Goal: Information Seeking & Learning: Understand process/instructions

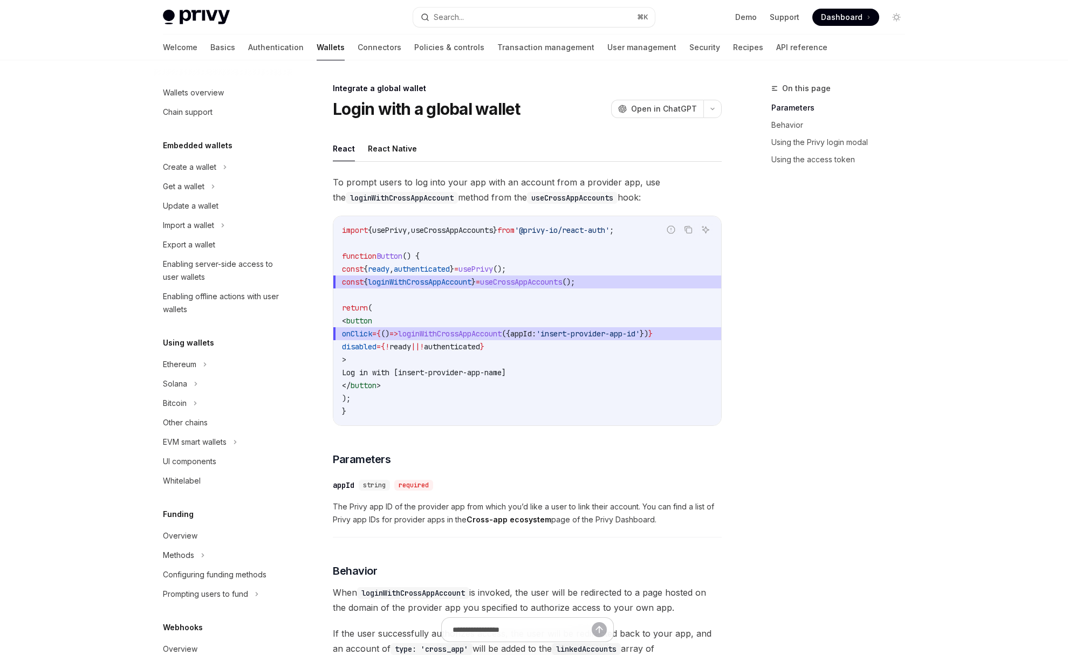
scroll to position [406, 0]
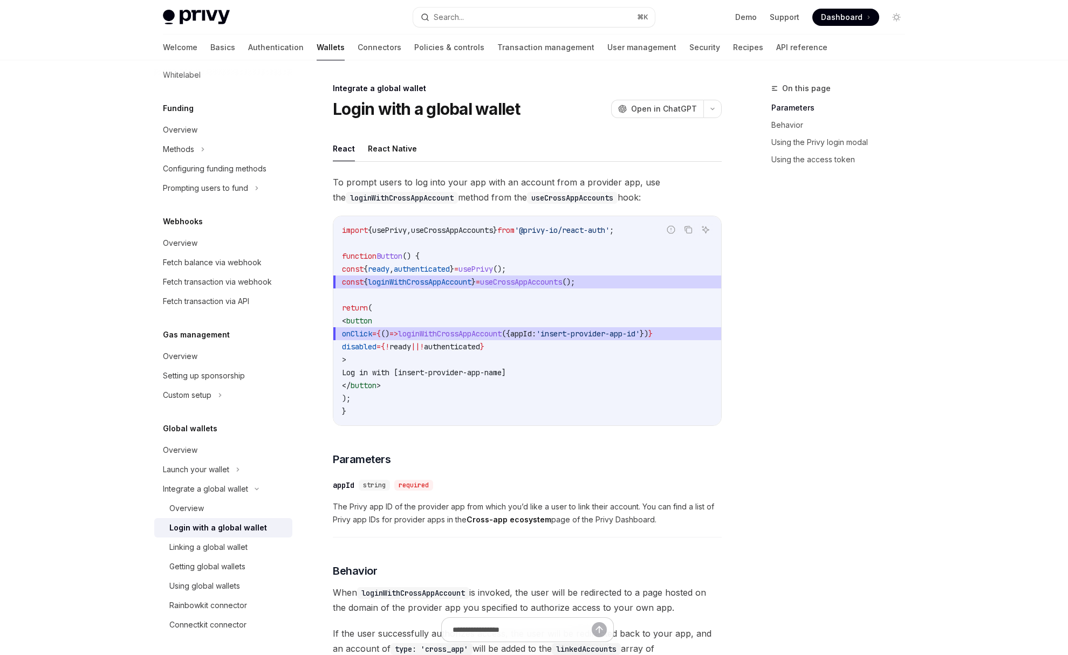
click at [468, 187] on span "To prompt users to log into your app with an account from a provider app, use t…" at bounding box center [527, 190] width 389 height 30
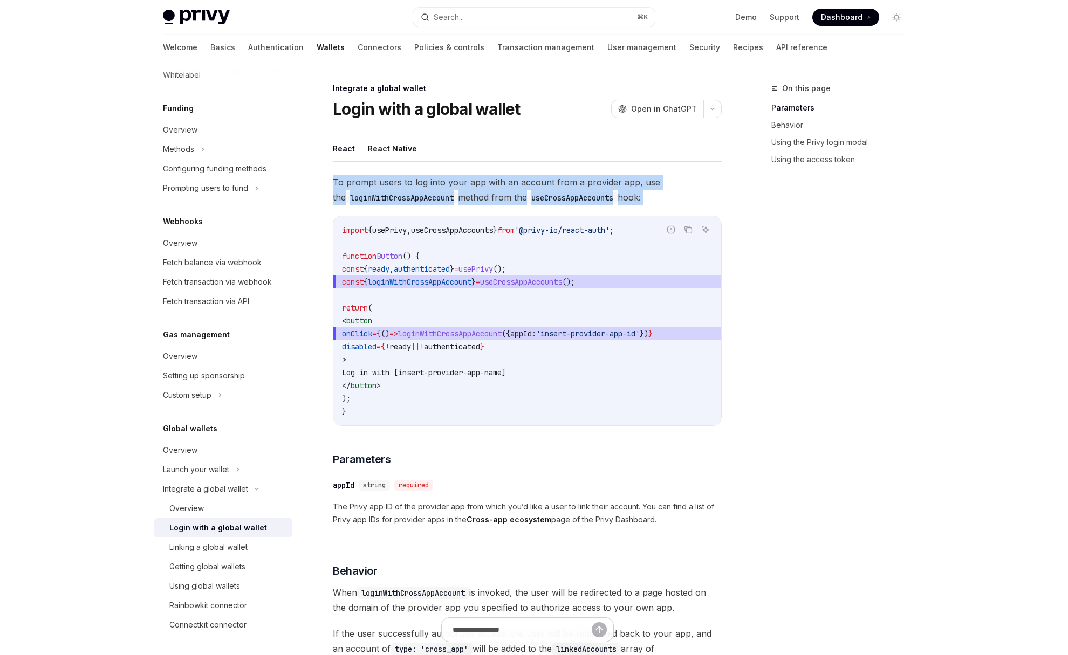
click at [468, 187] on span "To prompt users to log into your app with an account from a provider app, use t…" at bounding box center [527, 190] width 389 height 30
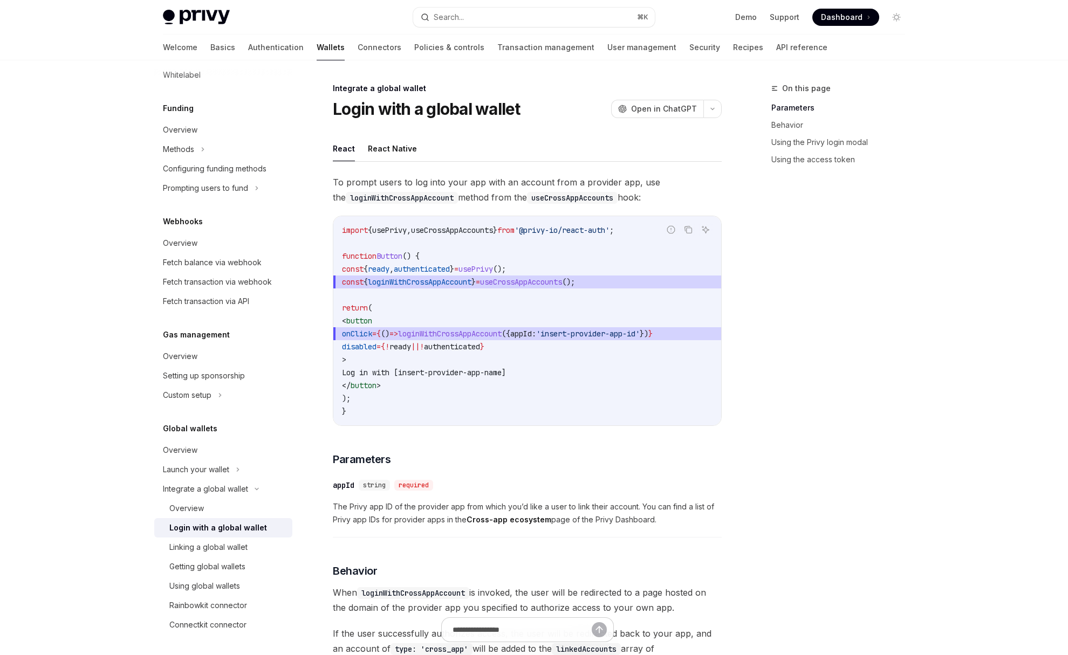
click at [487, 188] on span "To prompt users to log into your app with an account from a provider app, use t…" at bounding box center [527, 190] width 389 height 30
drag, startPoint x: 463, startPoint y: 182, endPoint x: 547, endPoint y: 183, distance: 84.7
click at [547, 183] on span "To prompt users to log into your app with an account from a provider app, use t…" at bounding box center [527, 190] width 389 height 30
click at [365, 181] on span "To prompt users to log into your app with an account from a provider app, use t…" at bounding box center [527, 190] width 389 height 30
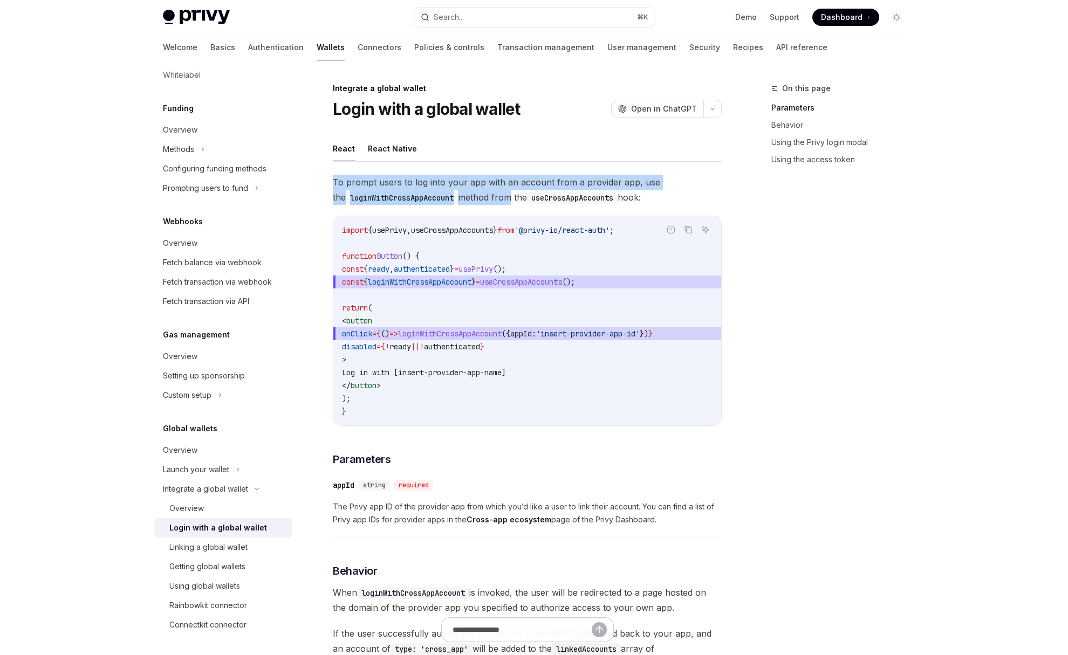
drag, startPoint x: 334, startPoint y: 182, endPoint x: 495, endPoint y: 197, distance: 161.9
click at [497, 197] on span "To prompt users to log into your app with an account from a provider app, use t…" at bounding box center [527, 190] width 389 height 30
click at [495, 197] on span "To prompt users to log into your app with an account from a provider app, use t…" at bounding box center [527, 190] width 389 height 30
drag, startPoint x: 489, startPoint y: 181, endPoint x: 493, endPoint y: 191, distance: 11.6
click at [493, 191] on span "To prompt users to log into your app with an account from a provider app, use t…" at bounding box center [527, 190] width 389 height 30
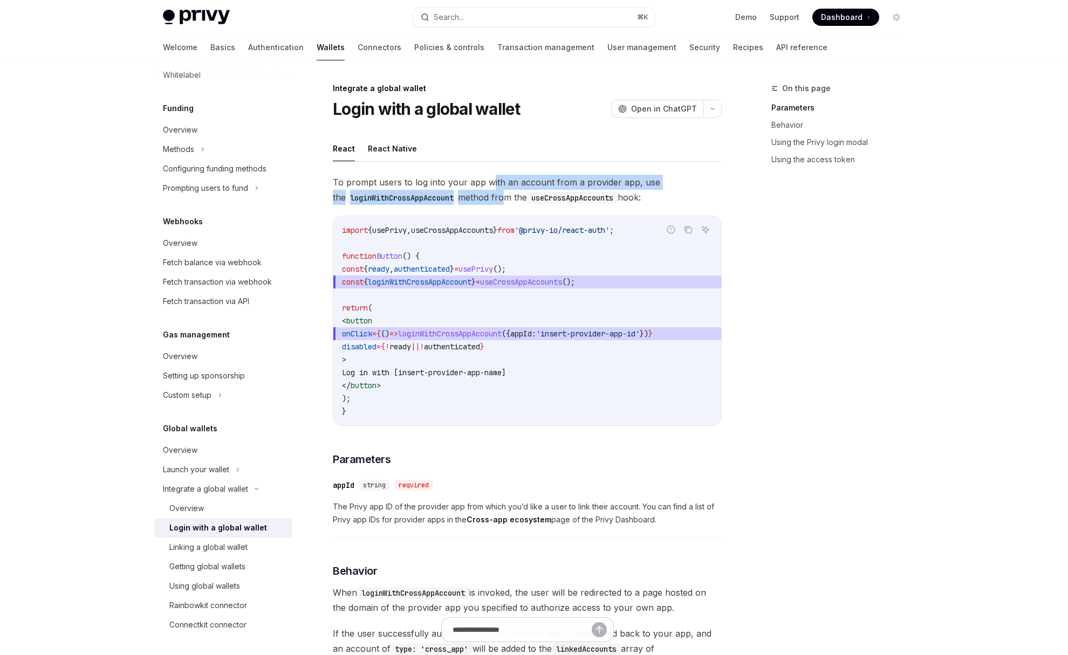
click at [493, 191] on span "To prompt users to log into your app with an account from a provider app, use t…" at bounding box center [527, 190] width 389 height 30
click at [414, 198] on code "loginWithCrossAppAccount" at bounding box center [402, 198] width 112 height 12
click at [510, 324] on code "import { usePrivy , useCrossAppAccounts } from '@privy-io/react-auth' ; functio…" at bounding box center [527, 321] width 371 height 194
click at [687, 229] on icon "Copy the contents from the code block" at bounding box center [688, 229] width 9 height 9
click at [393, 157] on button "React Native" at bounding box center [392, 148] width 49 height 25
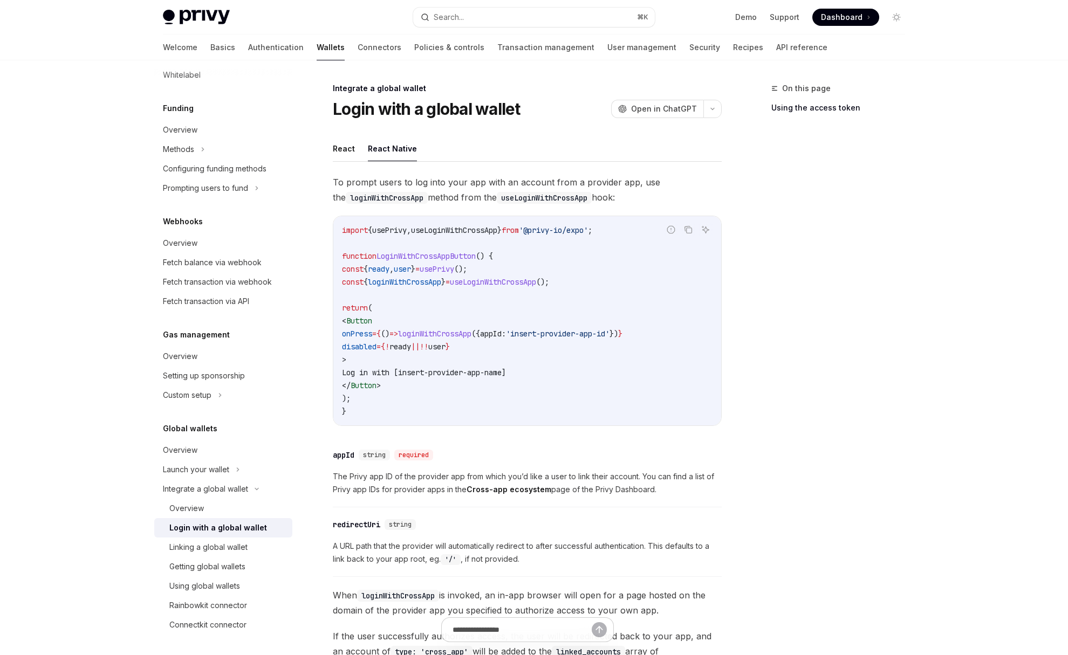
drag, startPoint x: 376, startPoint y: 254, endPoint x: 445, endPoint y: 307, distance: 87.7
click at [445, 307] on code "import { usePrivy , useLoginWithCrossApp } from '@privy-io/expo' ; function Log…" at bounding box center [527, 321] width 371 height 194
click at [339, 150] on button "React" at bounding box center [344, 148] width 22 height 25
type textarea "*"
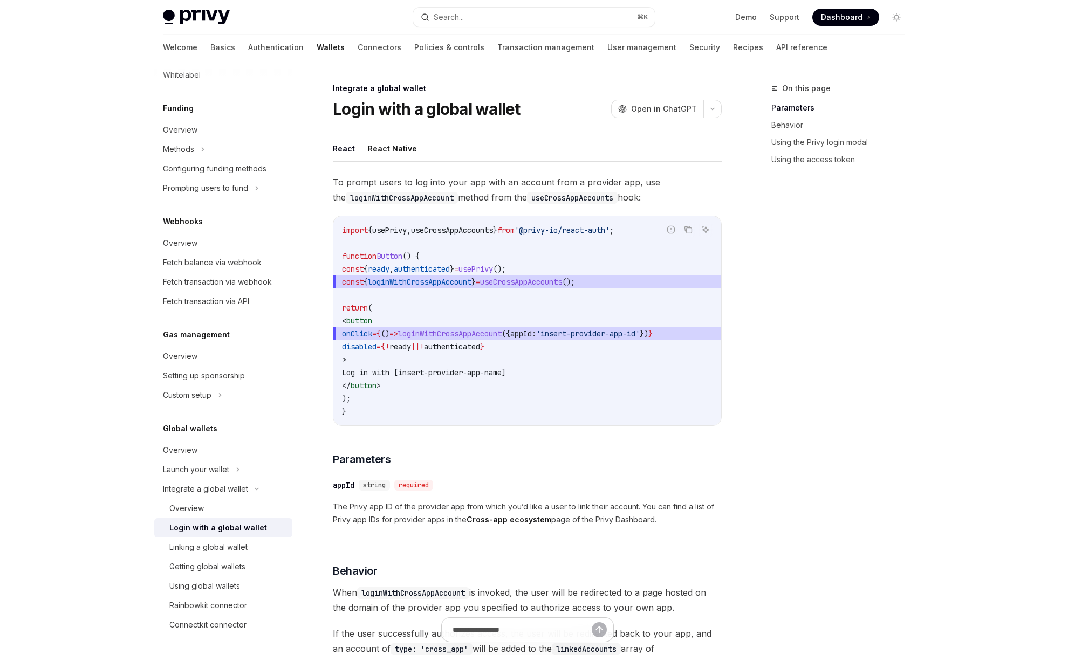
drag, startPoint x: 361, startPoint y: 272, endPoint x: 454, endPoint y: 351, distance: 122.1
click at [454, 351] on code "import { usePrivy , useCrossAppAccounts } from '@privy-io/react-auth' ; functio…" at bounding box center [527, 321] width 371 height 194
click at [420, 351] on span "||" at bounding box center [415, 347] width 9 height 10
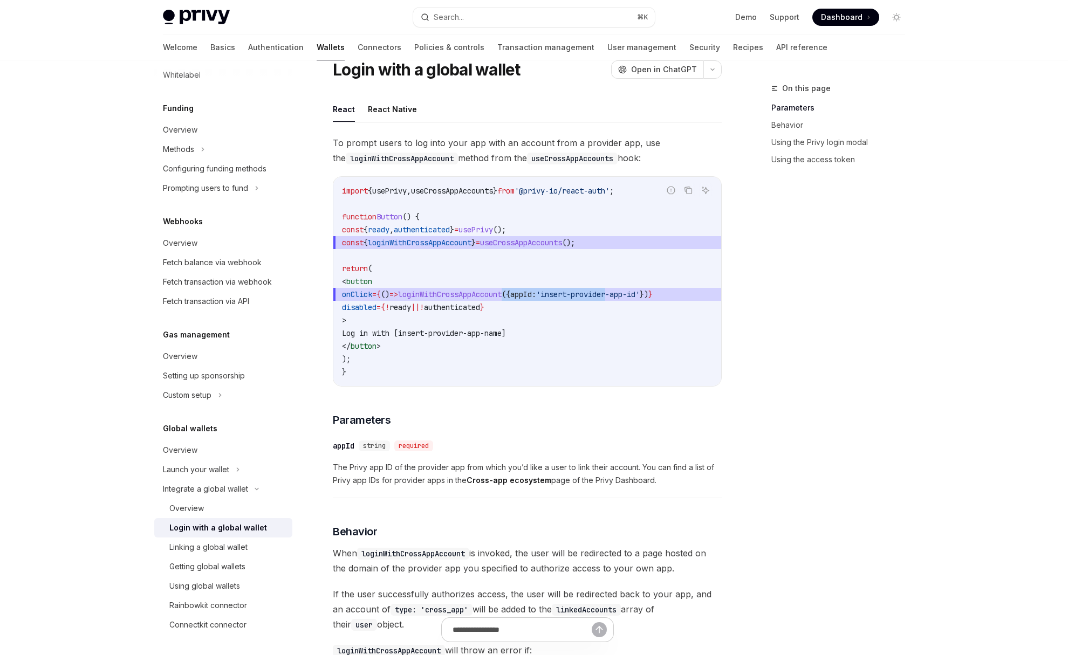
drag, startPoint x: 542, startPoint y: 292, endPoint x: 654, endPoint y: 290, distance: 112.2
click at [654, 290] on span "onClick = { () => loginWithCrossAppAccount ({ appId: 'insert-provider-app-id' }…" at bounding box center [527, 294] width 371 height 13
click at [640, 290] on span "'insert-provider-app-id'" at bounding box center [588, 295] width 104 height 10
click at [562, 238] on span "useCrossAppAccounts" at bounding box center [521, 243] width 82 height 10
click at [688, 190] on icon "Copy the contents from the code block" at bounding box center [688, 190] width 9 height 9
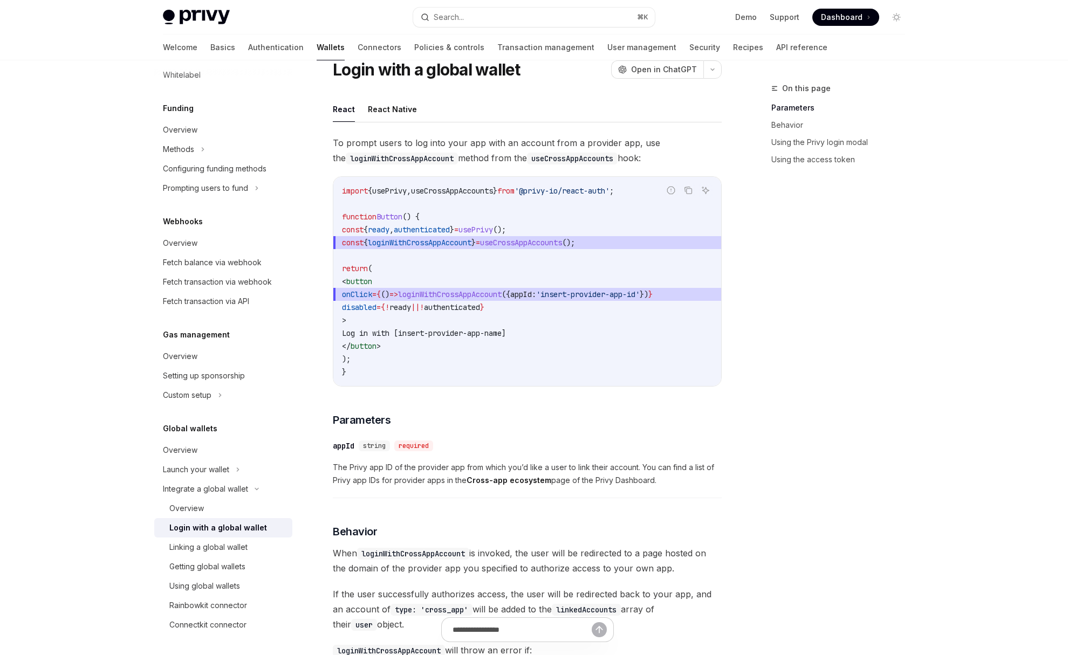
click at [524, 437] on div "​ appId string required The Privy app ID of the provider app from which you’d l…" at bounding box center [527, 466] width 389 height 64
click at [506, 328] on span "Log in with [insert-provider-app-name]" at bounding box center [424, 333] width 164 height 10
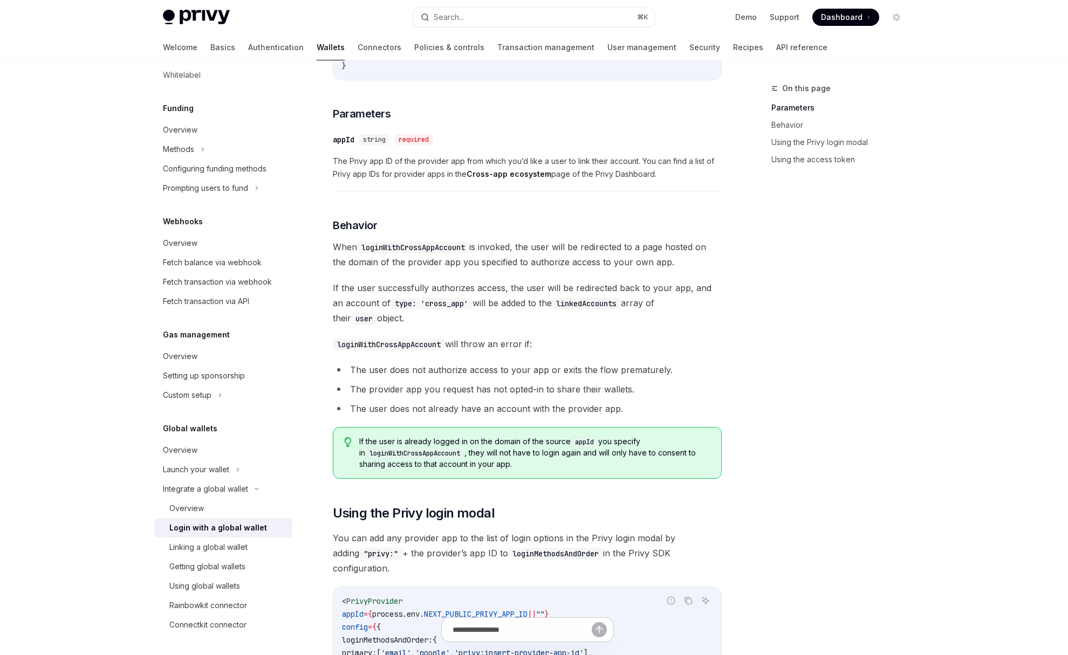
scroll to position [349, 0]
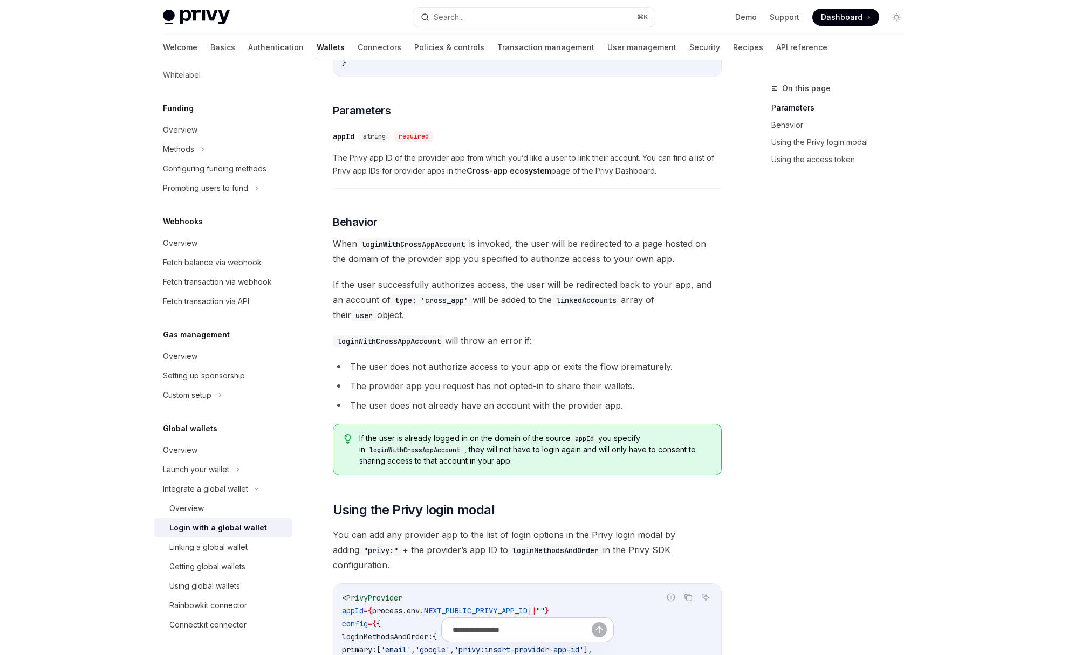
click at [409, 342] on code "loginWithCrossAppAccount" at bounding box center [389, 341] width 112 height 12
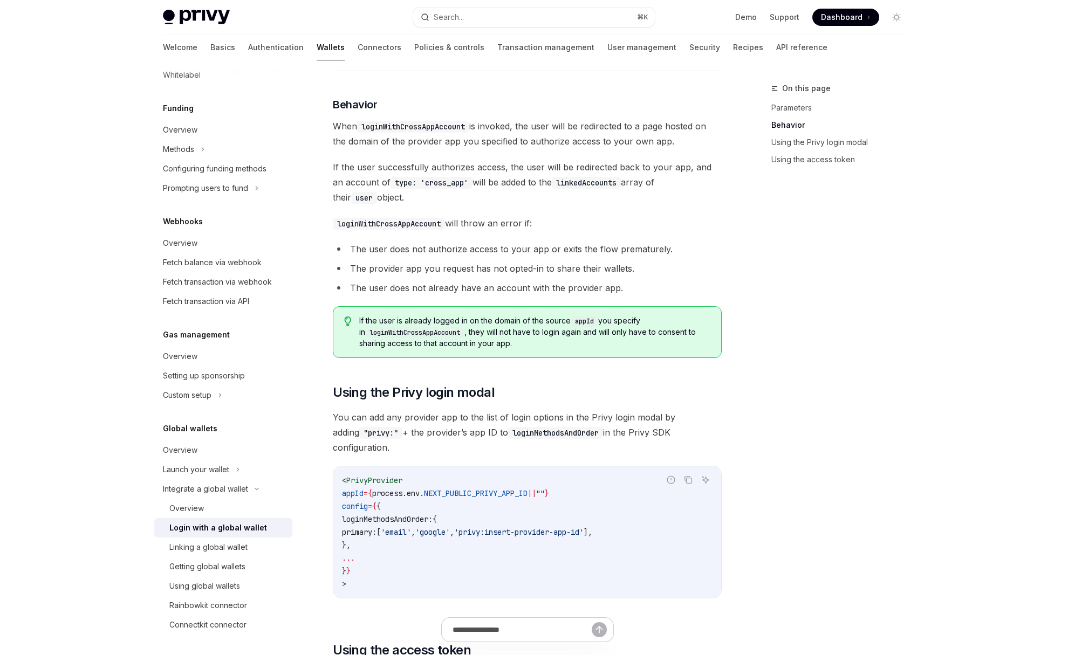
scroll to position [577, 0]
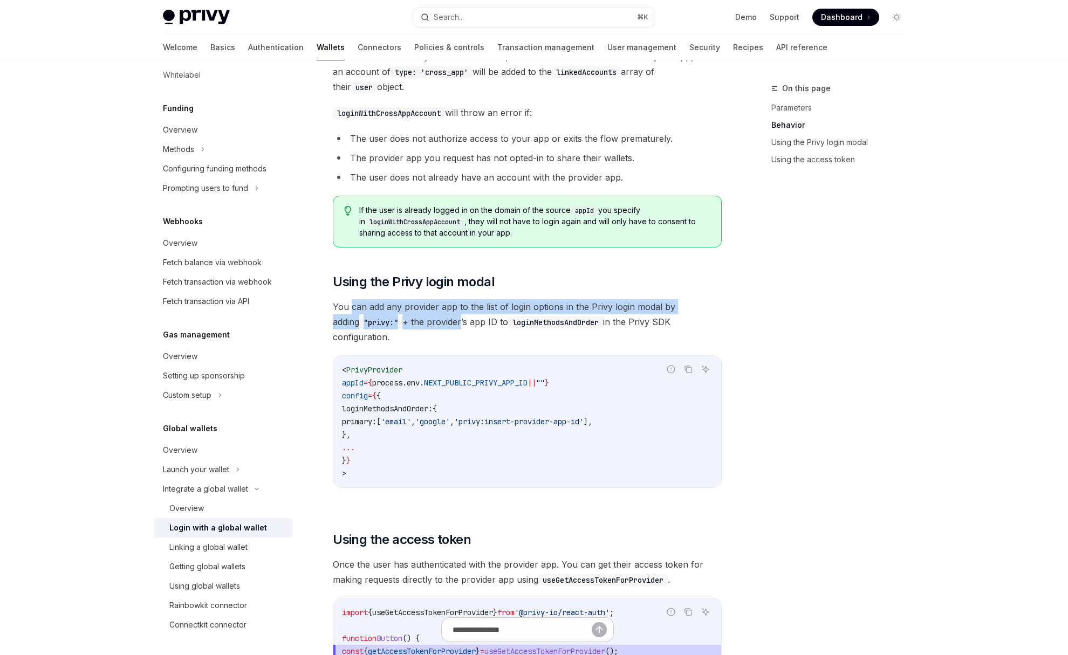
drag, startPoint x: 351, startPoint y: 306, endPoint x: 433, endPoint y: 324, distance: 84.3
click at [434, 324] on span "You can add any provider app to the list of login options in the Privy login mo…" at bounding box center [527, 321] width 389 height 45
click at [433, 324] on span "You can add any provider app to the list of login options in the Privy login mo…" at bounding box center [527, 321] width 389 height 45
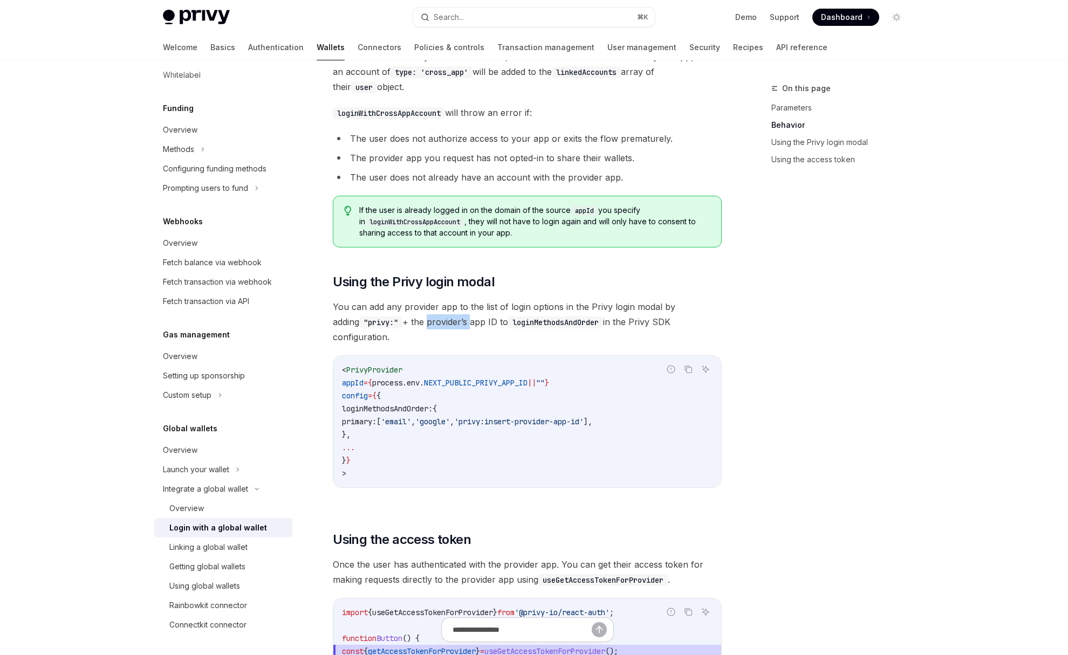
drag, startPoint x: 400, startPoint y: 321, endPoint x: 442, endPoint y: 325, distance: 42.3
click at [442, 325] on span "You can add any provider app to the list of login options in the Privy login mo…" at bounding box center [527, 321] width 389 height 45
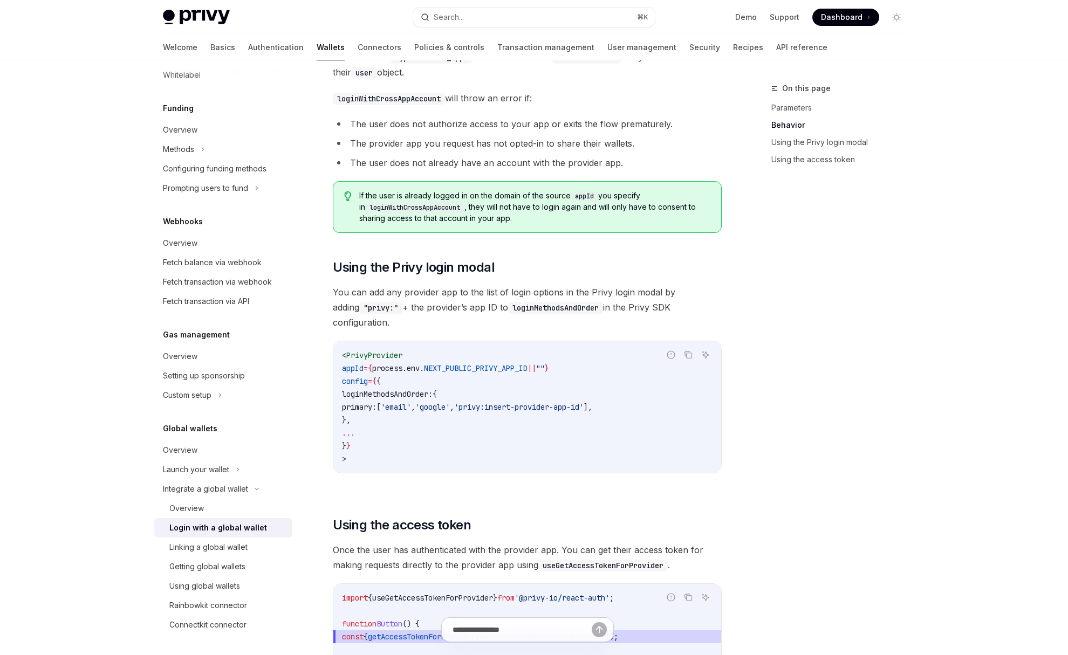
scroll to position [594, 0]
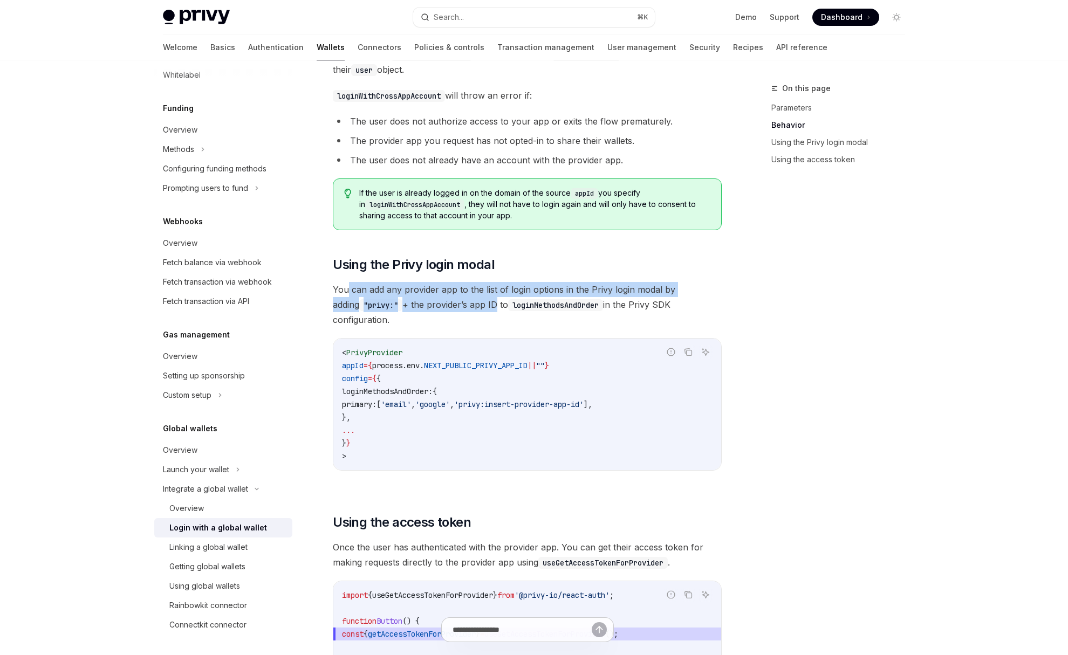
drag, startPoint x: 348, startPoint y: 289, endPoint x: 464, endPoint y: 309, distance: 117.7
click at [465, 309] on span "You can add any provider app to the list of login options in the Privy login mo…" at bounding box center [527, 304] width 389 height 45
click at [464, 309] on span "You can add any provider app to the list of login options in the Privy login mo…" at bounding box center [527, 304] width 389 height 45
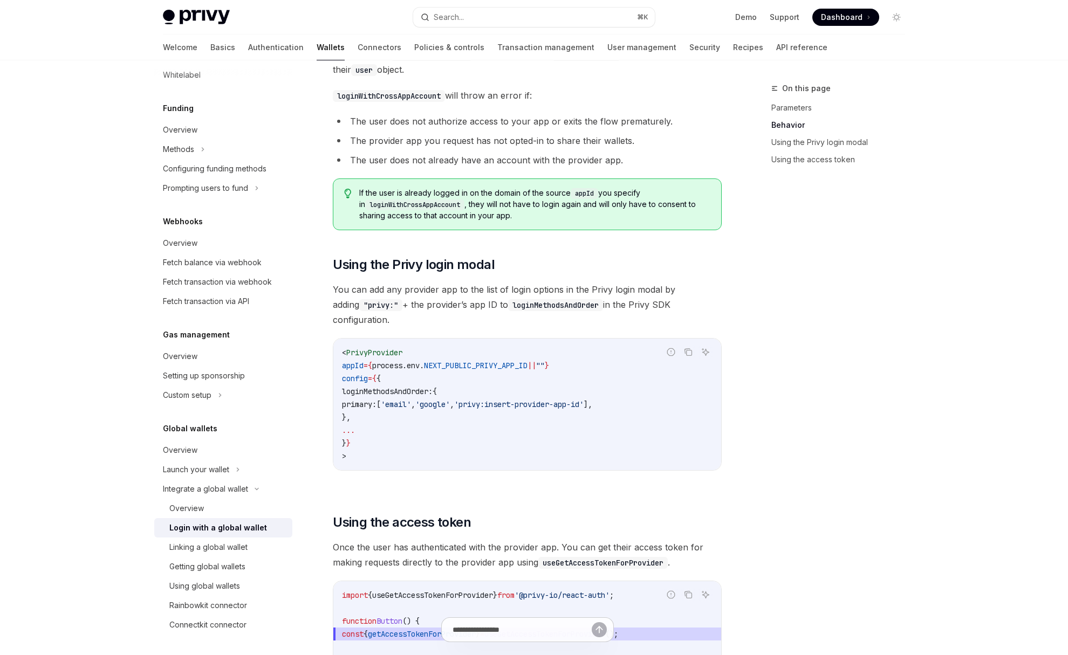
scroll to position [757, 0]
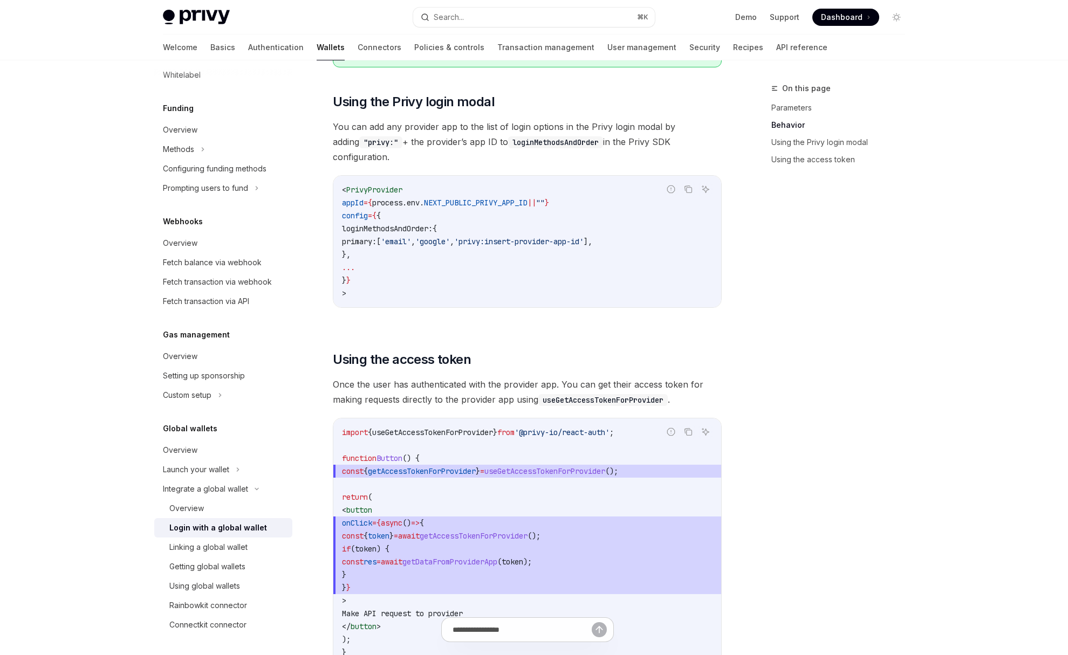
click at [480, 379] on span "Once the user has authenticated with the provider app. You can get their access…" at bounding box center [527, 392] width 389 height 30
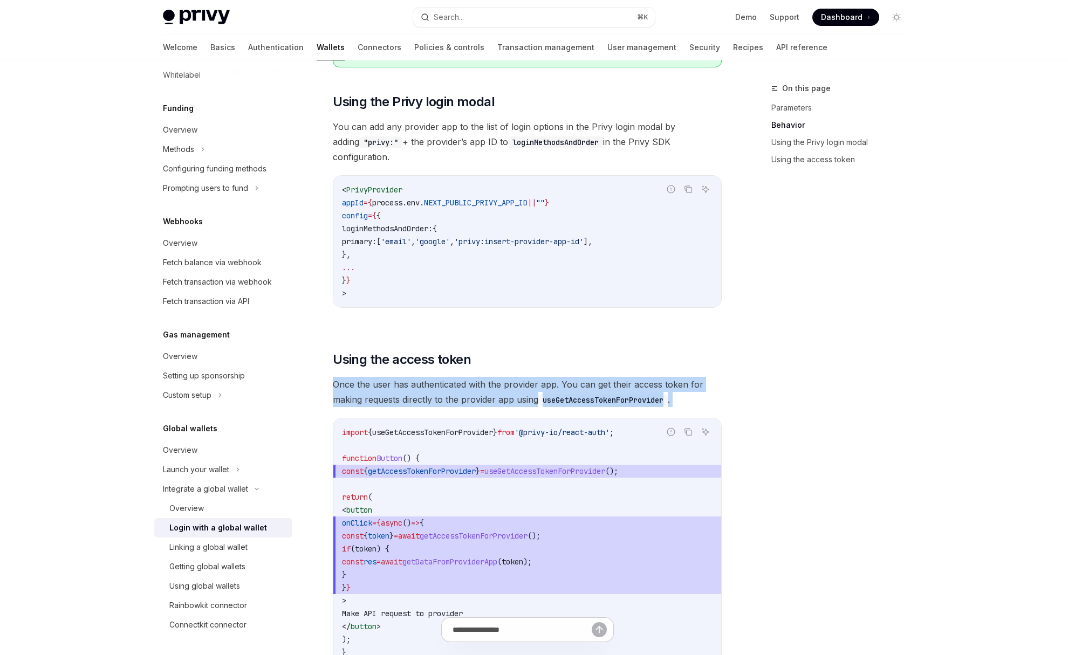
click at [480, 379] on span "Once the user has authenticated with the provider app. You can get their access…" at bounding box center [527, 392] width 389 height 30
click at [486, 386] on span "Once the user has authenticated with the provider app. You can get their access…" at bounding box center [527, 392] width 389 height 30
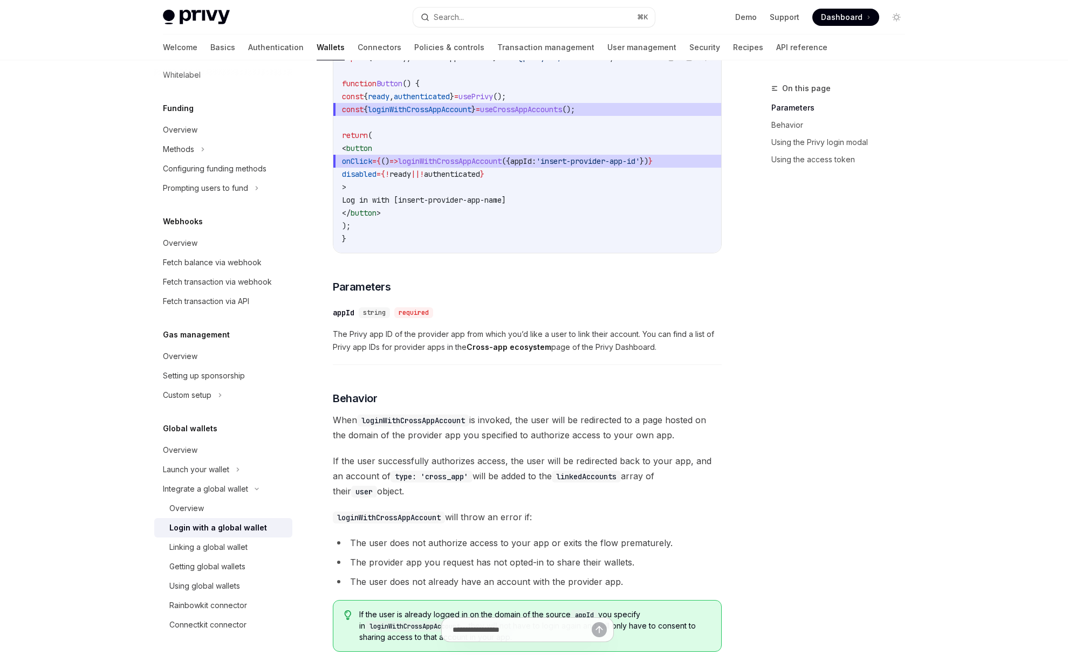
scroll to position [0, 0]
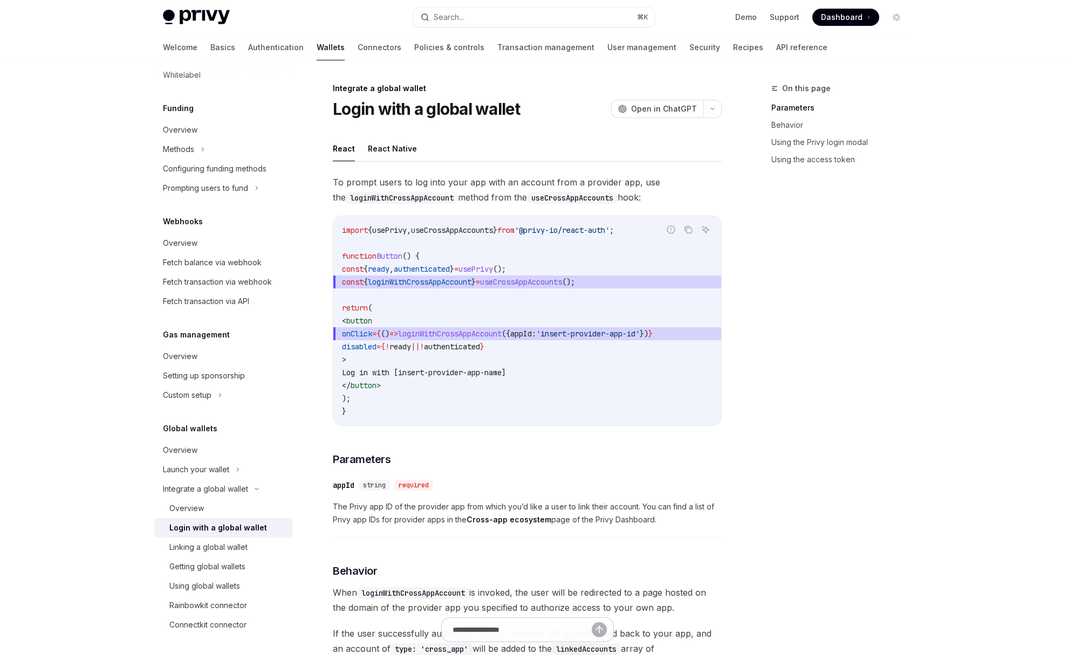
click at [490, 200] on span "To prompt users to log into your app with an account from a provider app, use t…" at bounding box center [527, 190] width 389 height 30
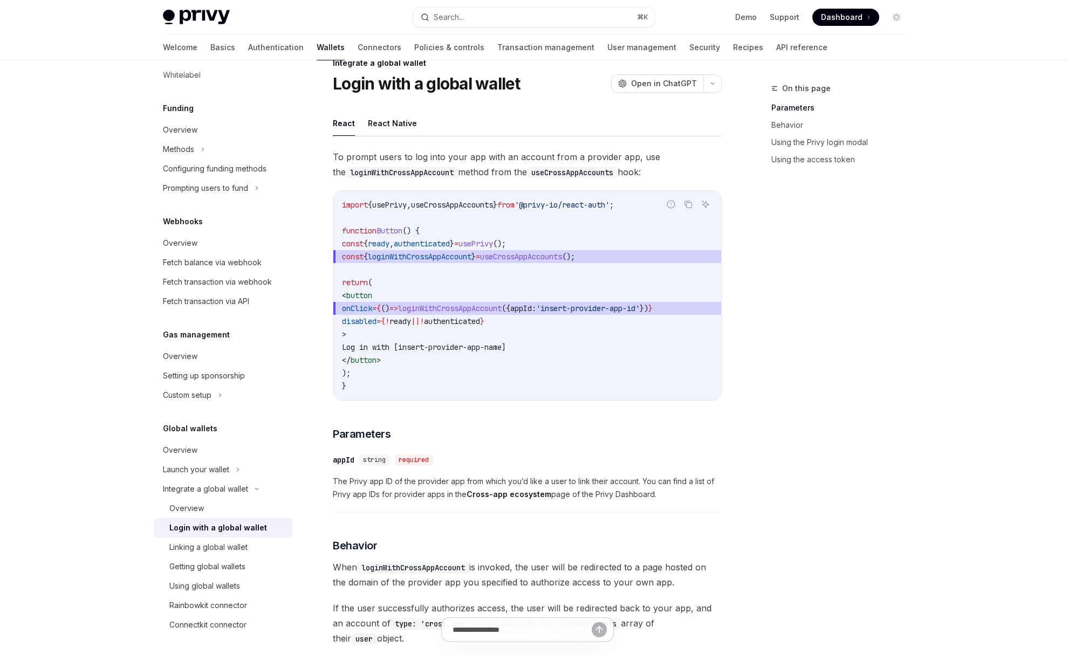
scroll to position [30, 0]
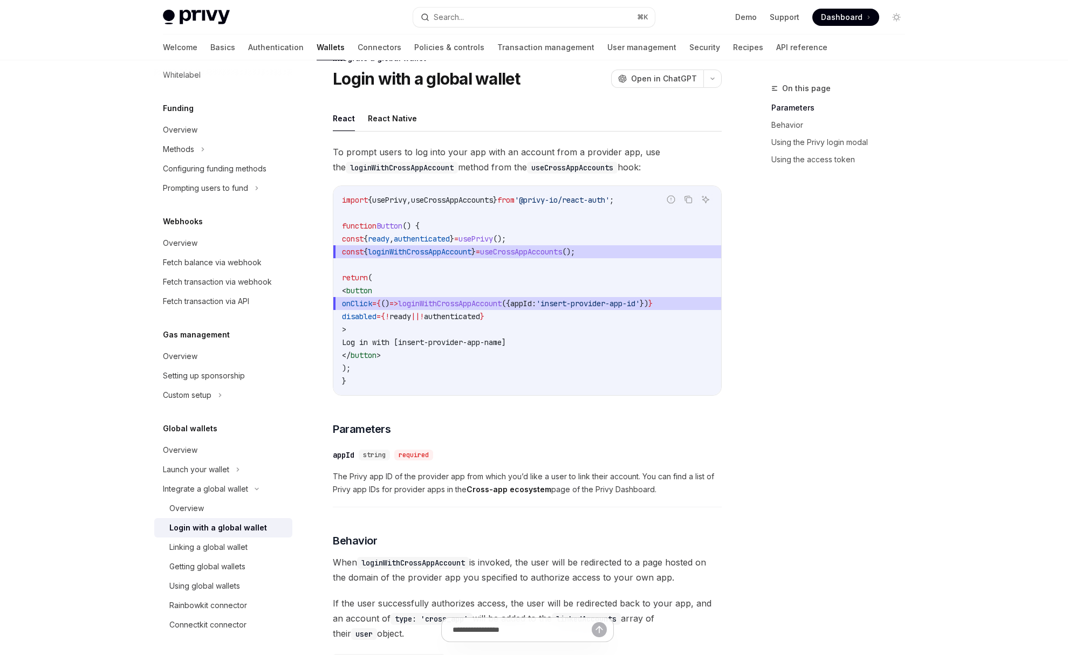
click at [468, 255] on span "loginWithCrossAppAccount" at bounding box center [420, 252] width 104 height 10
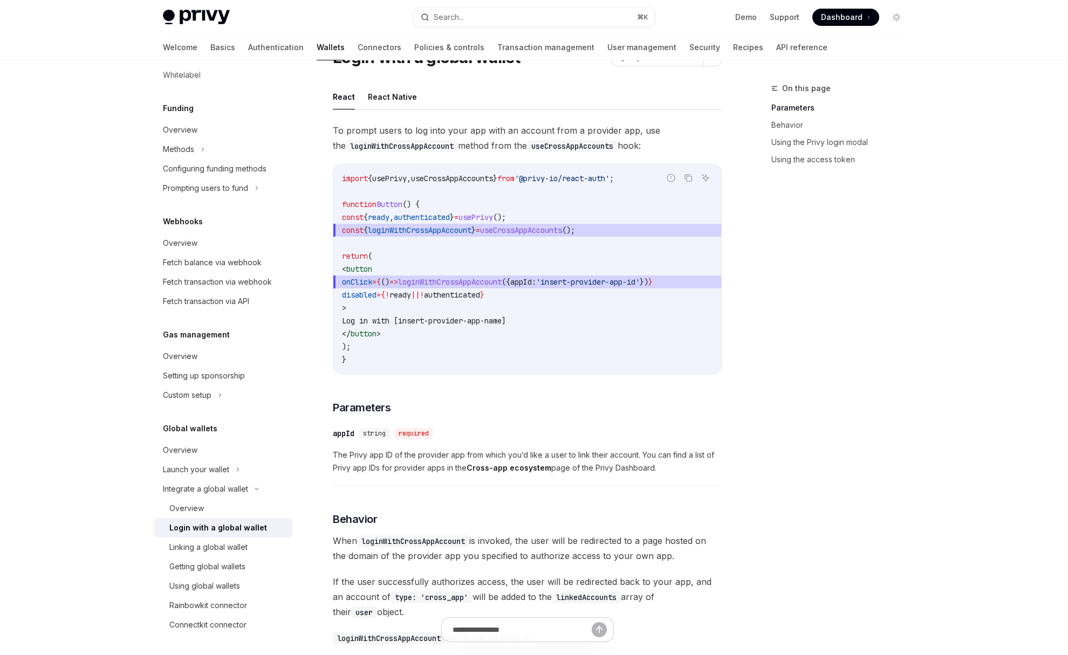
drag, startPoint x: 422, startPoint y: 318, endPoint x: 551, endPoint y: 320, distance: 128.4
click at [551, 320] on code "import { usePrivy , useCrossAppAccounts } from '@privy-io/react-auth' ; functio…" at bounding box center [527, 269] width 371 height 194
drag, startPoint x: 327, startPoint y: 145, endPoint x: 641, endPoint y: 148, distance: 314.4
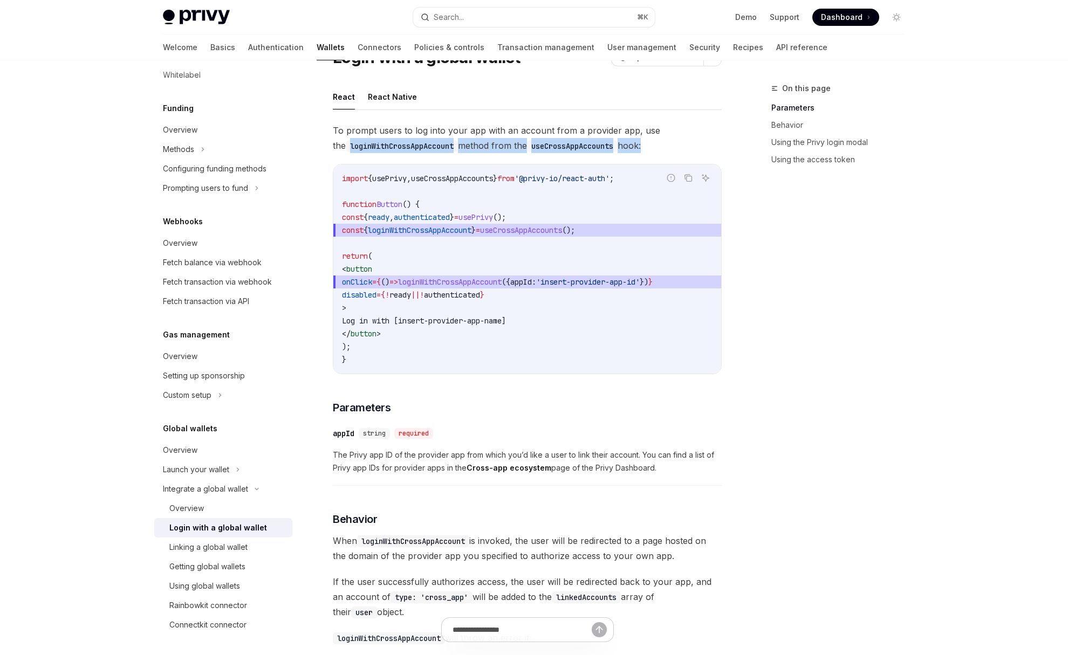
click at [641, 147] on span "To prompt users to log into your app with an account from a provider app, use t…" at bounding box center [527, 138] width 389 height 30
drag, startPoint x: 639, startPoint y: 146, endPoint x: 312, endPoint y: 148, distance: 327.4
copy span "loginWithCrossAppAccount method from the useCrossAppAccounts hook"
click at [196, 453] on div "Overview" at bounding box center [180, 450] width 35 height 13
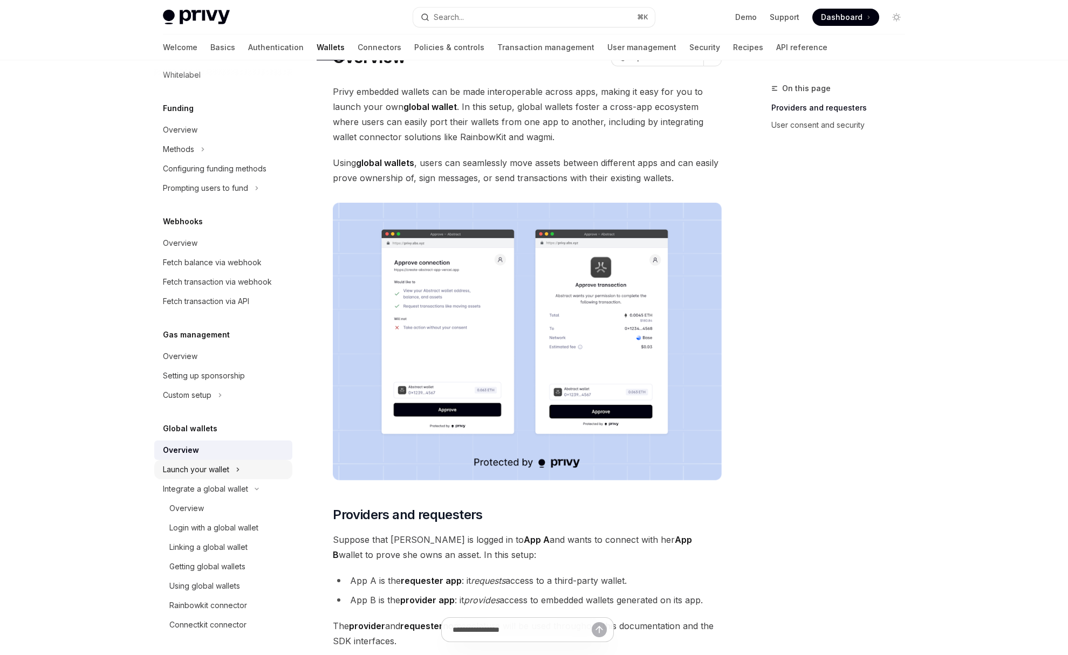
click at [196, 471] on div "Launch your wallet" at bounding box center [196, 469] width 66 height 13
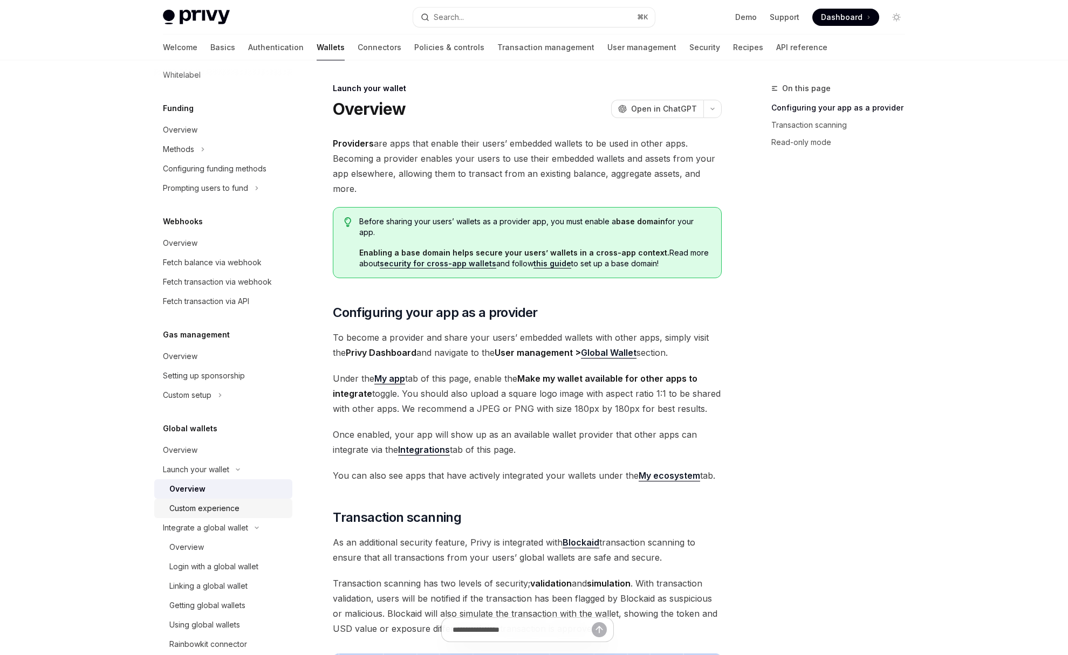
click at [193, 499] on link "Custom experience" at bounding box center [223, 508] width 138 height 19
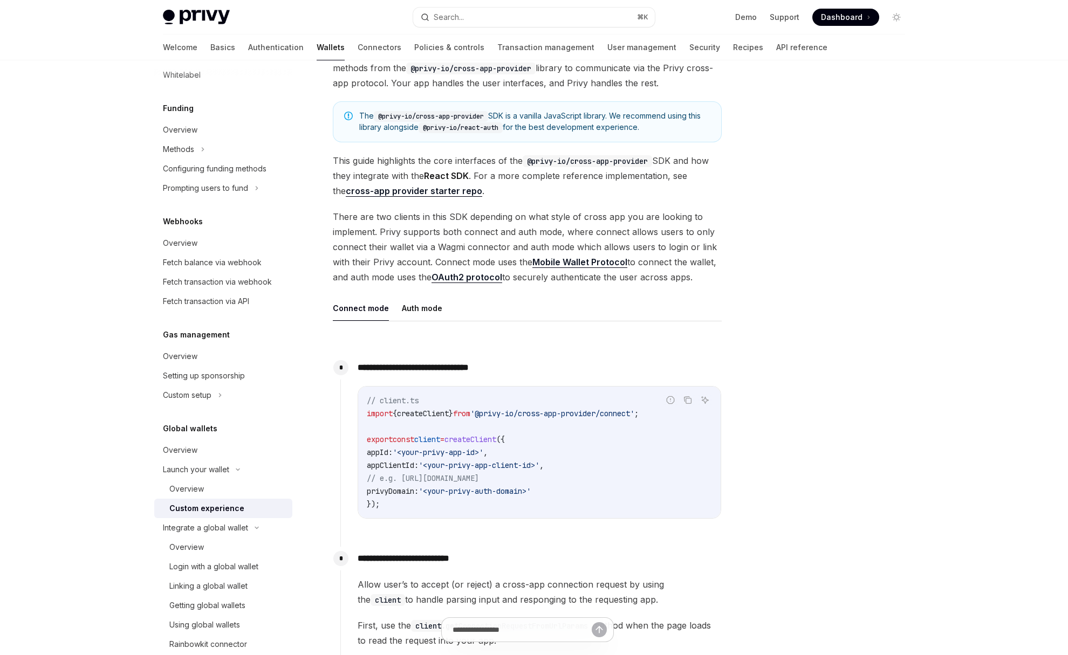
scroll to position [351, 0]
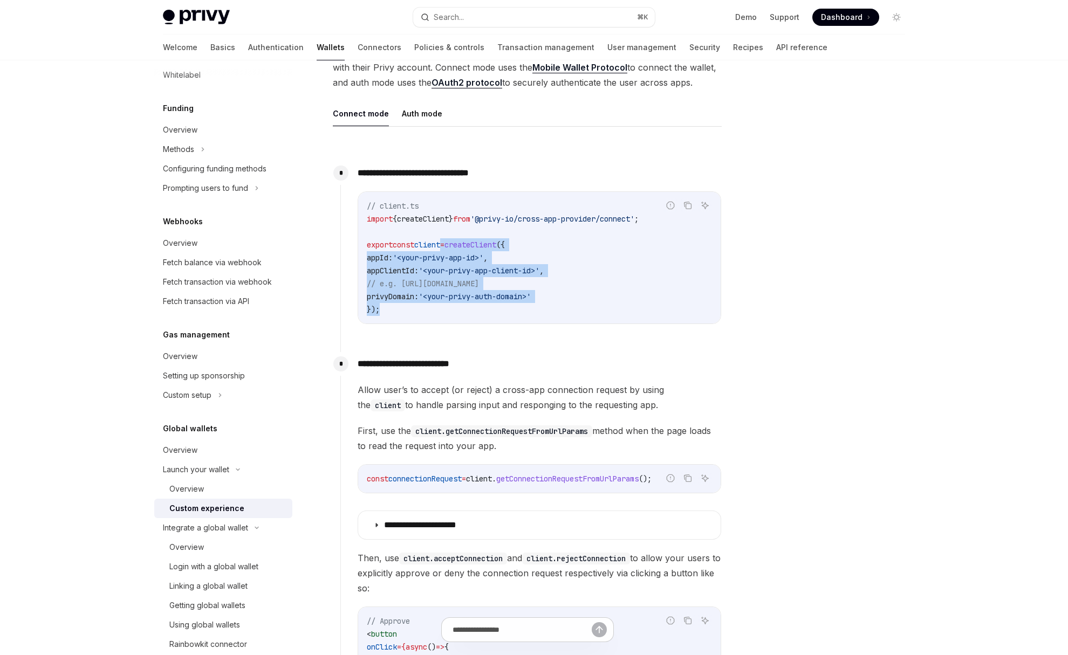
drag, startPoint x: 454, startPoint y: 240, endPoint x: 502, endPoint y: 307, distance: 82.3
click at [502, 307] on code "// client.ts import { createClient } from '@privy-io/cross-app-provider/connect…" at bounding box center [539, 258] width 345 height 116
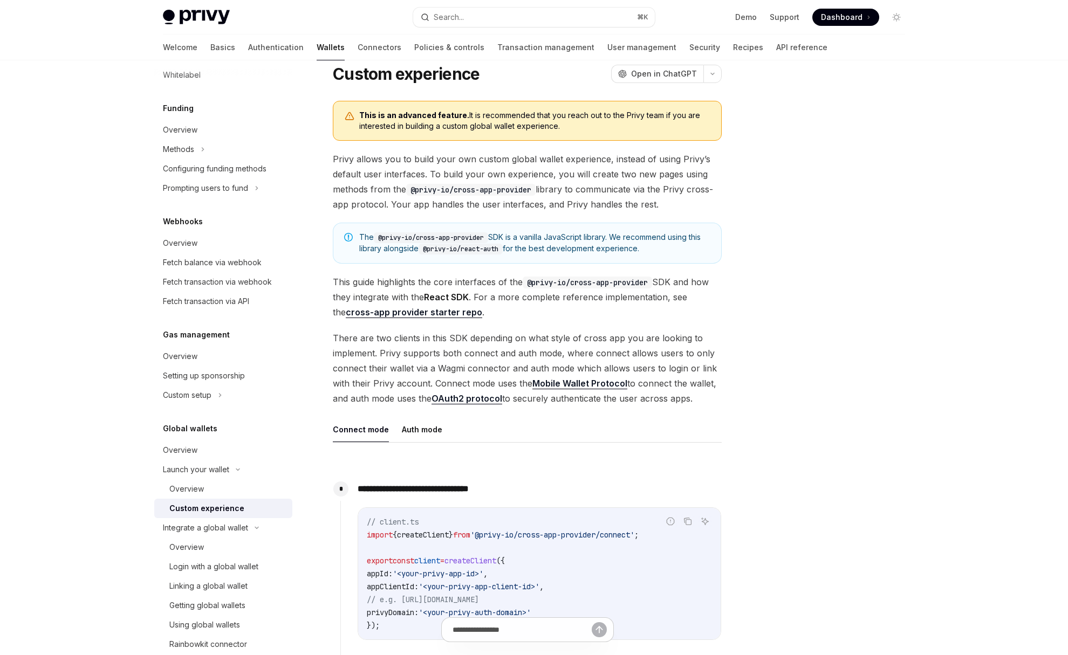
scroll to position [0, 0]
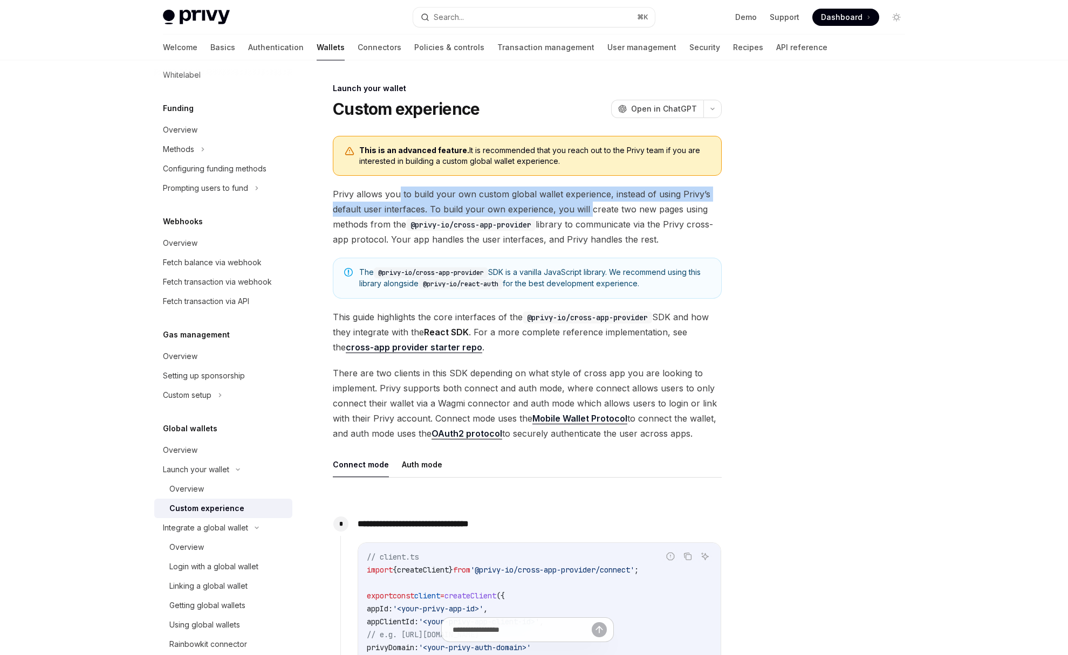
drag, startPoint x: 399, startPoint y: 189, endPoint x: 591, endPoint y: 203, distance: 192.5
click at [591, 203] on span "Privy allows you to build your own custom global wallet experience, instead of …" at bounding box center [527, 217] width 389 height 60
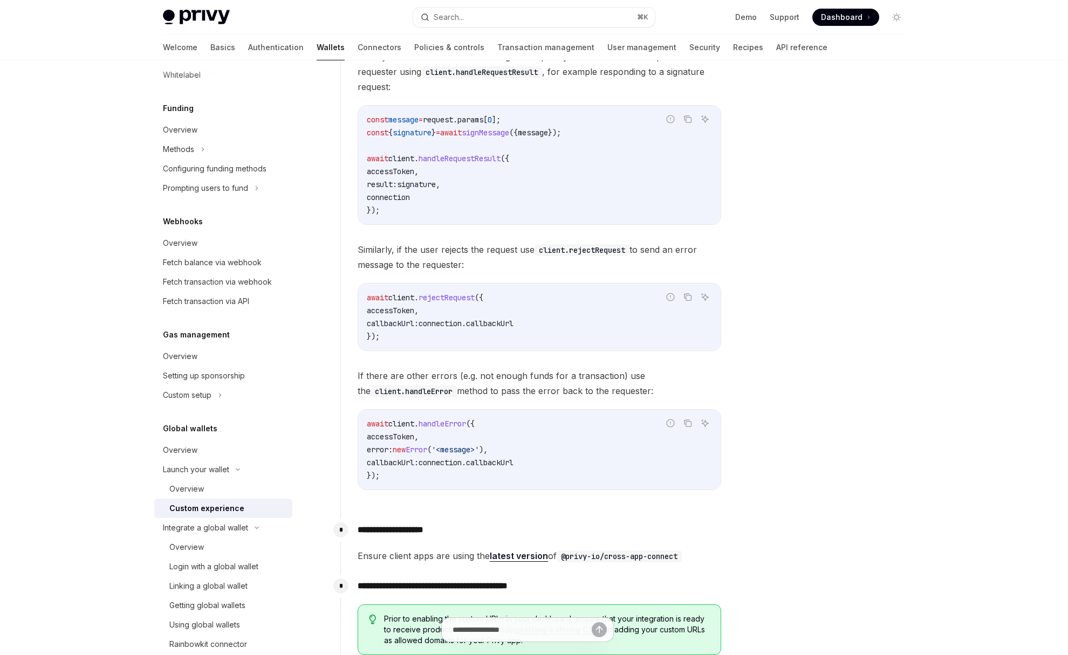
scroll to position [1746, 0]
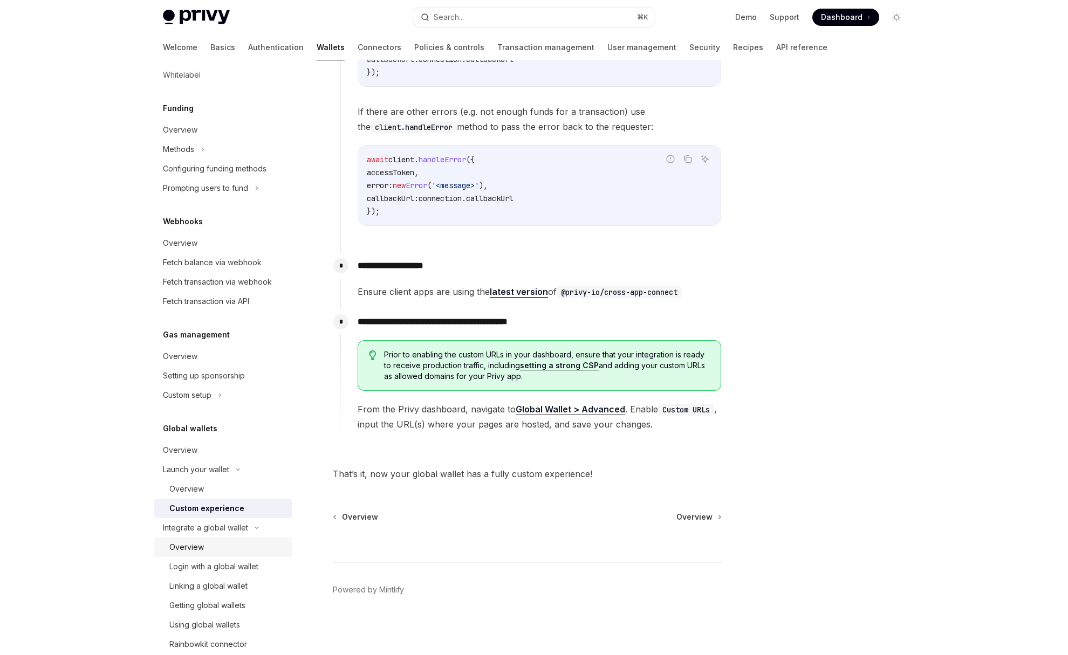
click at [201, 549] on div "Overview" at bounding box center [186, 547] width 35 height 13
type textarea "*"
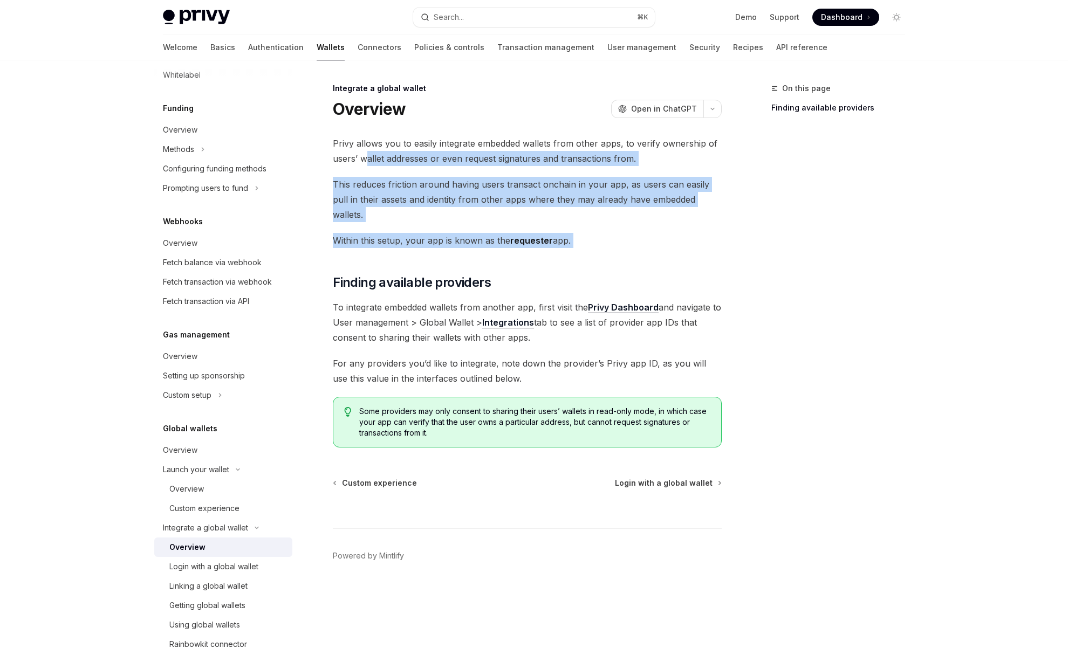
drag, startPoint x: 368, startPoint y: 161, endPoint x: 600, endPoint y: 233, distance: 243.3
click at [600, 233] on div "Privy allows you to easily integrate embedded wallets from other apps, to verif…" at bounding box center [527, 292] width 389 height 312
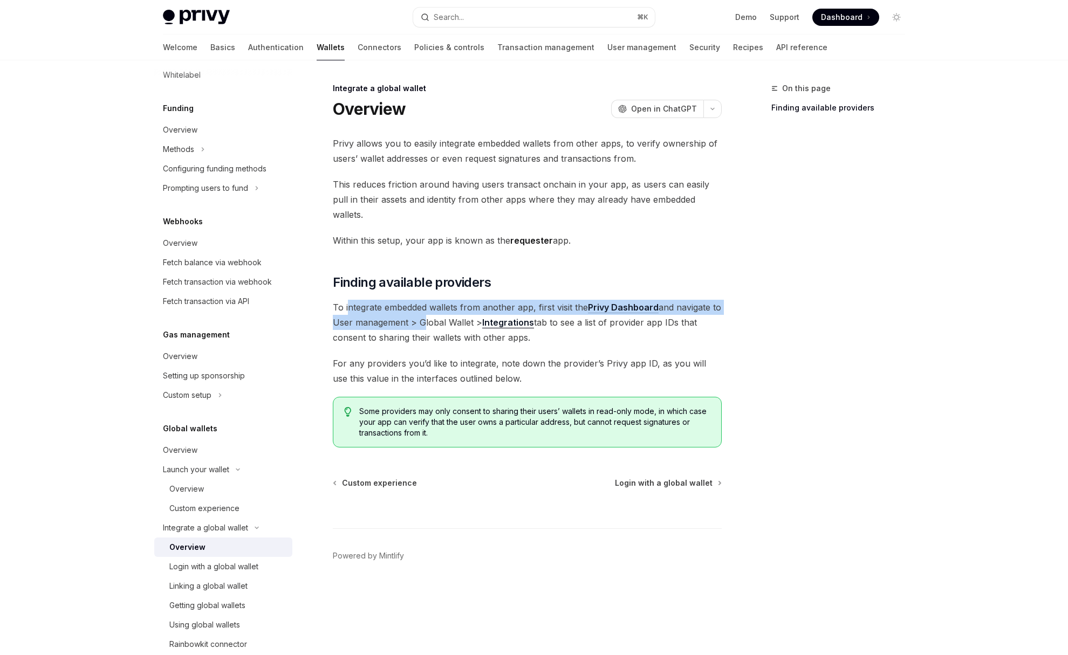
drag, startPoint x: 348, startPoint y: 294, endPoint x: 430, endPoint y: 302, distance: 82.4
click at [430, 302] on span "To integrate embedded wallets from another app, first visit the Privy Dashboard…" at bounding box center [527, 322] width 389 height 45
click at [428, 302] on span "To integrate embedded wallets from another app, first visit the Privy Dashboard…" at bounding box center [527, 322] width 389 height 45
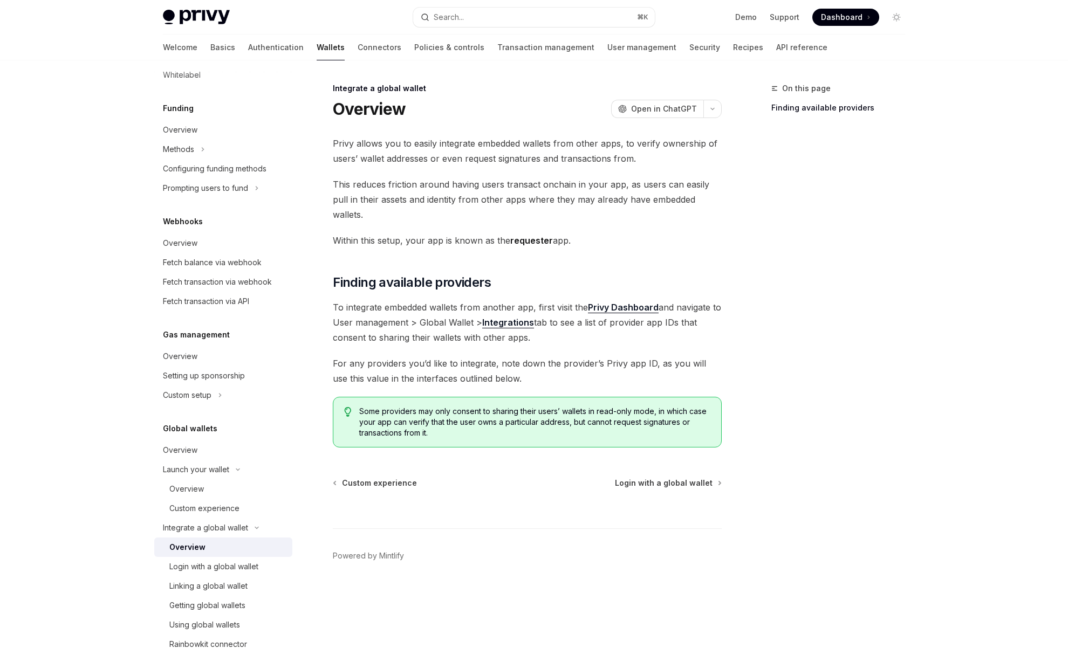
click at [524, 317] on strong "Integrations" at bounding box center [508, 322] width 52 height 11
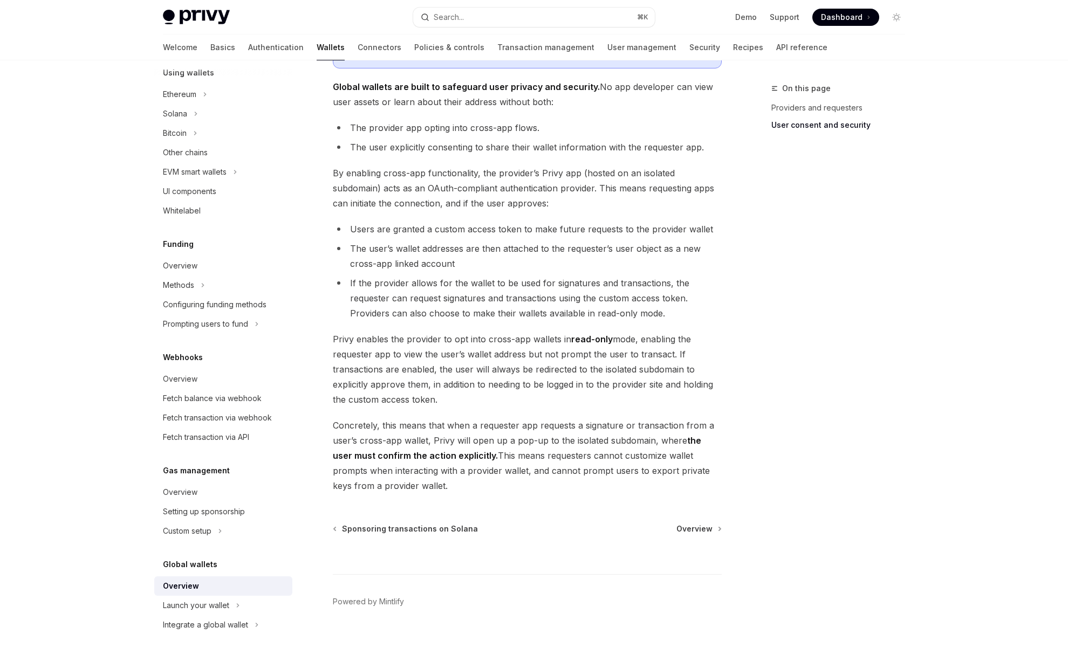
scroll to position [726, 0]
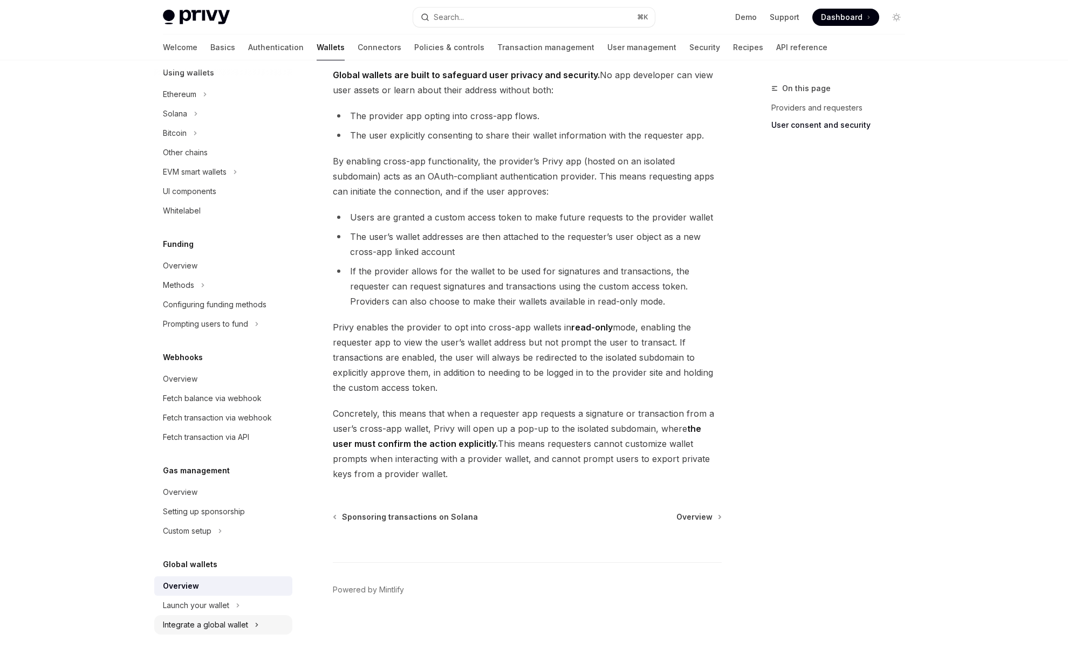
click at [217, 622] on div "Integrate a global wallet" at bounding box center [205, 625] width 85 height 13
type textarea "*"
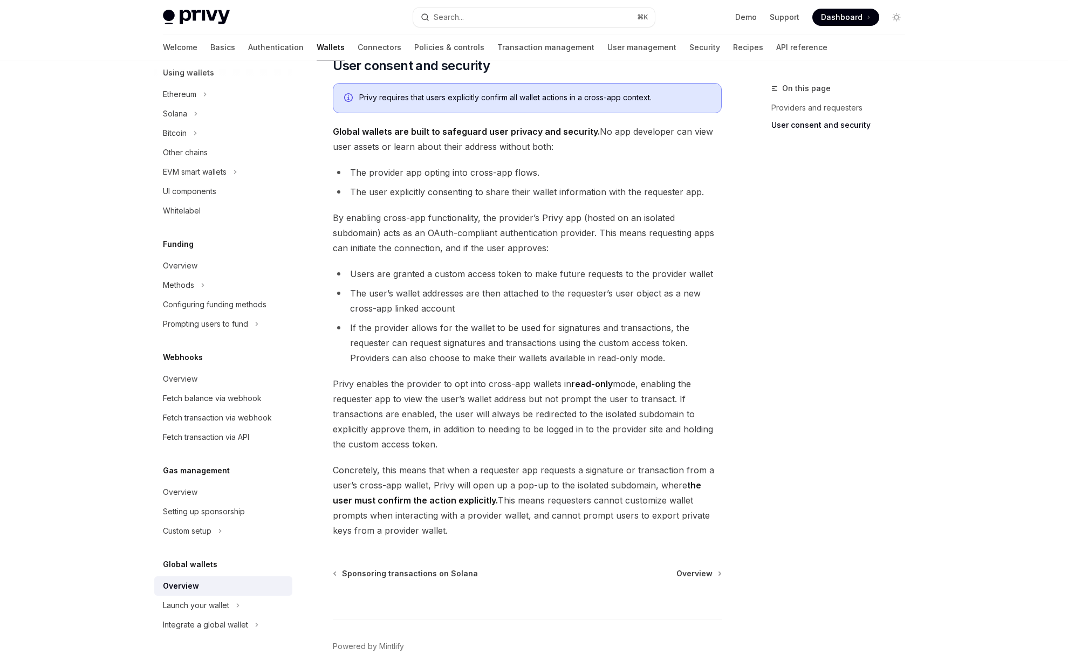
scroll to position [670, 0]
drag, startPoint x: 375, startPoint y: 463, endPoint x: 541, endPoint y: 530, distance: 179.6
click at [514, 530] on span "Concretely, this means that when a requester app requests a signature or transa…" at bounding box center [527, 500] width 389 height 76
click at [689, 575] on span "Overview" at bounding box center [694, 573] width 36 height 11
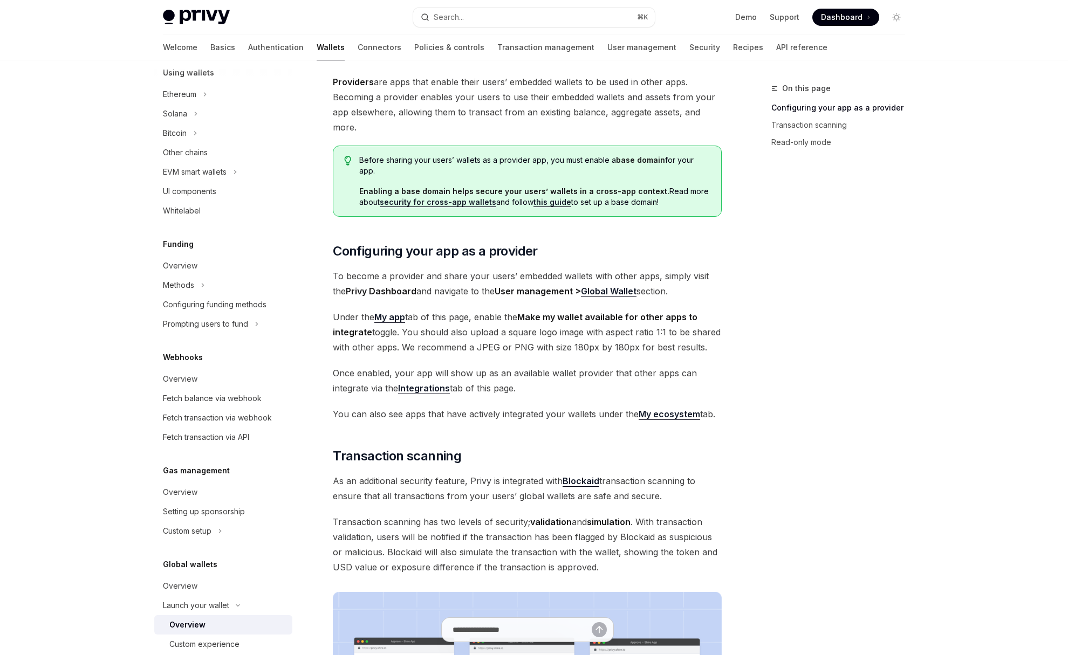
scroll to position [64, 0]
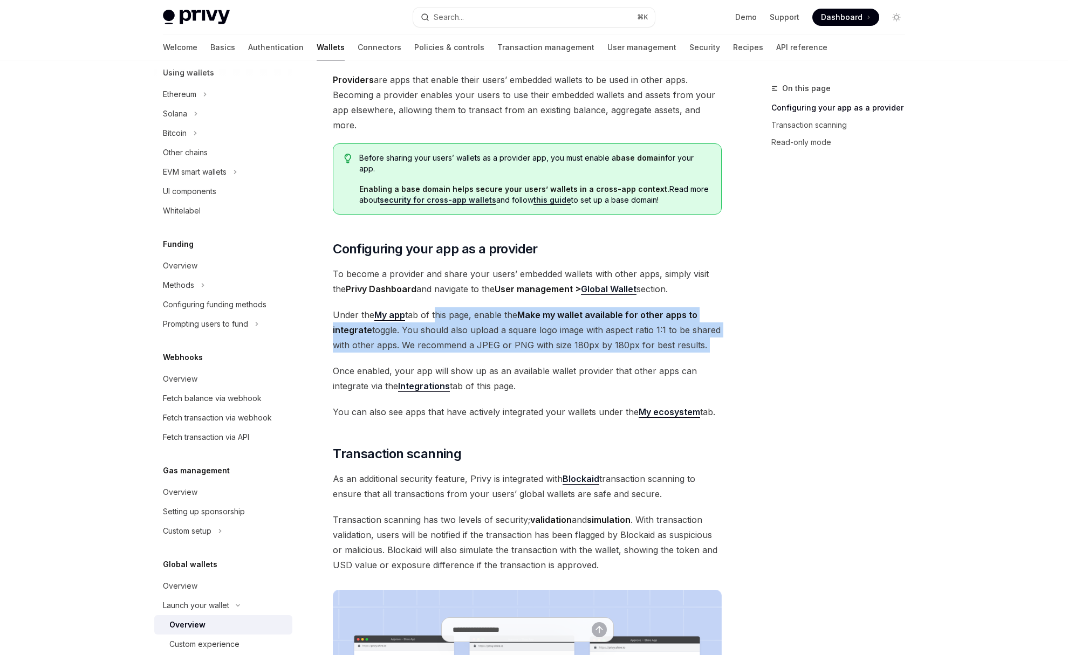
drag, startPoint x: 436, startPoint y: 321, endPoint x: 512, endPoint y: 355, distance: 82.6
click at [512, 355] on div "Providers are apps that enable their users’ embedded wallets to be used in othe…" at bounding box center [527, 618] width 389 height 1093
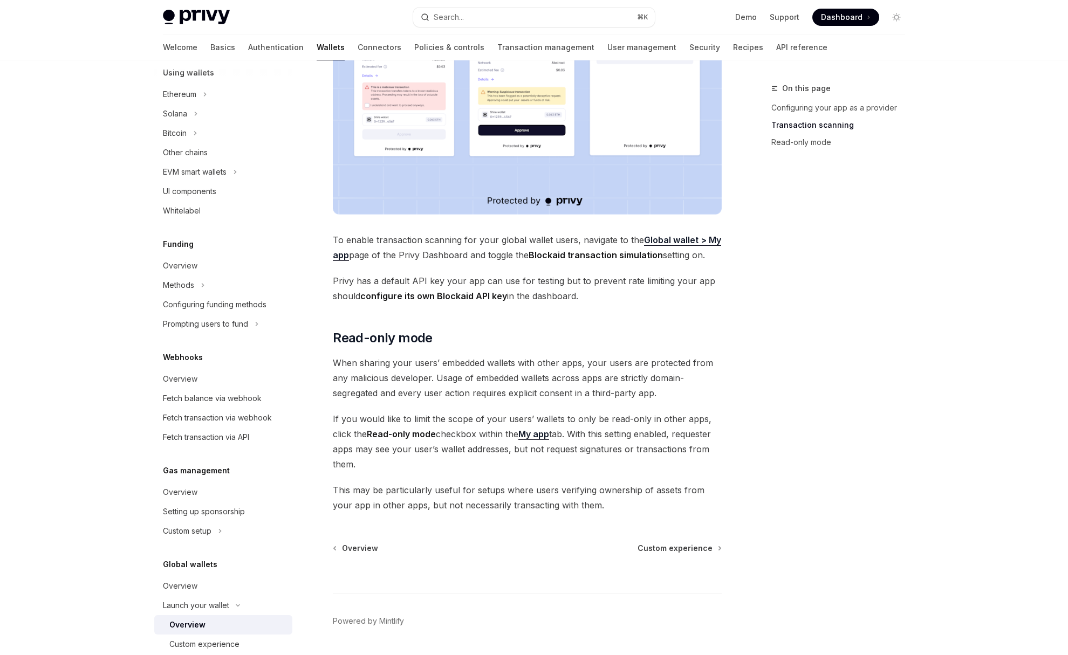
scroll to position [715, 0]
click at [677, 550] on span "Custom experience" at bounding box center [675, 549] width 75 height 11
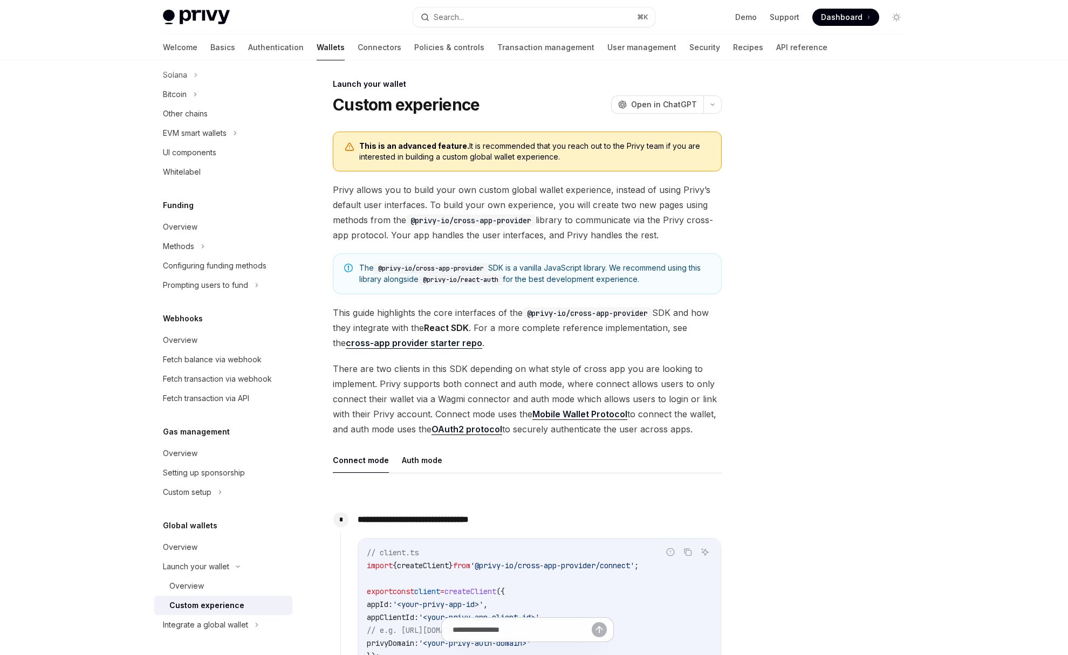
scroll to position [6, 0]
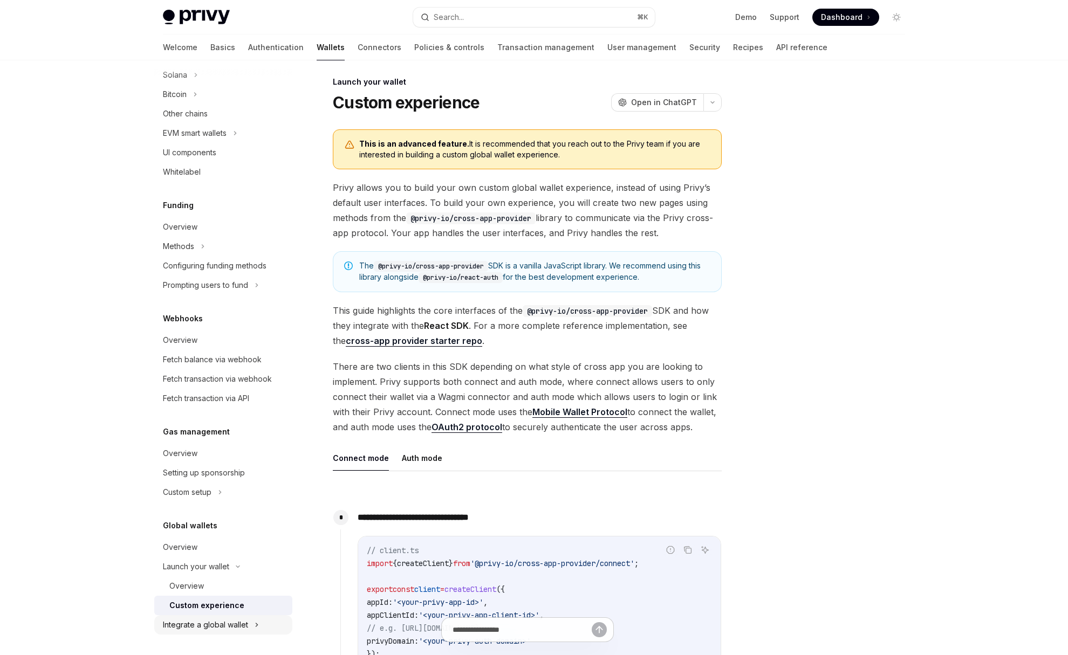
click at [235, 626] on div "Integrate a global wallet" at bounding box center [205, 625] width 85 height 13
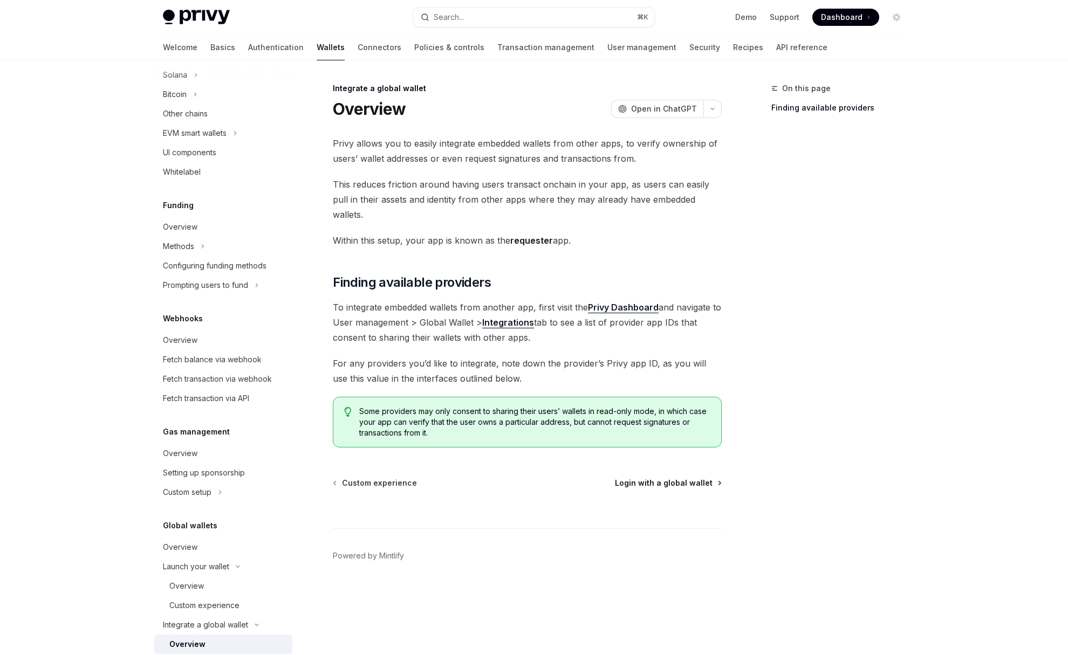
click at [662, 478] on span "Login with a global wallet" at bounding box center [664, 483] width 98 height 11
type textarea "*"
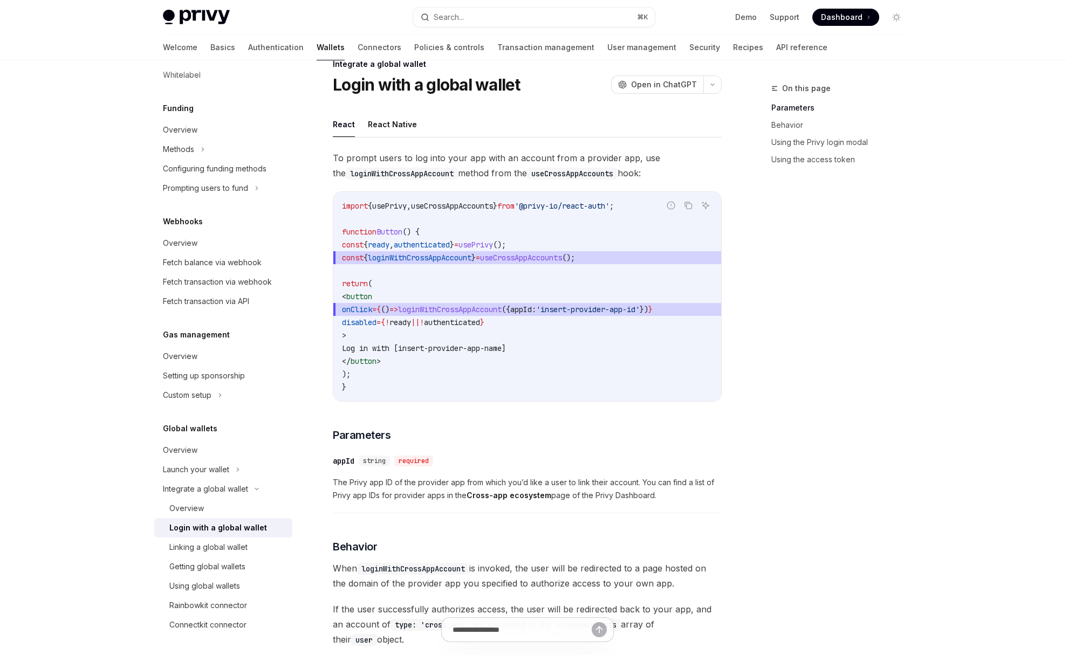
scroll to position [15, 0]
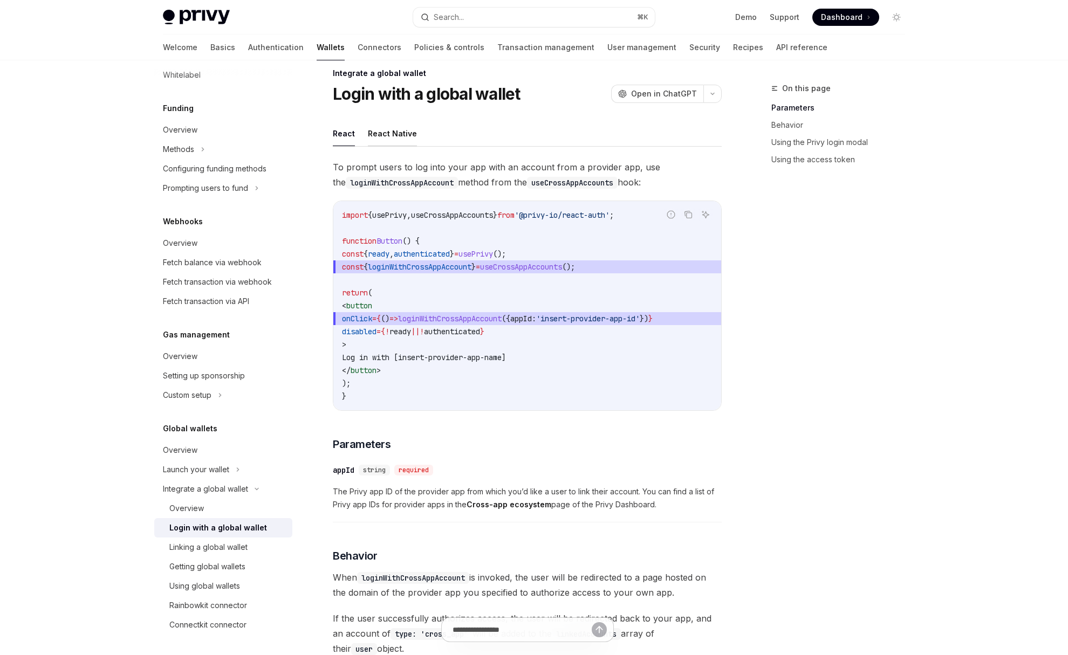
click at [395, 138] on button "React Native" at bounding box center [392, 133] width 49 height 25
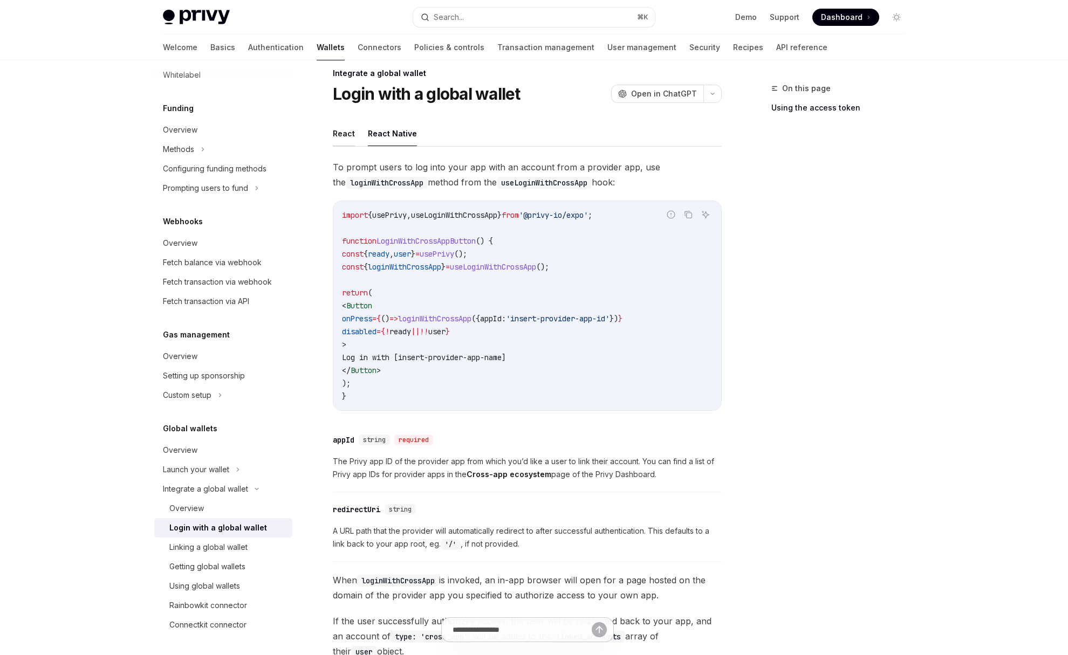
click at [334, 145] on button "React" at bounding box center [344, 133] width 22 height 25
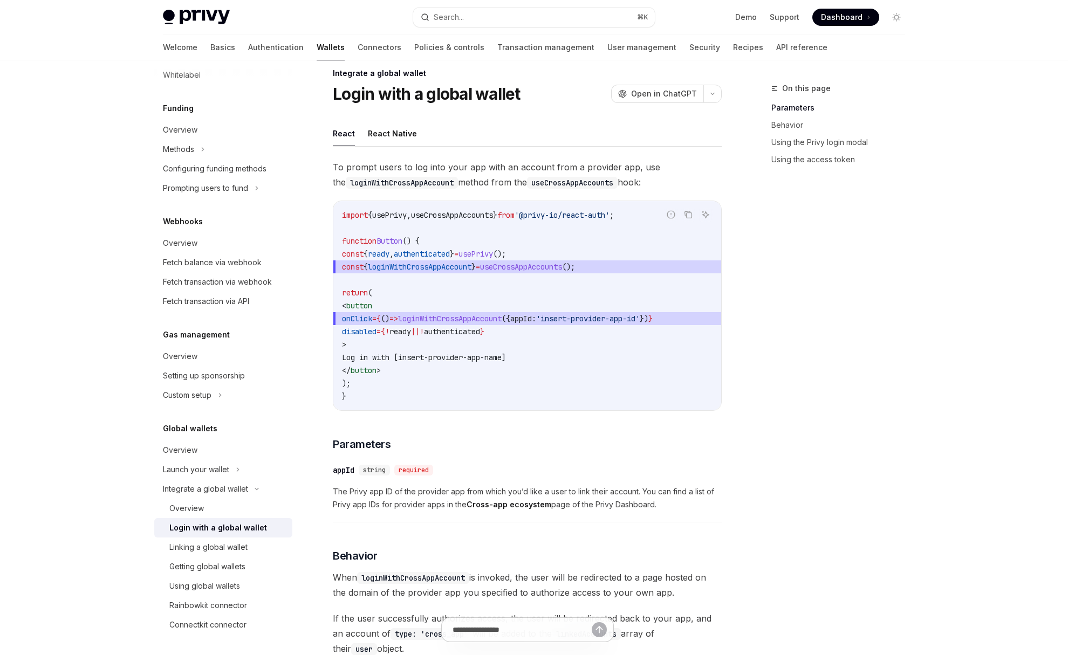
click at [418, 149] on div "React React Native To prompt users to log into your app with an account from a …" at bounding box center [527, 594] width 389 height 947
click at [397, 138] on button "React Native" at bounding box center [392, 133] width 49 height 25
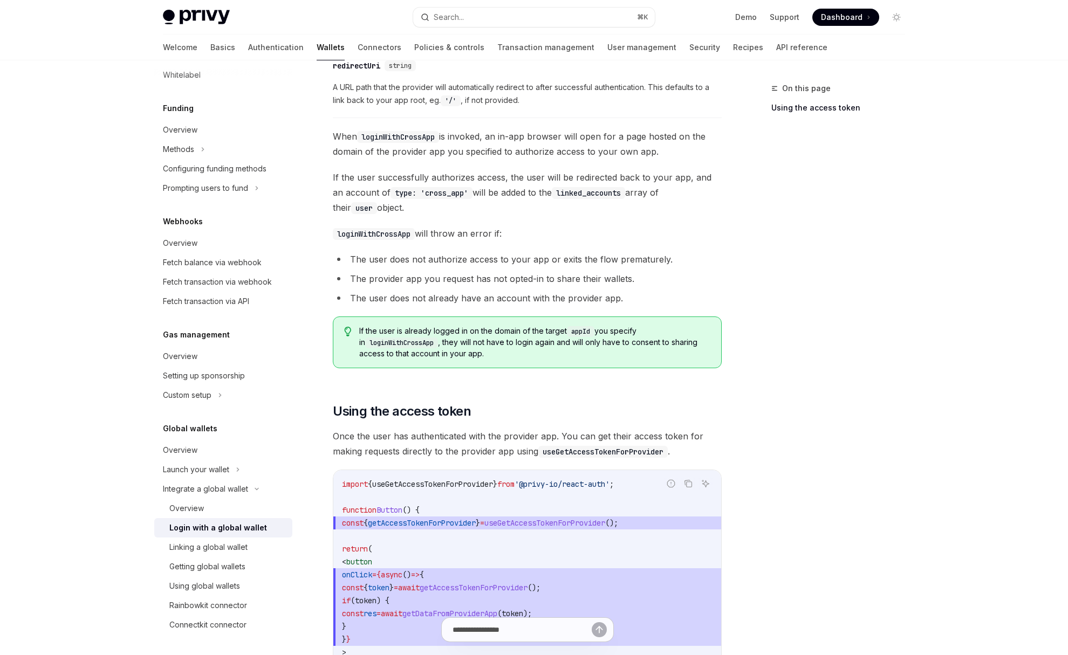
scroll to position [583, 0]
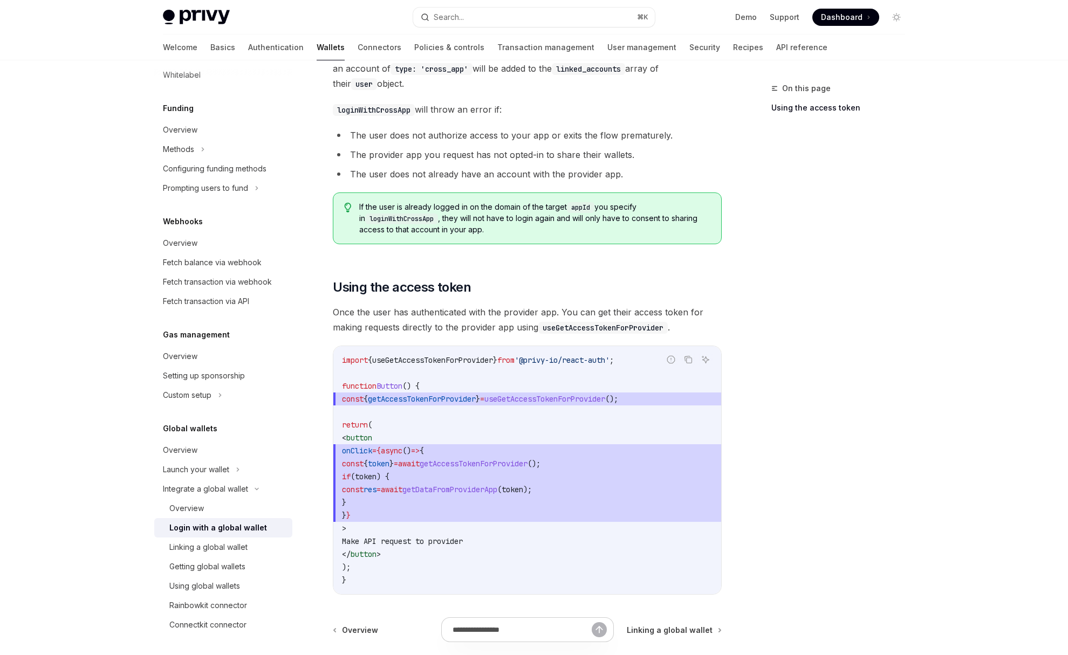
click at [453, 321] on span "Once the user has authenticated with the provider app. You can get their access…" at bounding box center [527, 320] width 389 height 30
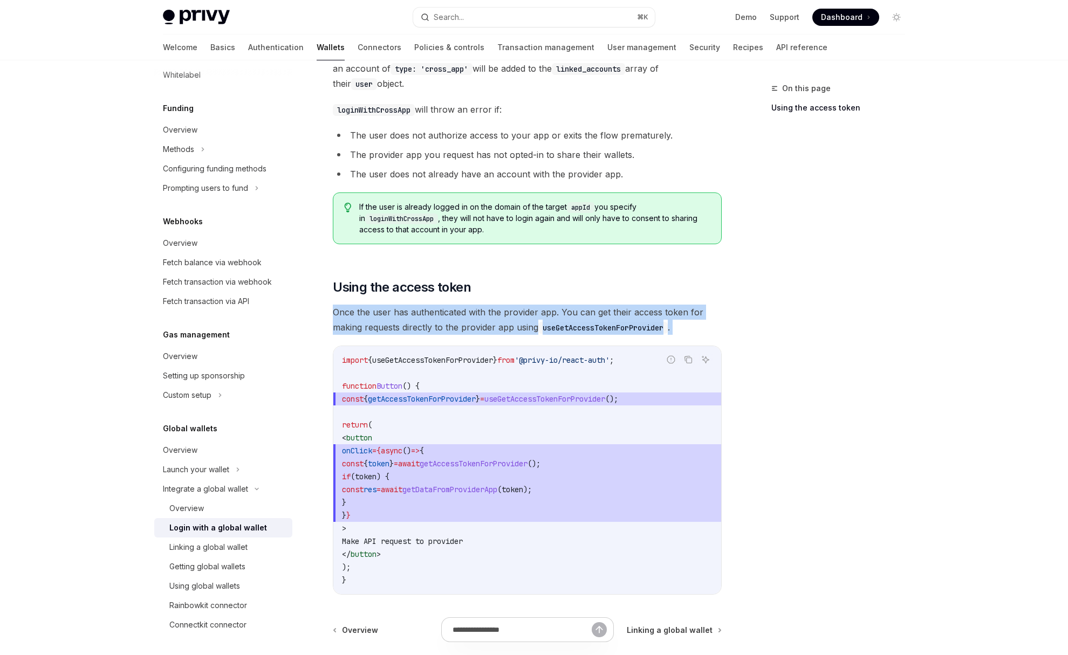
click at [453, 321] on span "Once the user has authenticated with the provider app. You can get their access…" at bounding box center [527, 320] width 389 height 30
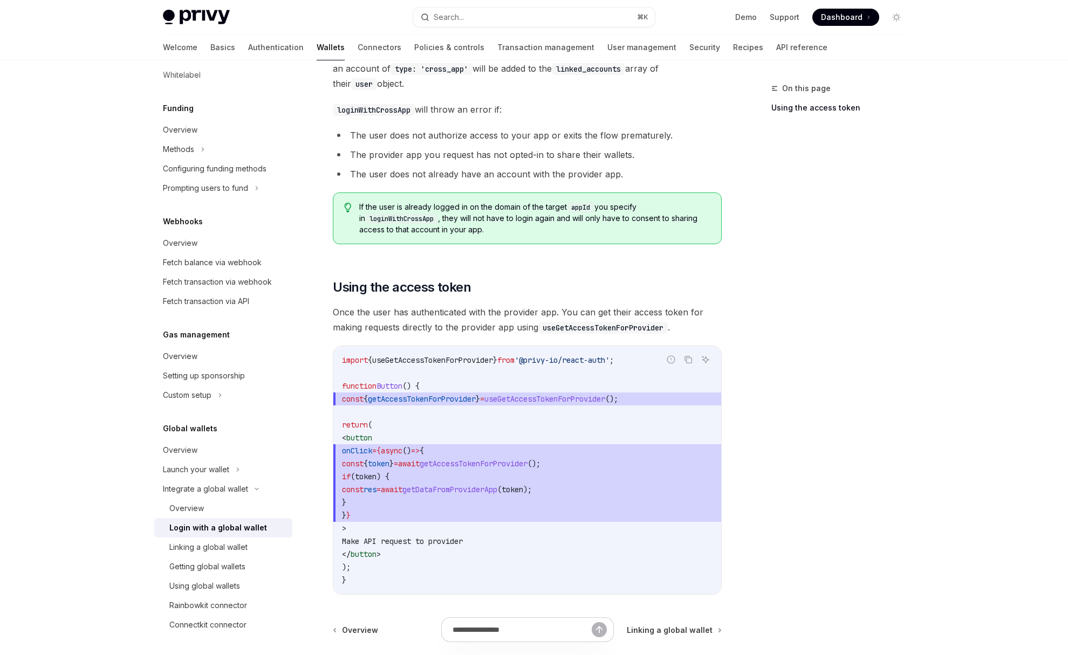
click at [447, 311] on span "Once the user has authenticated with the provider app. You can get their access…" at bounding box center [527, 320] width 389 height 30
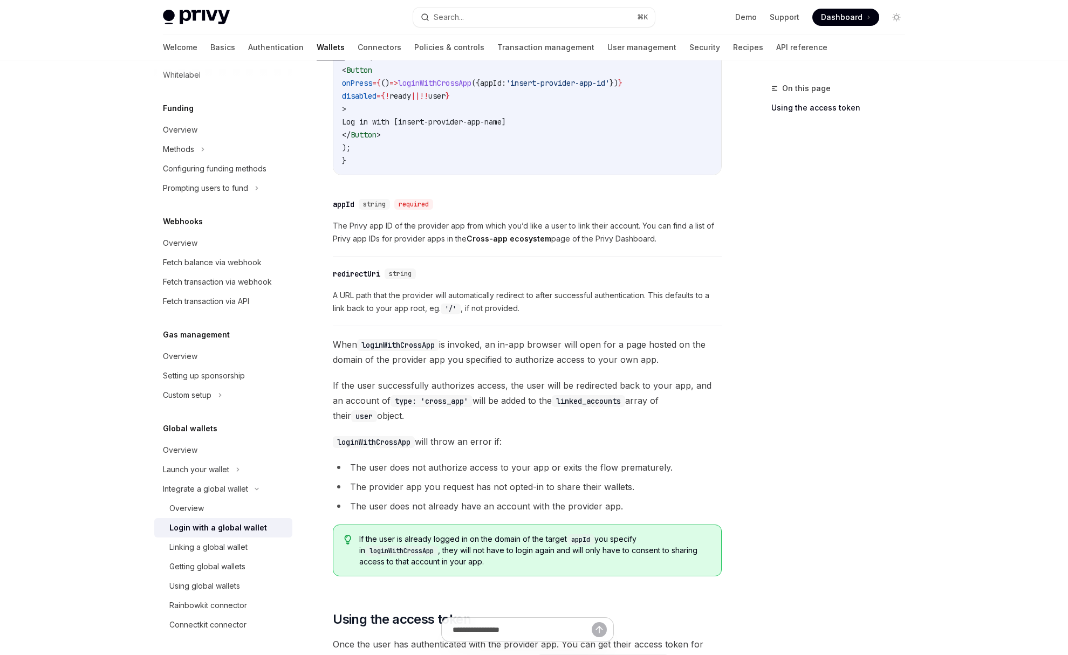
scroll to position [0, 0]
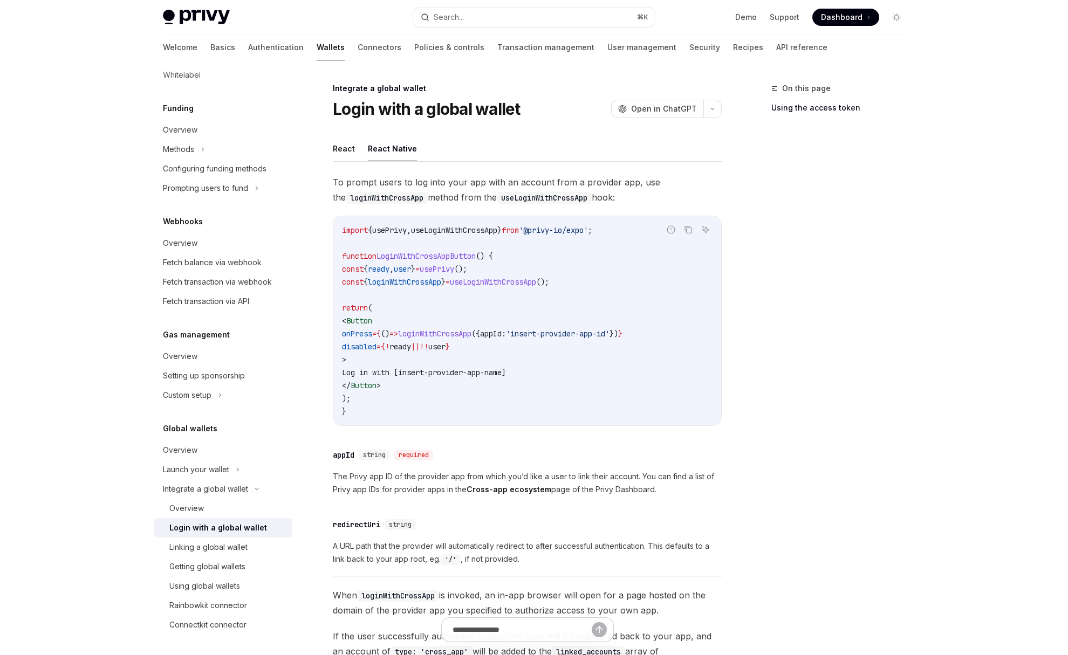
click at [442, 243] on code "import { usePrivy , useLoginWithCrossApp } from '@privy-io/expo' ; function Log…" at bounding box center [527, 321] width 371 height 194
drag, startPoint x: 429, startPoint y: 246, endPoint x: 537, endPoint y: 263, distance: 109.6
click at [537, 263] on code "import { usePrivy , useLoginWithCrossApp } from '@privy-io/expo' ; function Log…" at bounding box center [527, 321] width 371 height 194
click at [531, 269] on code "import { usePrivy , useLoginWithCrossApp } from '@privy-io/expo' ; function Log…" at bounding box center [527, 321] width 371 height 194
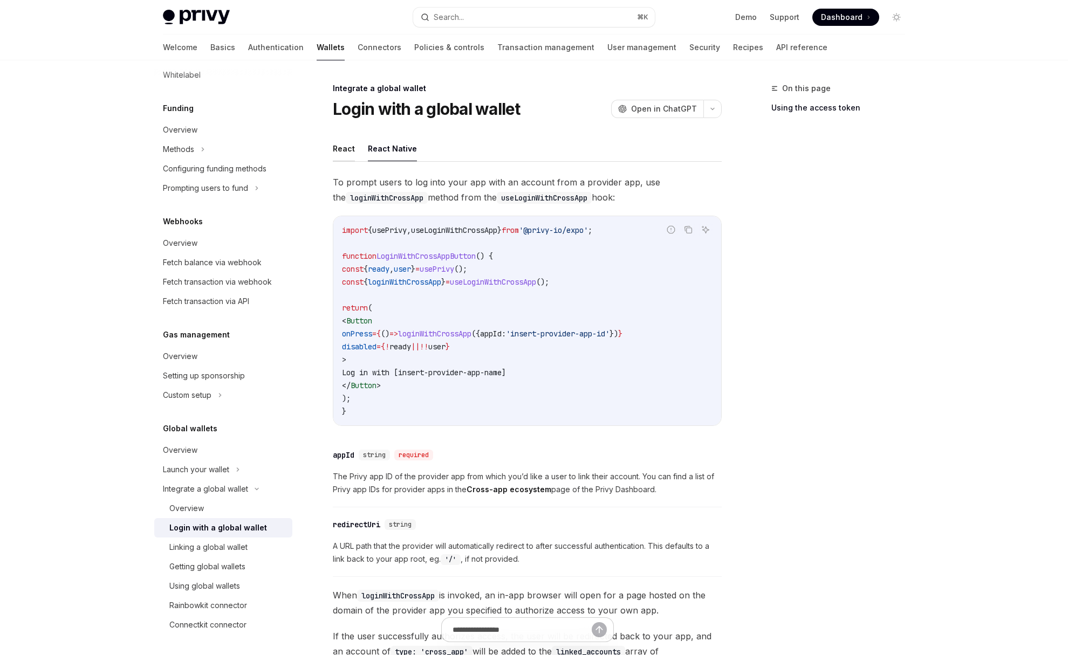
click at [341, 149] on button "React" at bounding box center [344, 148] width 22 height 25
type textarea "*"
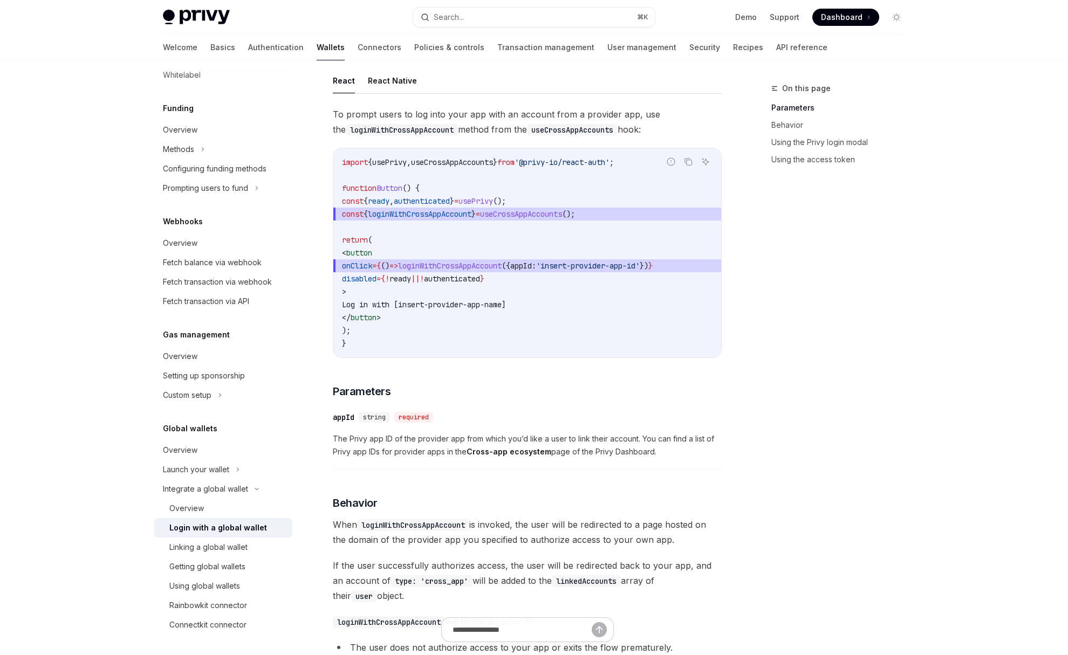
scroll to position [196, 0]
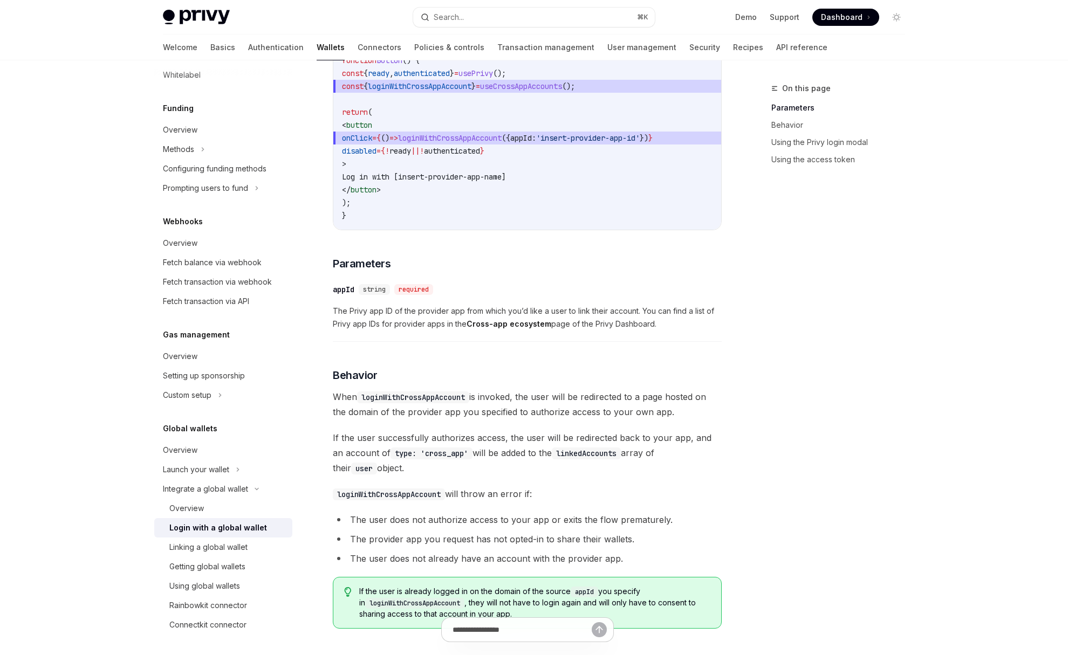
click at [463, 316] on span "The Privy app ID of the provider app from which you’d like a user to link their…" at bounding box center [527, 318] width 389 height 26
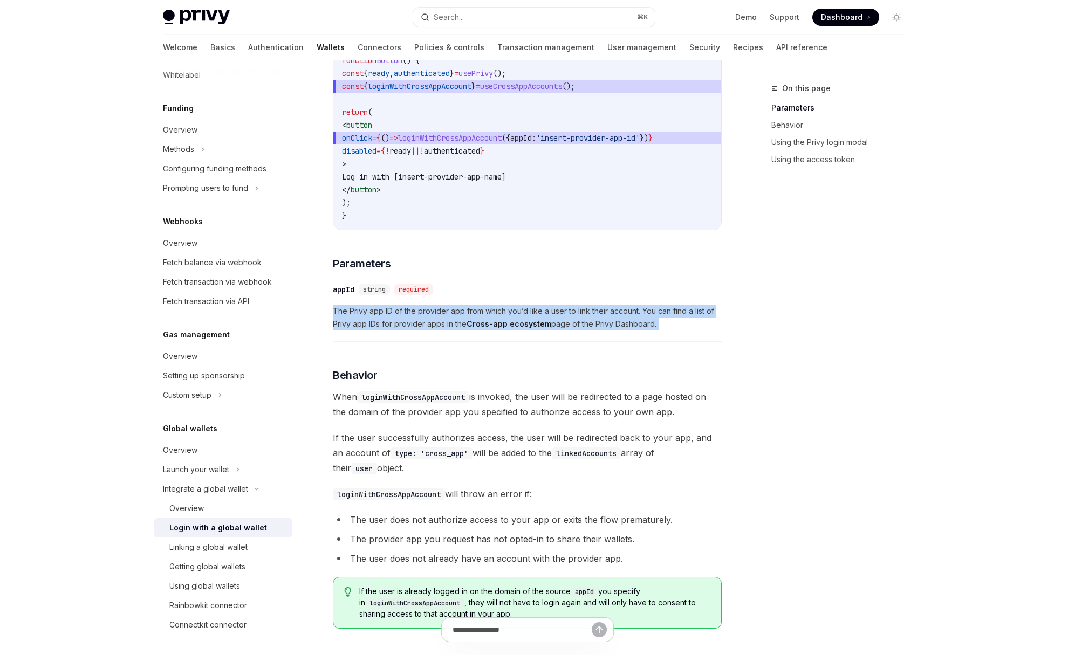
click at [463, 316] on span "The Privy app ID of the provider app from which you’d like a user to link their…" at bounding box center [527, 318] width 389 height 26
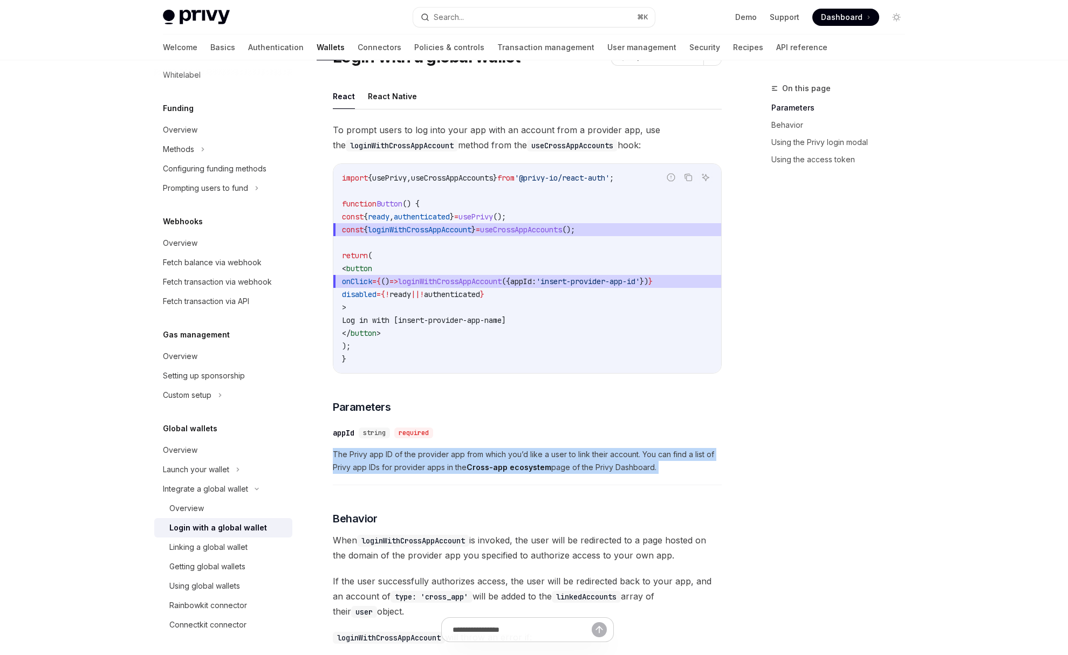
scroll to position [39, 0]
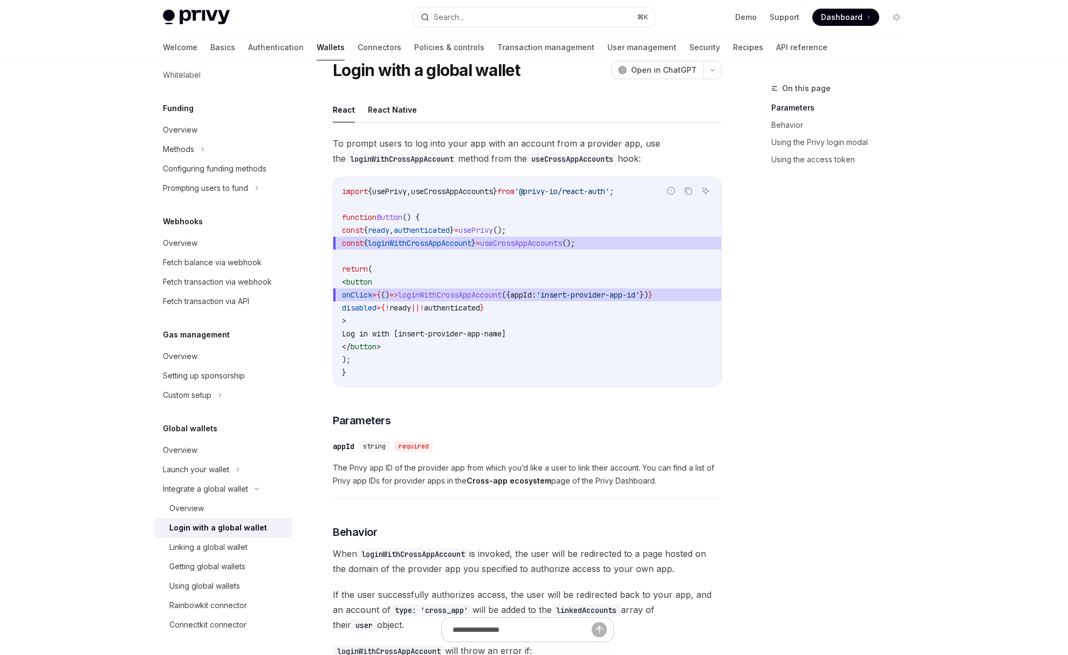
click at [532, 262] on code "import { usePrivy , useCrossAppAccounts } from '@privy-io/react-auth' ; functio…" at bounding box center [527, 282] width 371 height 194
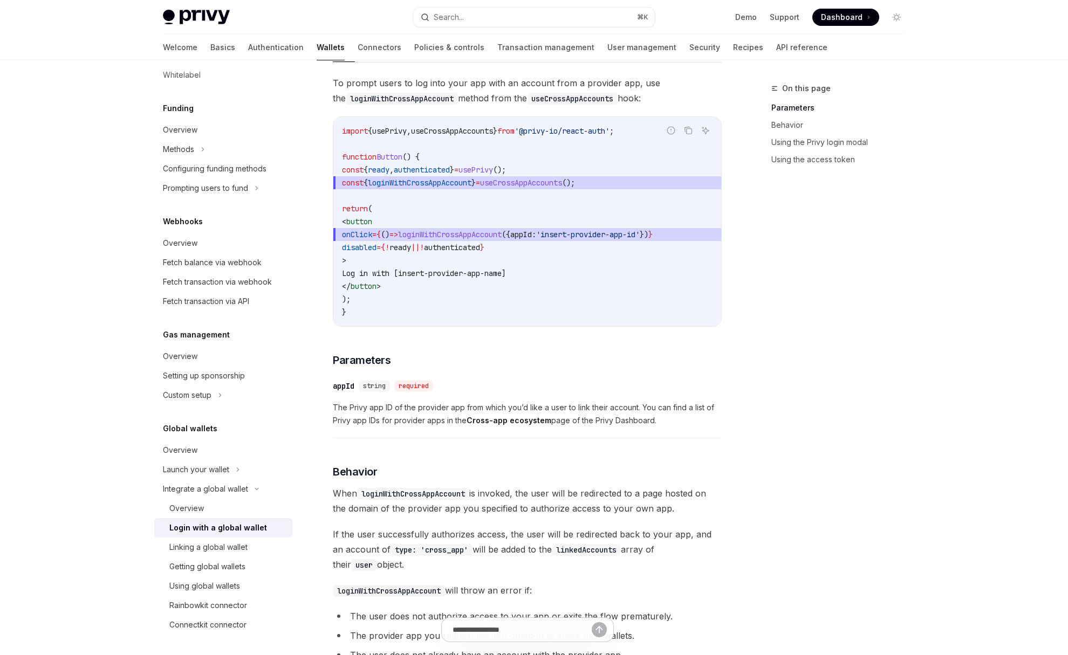
scroll to position [208, 0]
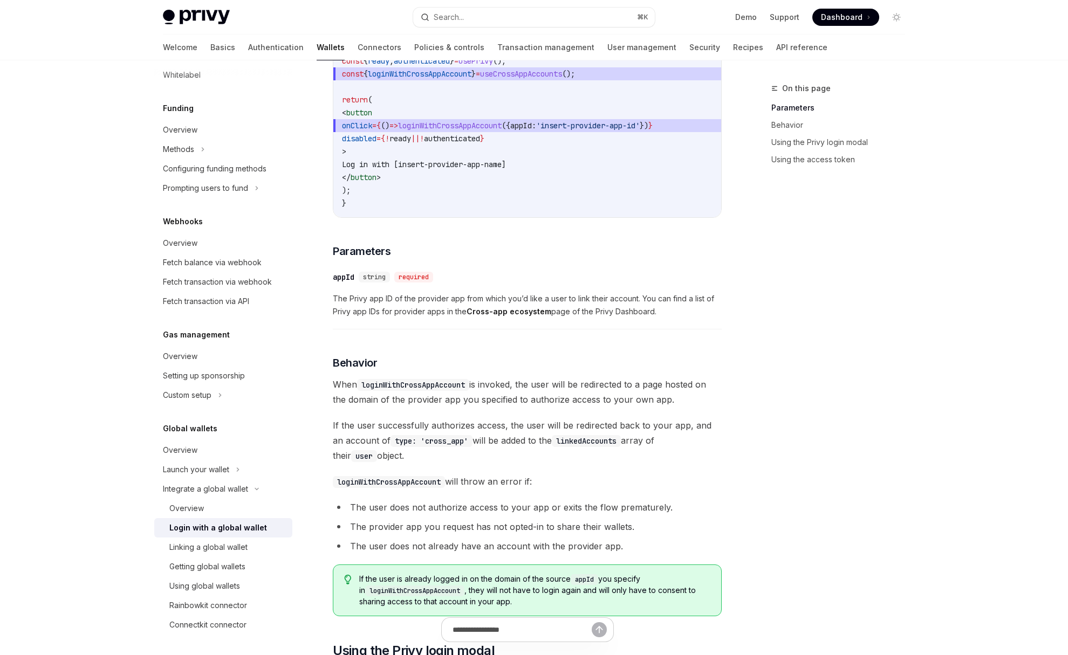
drag, startPoint x: 529, startPoint y: 386, endPoint x: 686, endPoint y: 403, distance: 158.4
click at [686, 403] on span "When loginWithCrossAppAccount is invoked, the user will be redirected to a page…" at bounding box center [527, 392] width 389 height 30
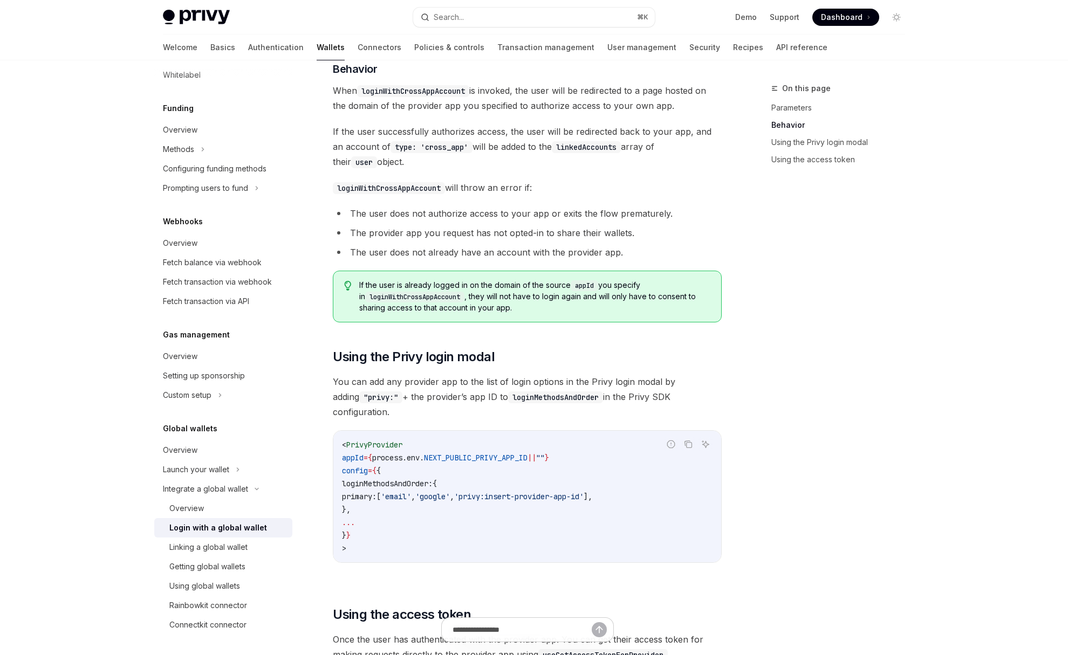
scroll to position [636, 0]
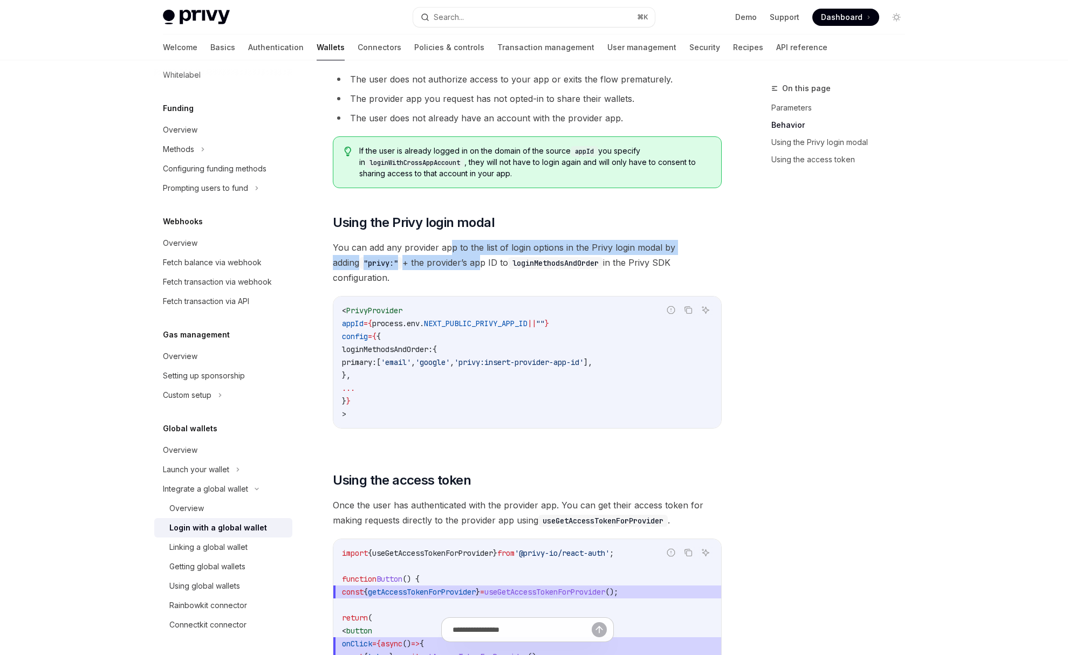
drag, startPoint x: 448, startPoint y: 249, endPoint x: 451, endPoint y: 271, distance: 22.3
click at [451, 271] on span "You can add any provider app to the list of login options in the Privy login mo…" at bounding box center [527, 262] width 389 height 45
drag, startPoint x: 412, startPoint y: 253, endPoint x: 434, endPoint y: 264, distance: 25.1
click at [434, 264] on span "You can add any provider app to the list of login options in the Privy login mo…" at bounding box center [527, 262] width 389 height 45
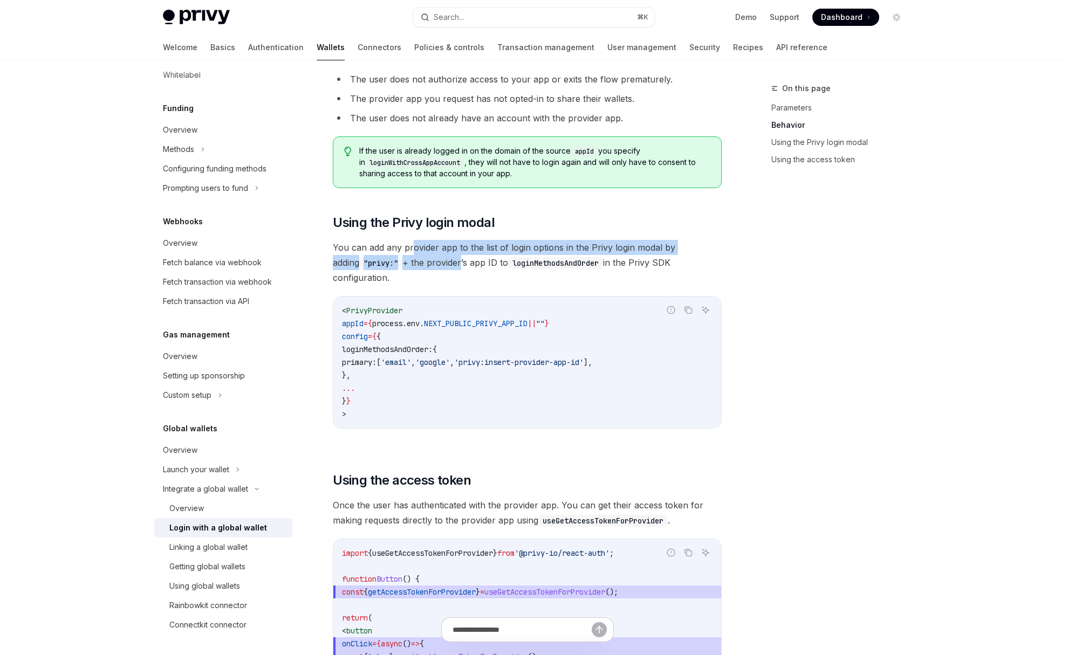
click at [434, 264] on span "You can add any provider app to the list of login options in the Privy login mo…" at bounding box center [527, 262] width 389 height 45
drag, startPoint x: 415, startPoint y: 268, endPoint x: 449, endPoint y: 269, distance: 33.5
click at [449, 269] on span "You can add any provider app to the list of login options in the Privy login mo…" at bounding box center [527, 262] width 389 height 45
drag, startPoint x: 355, startPoint y: 327, endPoint x: 420, endPoint y: 378, distance: 81.5
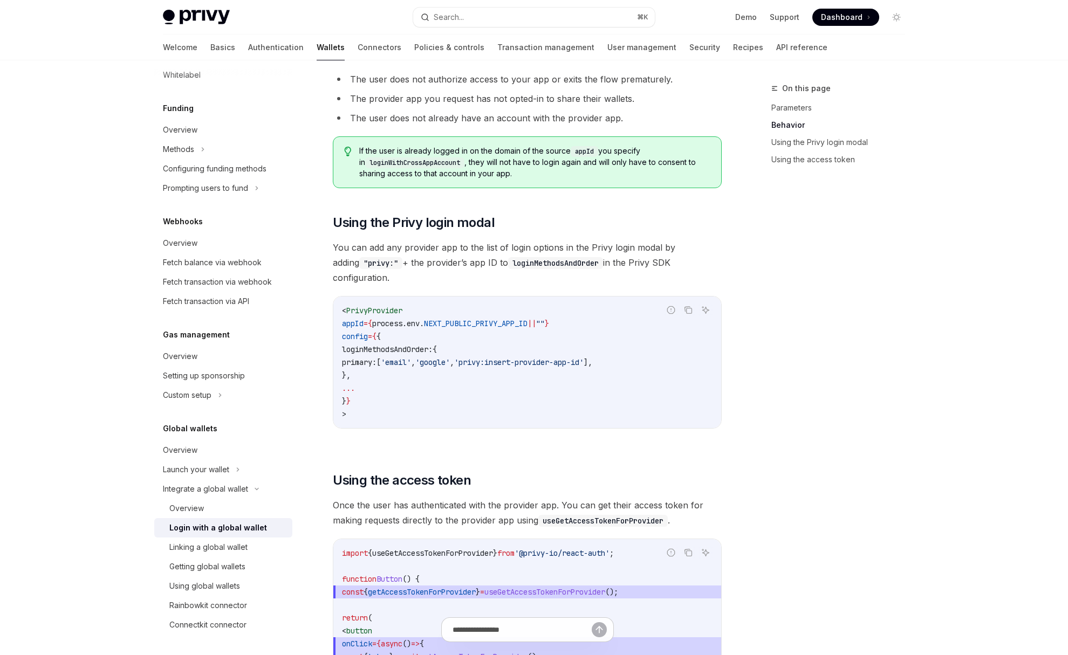
click at [420, 378] on code "< PrivyProvider appId = { process . env . NEXT_PUBLIC_PRIVY_APP_ID || "" } conf…" at bounding box center [527, 362] width 371 height 116
drag, startPoint x: 406, startPoint y: 409, endPoint x: 334, endPoint y: 294, distance: 135.3
click at [334, 297] on div "< PrivyProvider appId = { process . env . NEXT_PUBLIC_PRIVY_APP_ID || "" } conf…" at bounding box center [527, 363] width 388 height 132
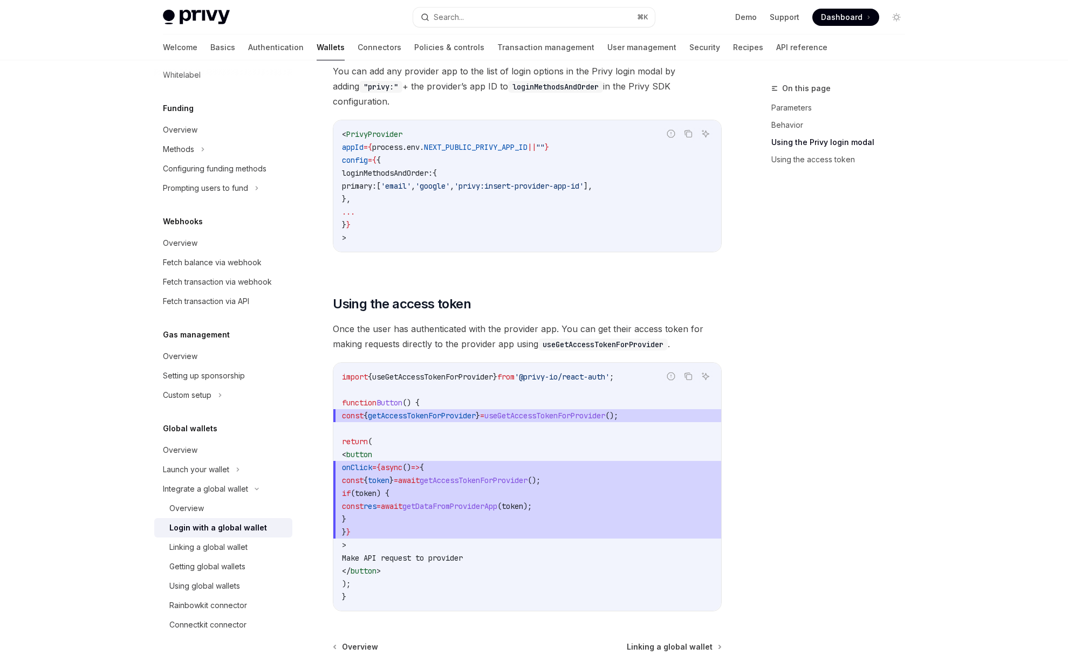
scroll to position [931, 0]
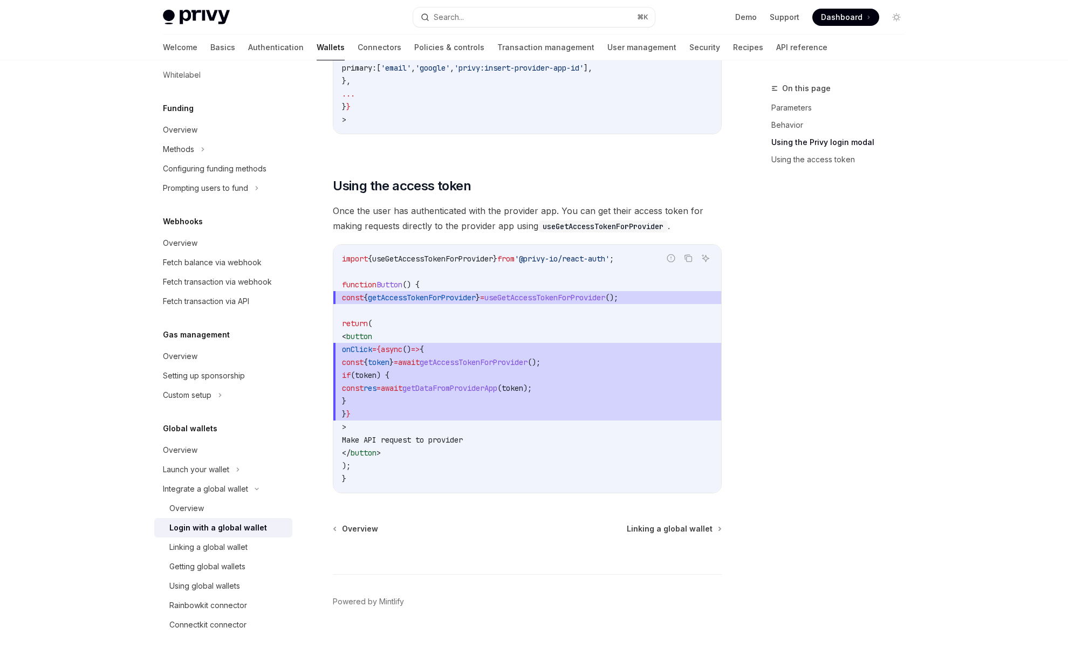
click at [541, 203] on span "Once the user has authenticated with the provider app. You can get their access…" at bounding box center [527, 218] width 389 height 30
drag, startPoint x: 561, startPoint y: 199, endPoint x: 536, endPoint y: 217, distance: 30.9
click at [536, 217] on span "Once the user has authenticated with the provider app. You can get their access…" at bounding box center [527, 218] width 389 height 30
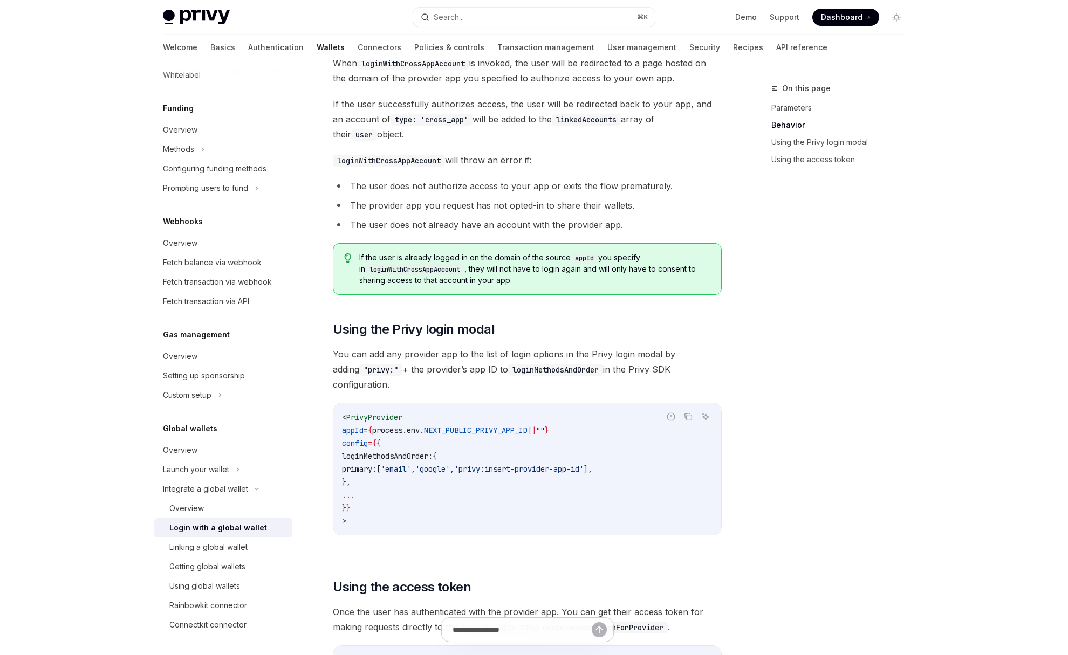
scroll to position [542, 0]
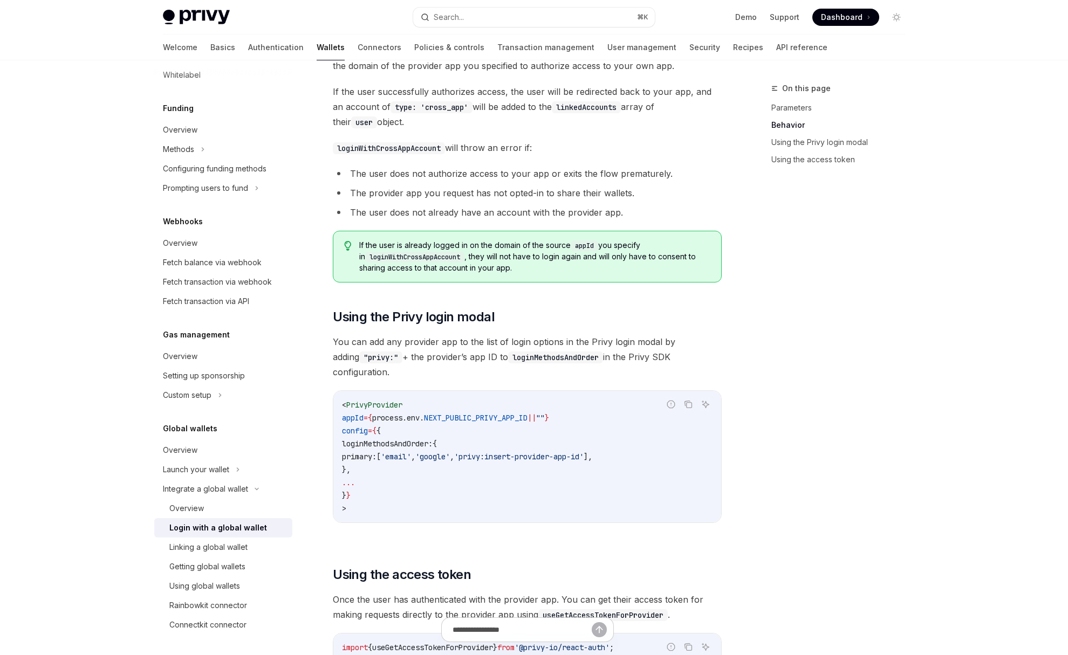
drag, startPoint x: 480, startPoint y: 504, endPoint x: 339, endPoint y: 388, distance: 182.0
click at [339, 391] on div "< PrivyProvider appId = { process . env . NEXT_PUBLIC_PRIVY_APP_ID || "" } conf…" at bounding box center [527, 457] width 388 height 132
copy code "< PrivyProvider appId = { process . env . NEXT_PUBLIC_PRIVY_APP_ID || "" } conf…"
drag, startPoint x: 673, startPoint y: 347, endPoint x: 581, endPoint y: 362, distance: 92.3
click at [581, 362] on span "You can add any provider app to the list of login options in the Privy login mo…" at bounding box center [527, 356] width 389 height 45
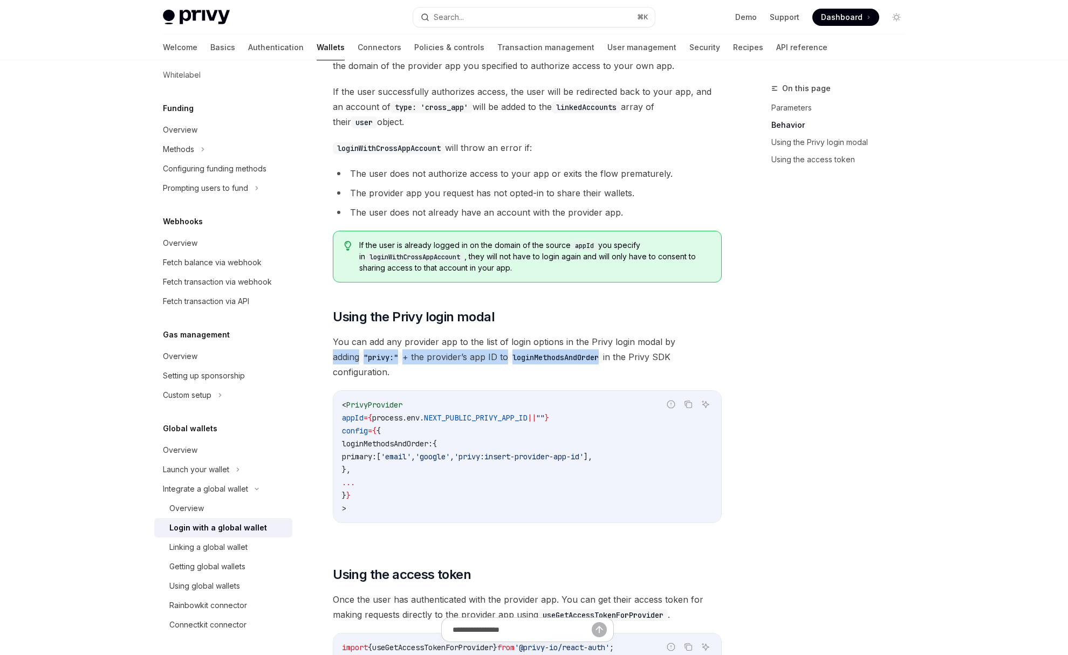
copy span "adding "privy:" + the provider’s app ID to loginMethodsAndOrder"
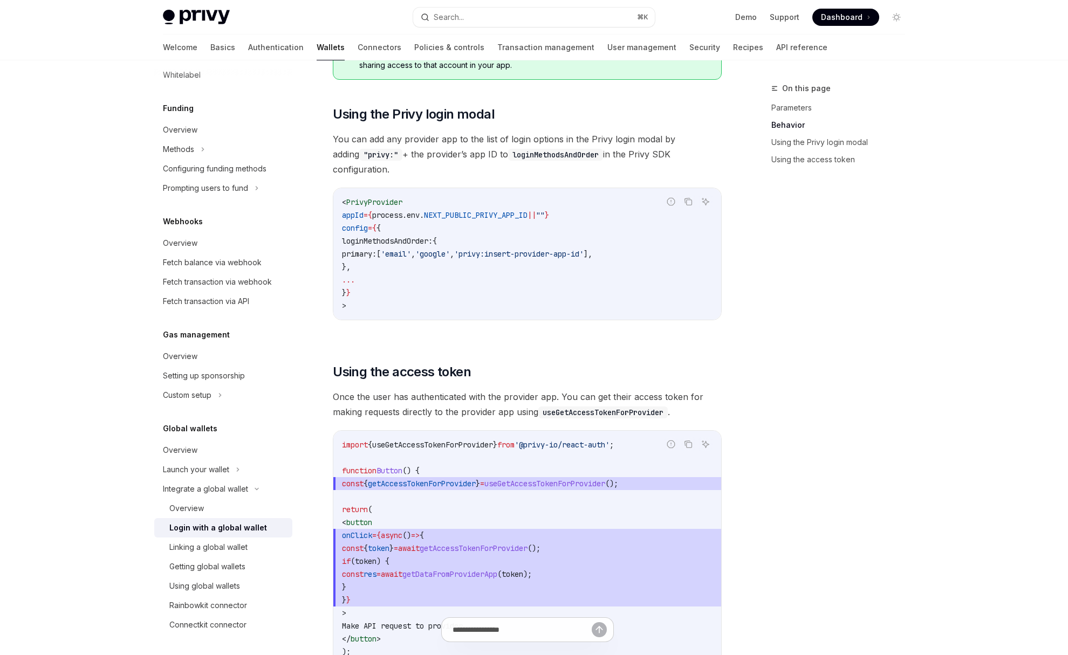
click at [602, 143] on span "You can add any provider app to the list of login options in the Privy login mo…" at bounding box center [527, 154] width 389 height 45
drag, startPoint x: 596, startPoint y: 161, endPoint x: 654, endPoint y: 161, distance: 58.2
click at [654, 161] on span "You can add any provider app to the list of login options in the Privy login mo…" at bounding box center [527, 154] width 389 height 45
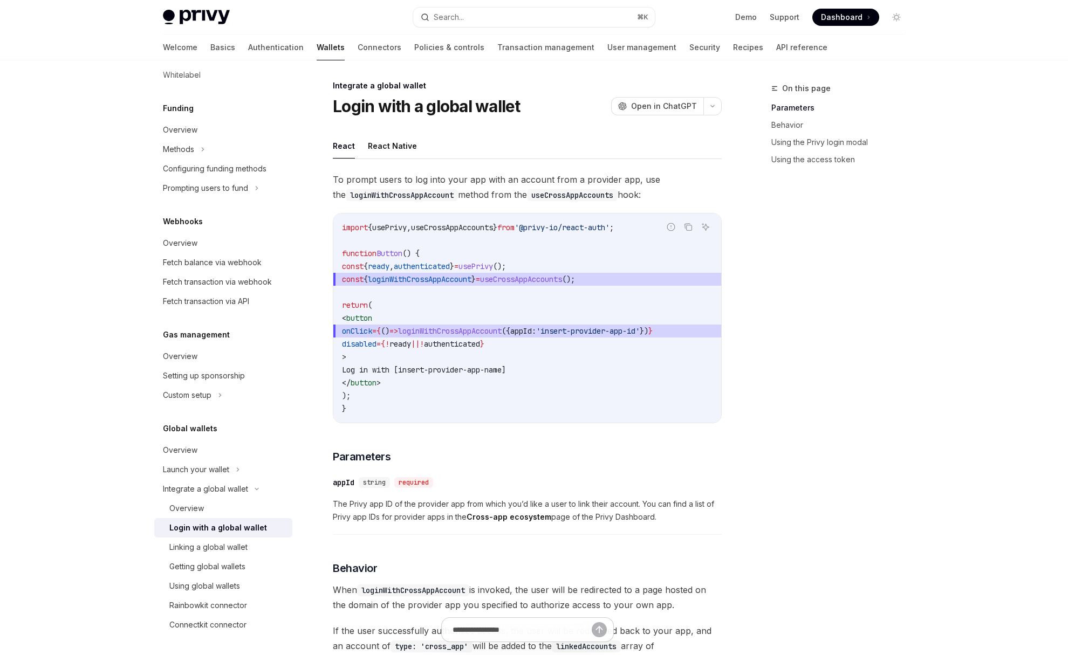
click at [502, 328] on span "loginWithCrossAppAccount" at bounding box center [450, 331] width 104 height 10
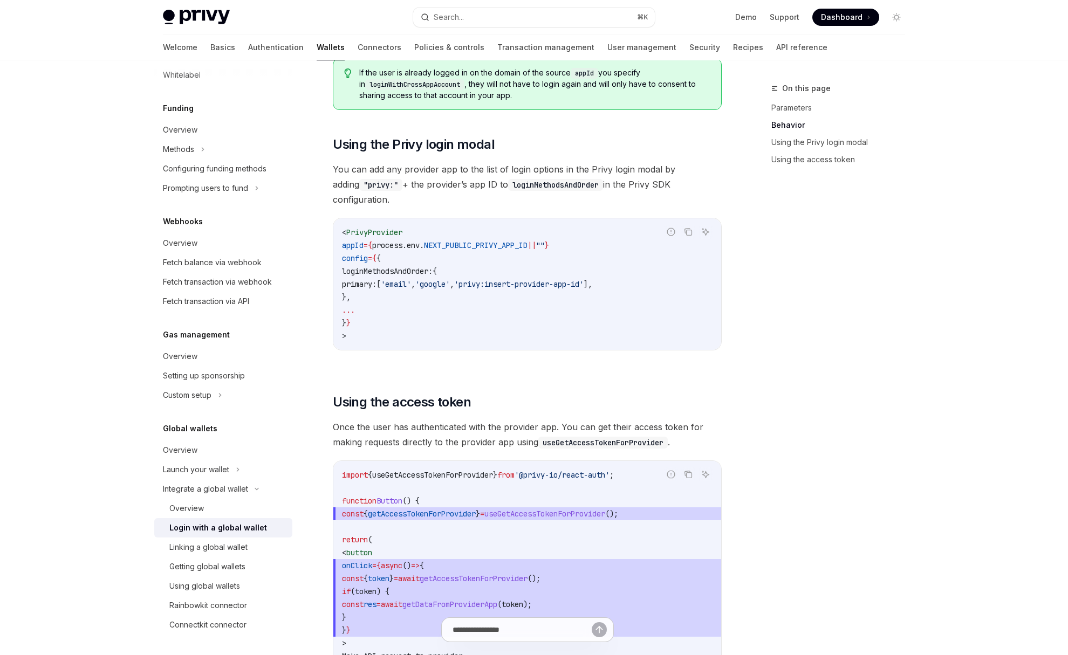
scroll to position [736, 0]
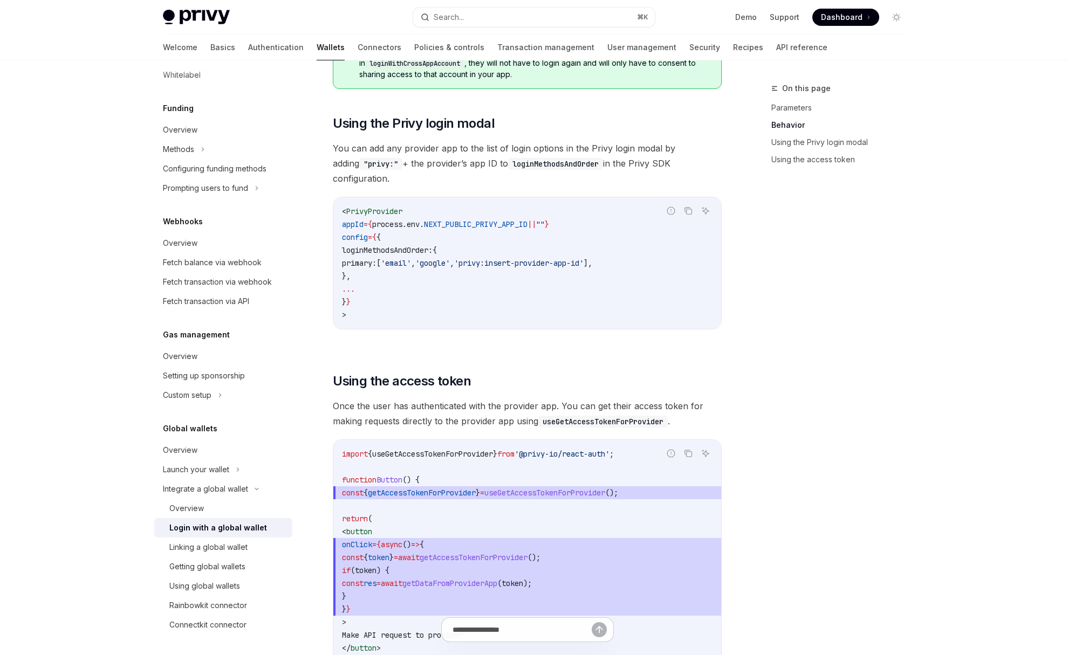
type textarea "*"
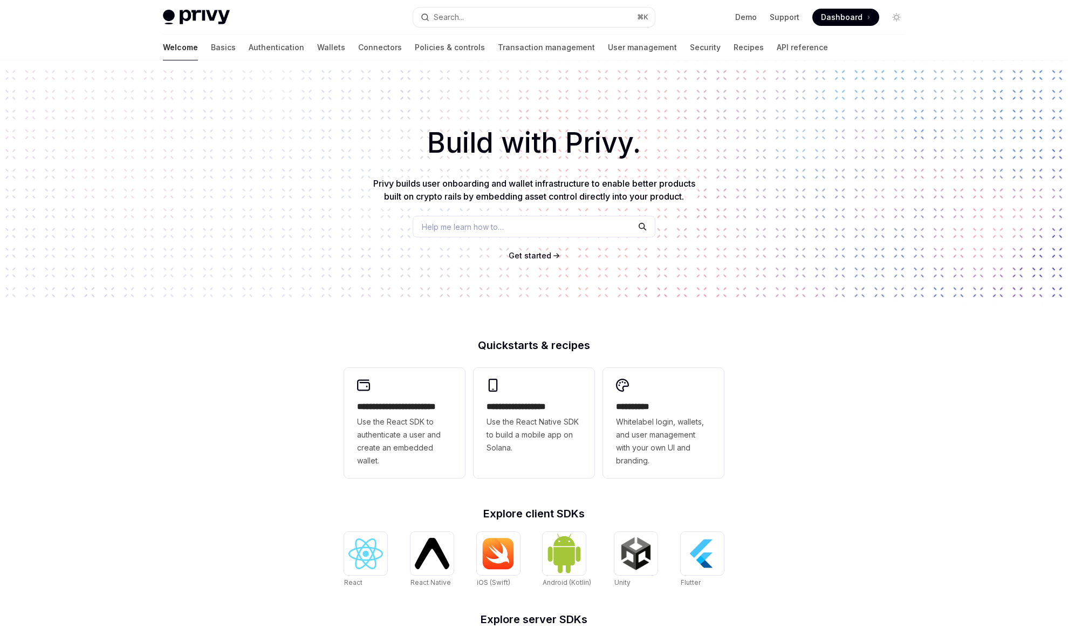
type textarea "*"
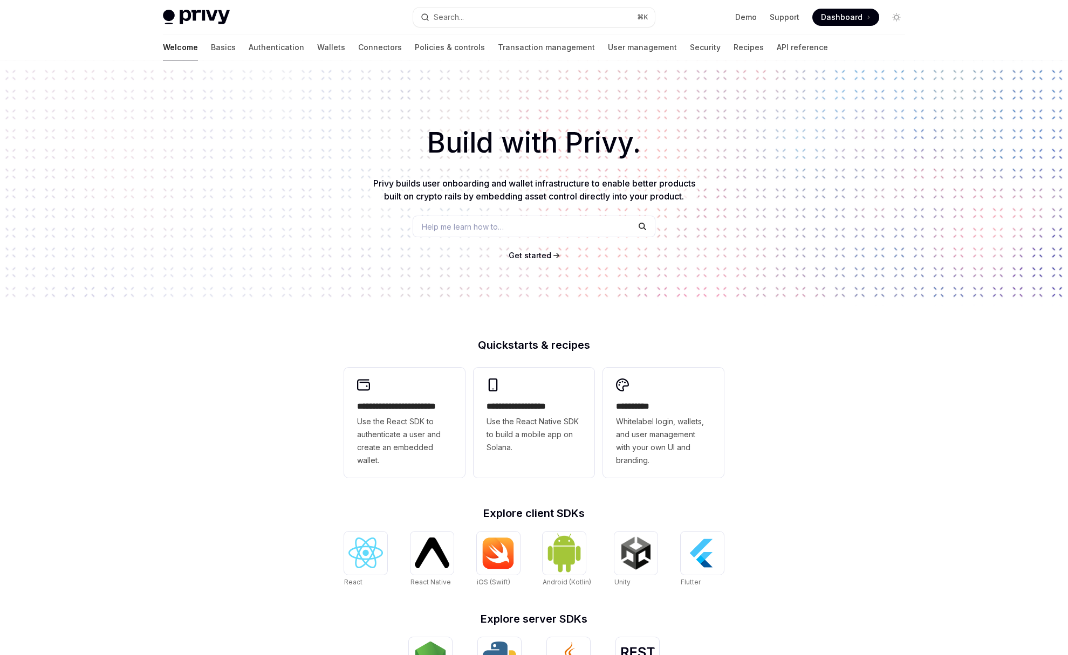
click at [486, 227] on span "Help me learn how to…" at bounding box center [463, 226] width 82 height 11
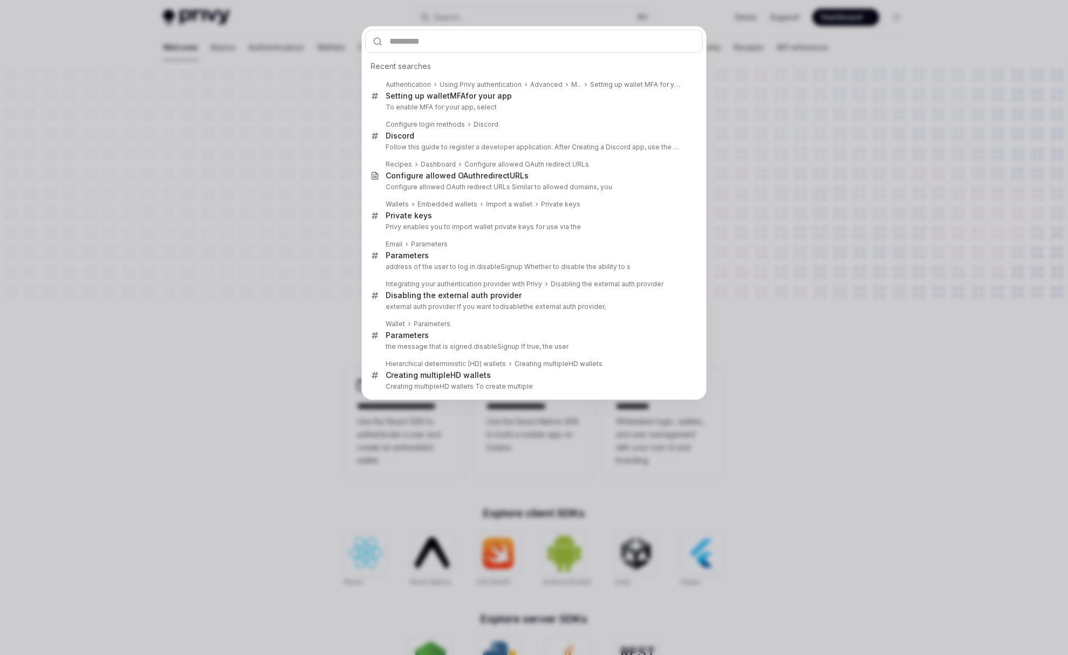
type input "**********"
paste input "**********"
type input "**********"
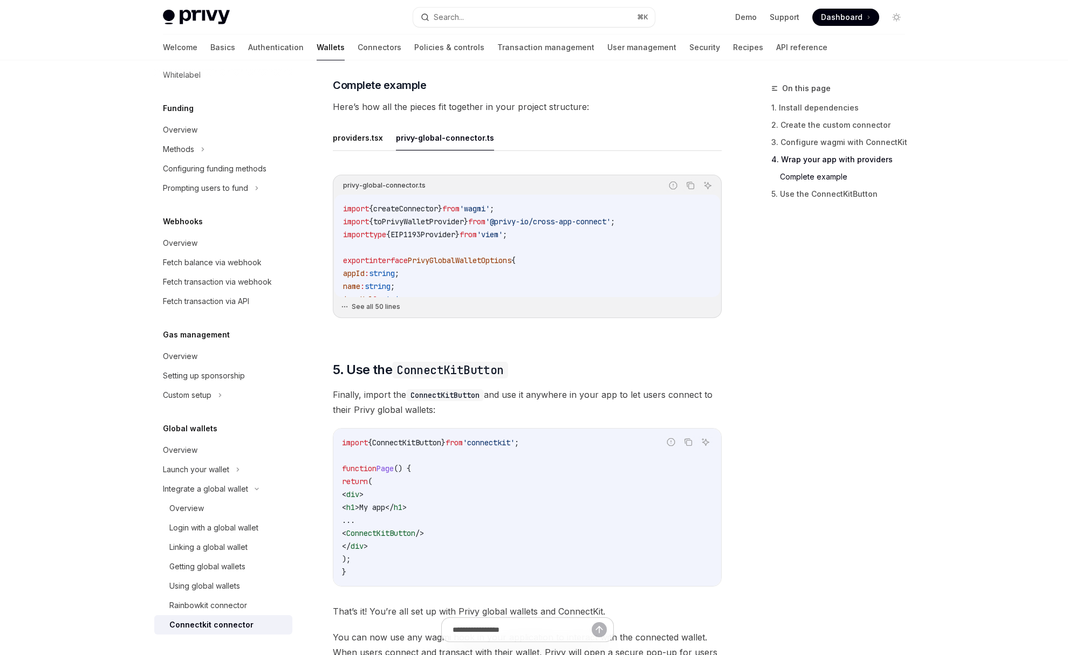
scroll to position [1535, 0]
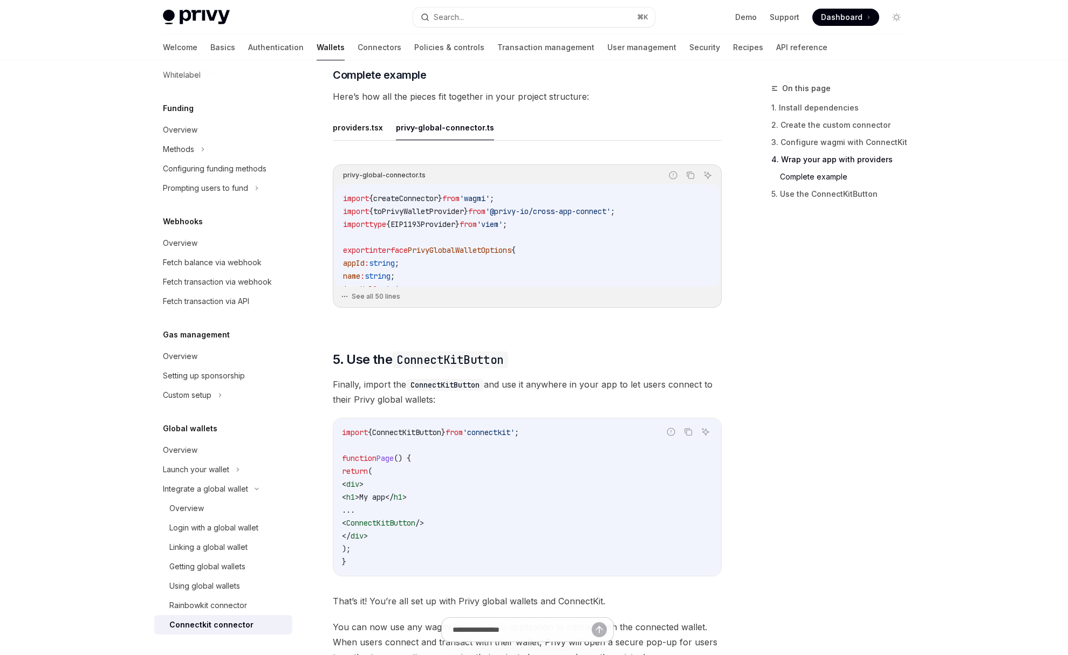
click at [449, 129] on button "privy-global-connector.ts" at bounding box center [445, 127] width 98 height 25
click at [433, 126] on button "privy-global-connector.ts" at bounding box center [445, 127] width 98 height 25
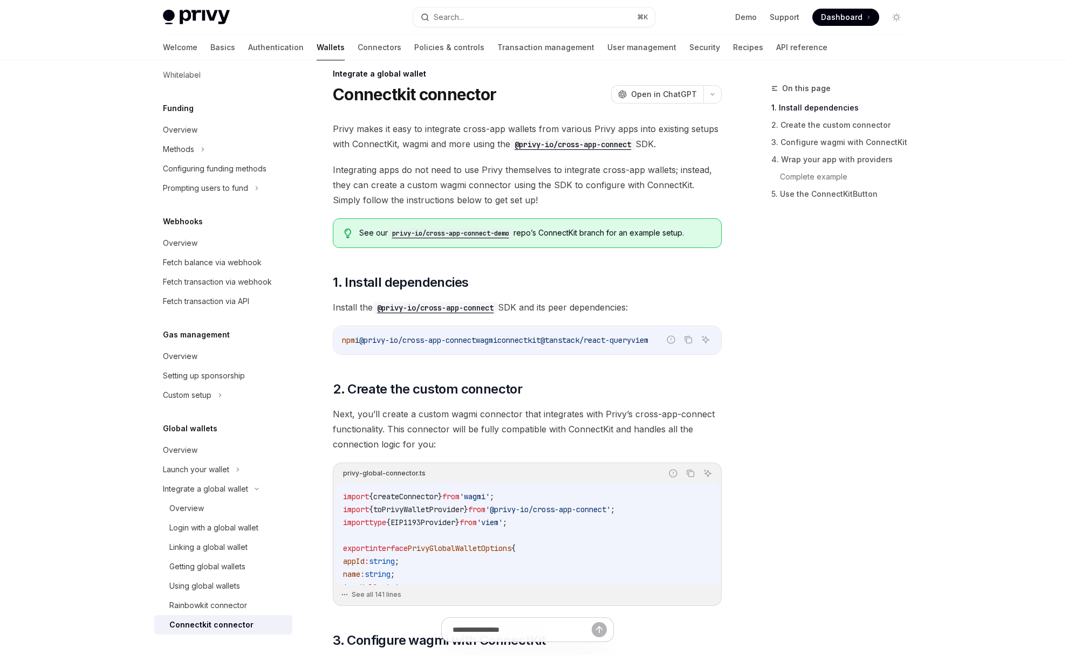
scroll to position [17, 0]
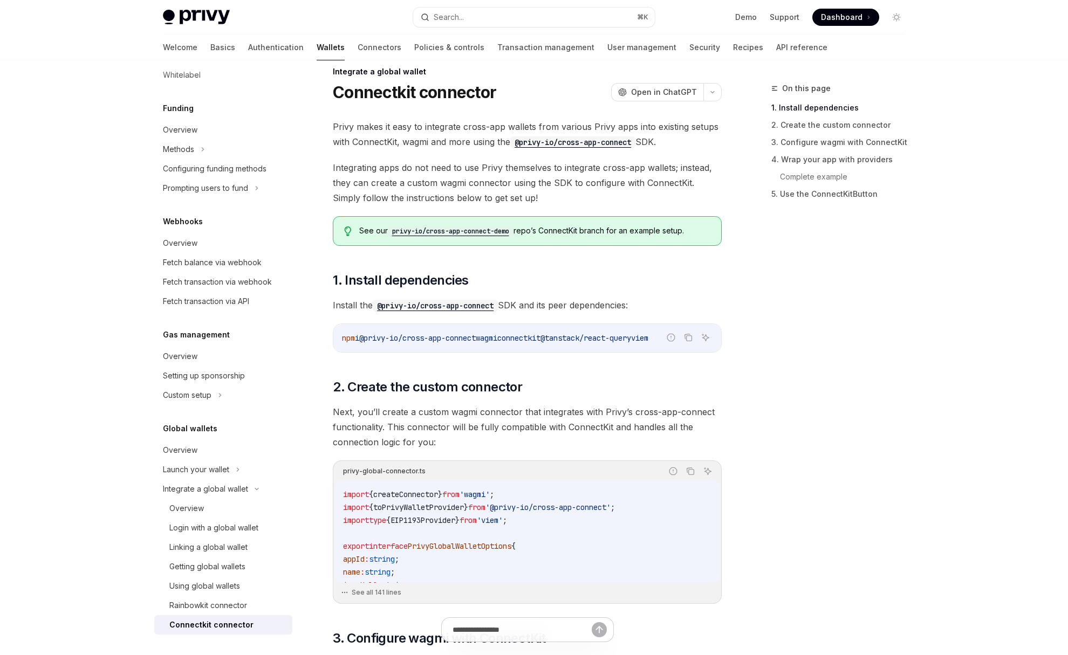
drag, startPoint x: 415, startPoint y: 124, endPoint x: 451, endPoint y: 145, distance: 41.1
click at [451, 145] on span "Privy makes it easy to integrate cross-app wallets from various Privy apps into…" at bounding box center [527, 134] width 389 height 30
drag, startPoint x: 474, startPoint y: 142, endPoint x: 446, endPoint y: 141, distance: 27.5
click at [446, 141] on span "Privy makes it easy to integrate cross-app wallets from various Privy apps into…" at bounding box center [527, 134] width 389 height 30
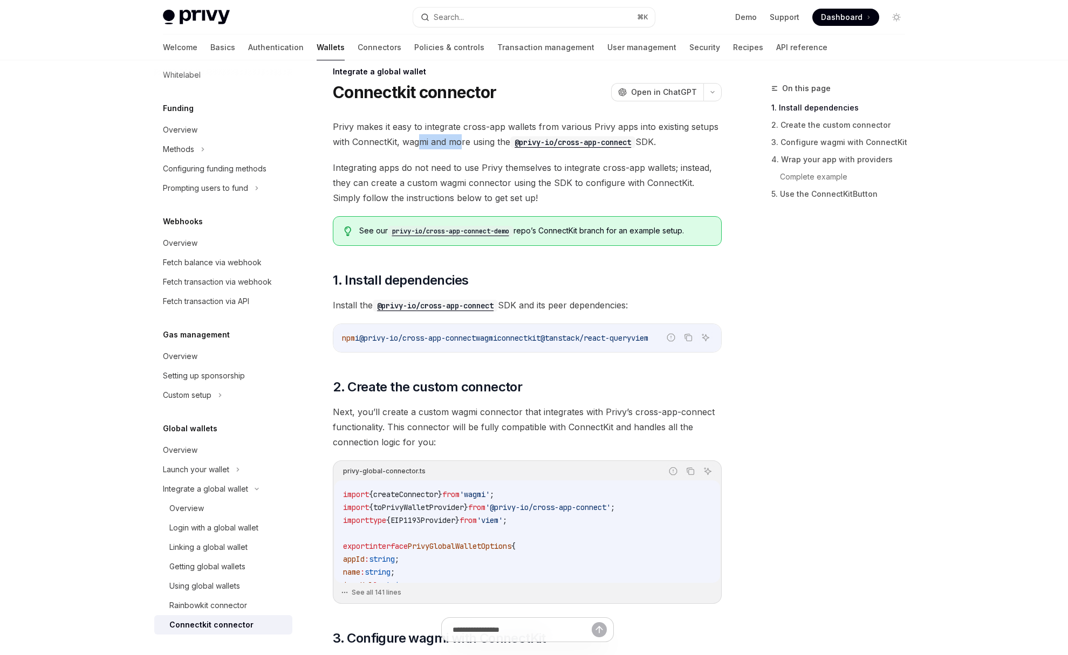
drag, startPoint x: 423, startPoint y: 139, endPoint x: 462, endPoint y: 140, distance: 39.4
click at [462, 140] on span "Privy makes it easy to integrate cross-app wallets from various Privy apps into…" at bounding box center [527, 134] width 389 height 30
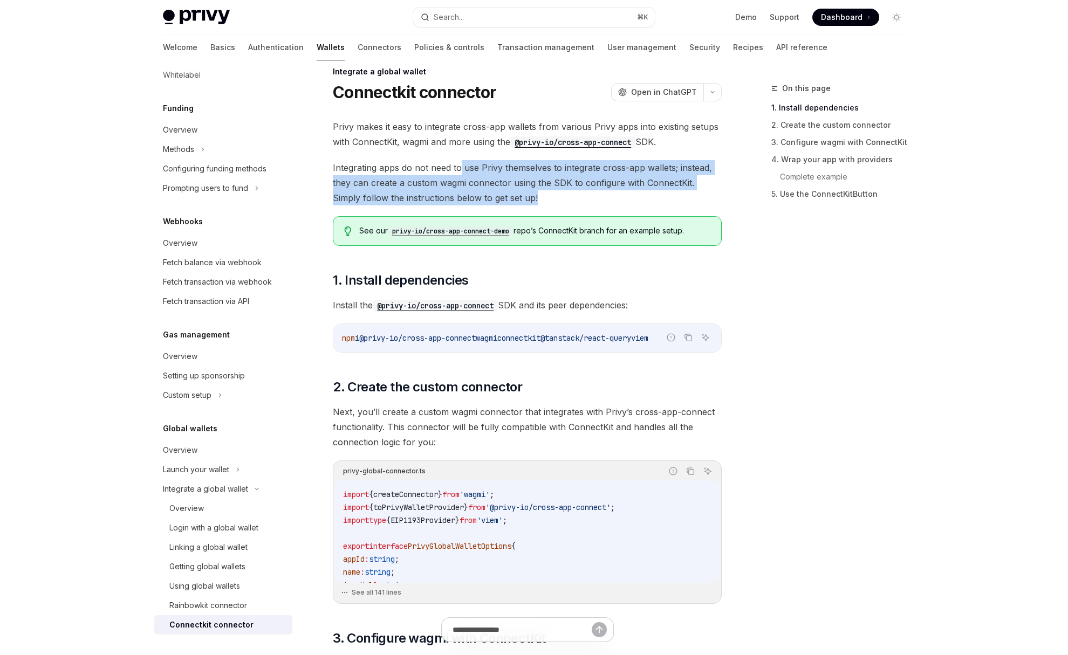
drag, startPoint x: 461, startPoint y: 163, endPoint x: 522, endPoint y: 196, distance: 69.7
click at [522, 196] on span "Integrating apps do not need to use Privy themselves to integrate cross-app wal…" at bounding box center [527, 182] width 389 height 45
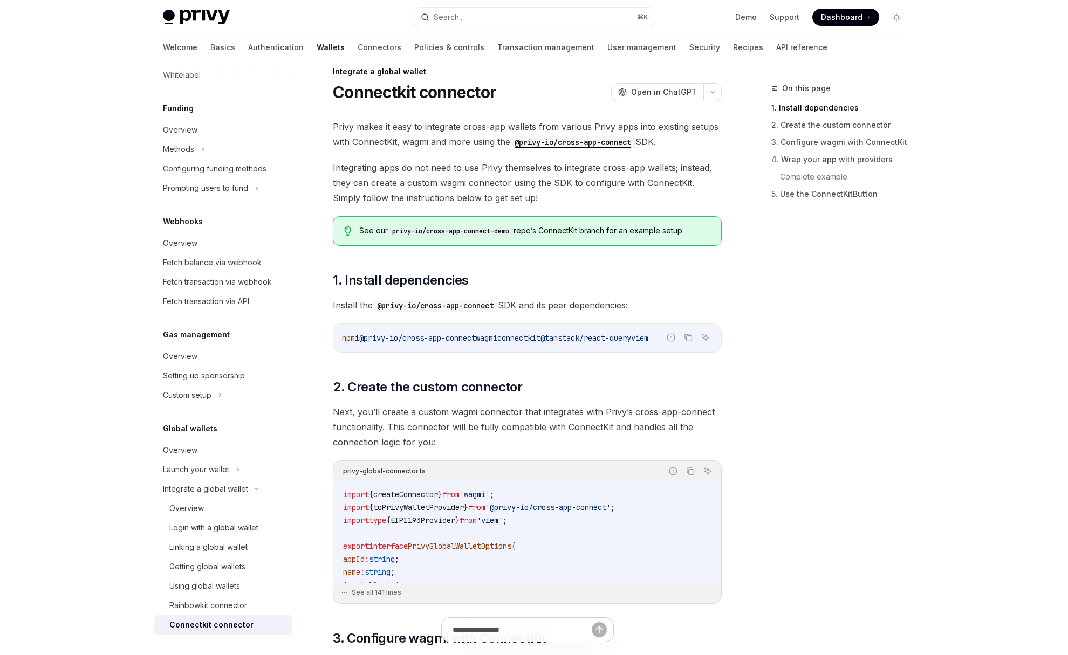
drag, startPoint x: 538, startPoint y: 198, endPoint x: 532, endPoint y: 201, distance: 7.0
click at [532, 201] on span "Integrating apps do not need to use Privy themselves to integrate cross-app wal…" at bounding box center [527, 182] width 389 height 45
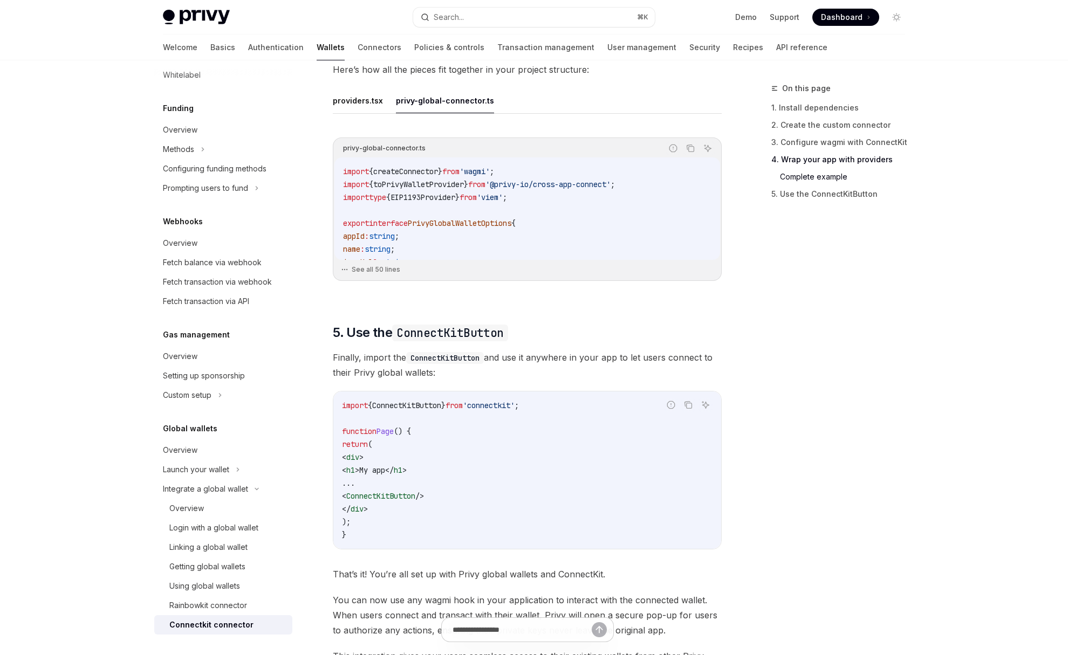
scroll to position [1578, 0]
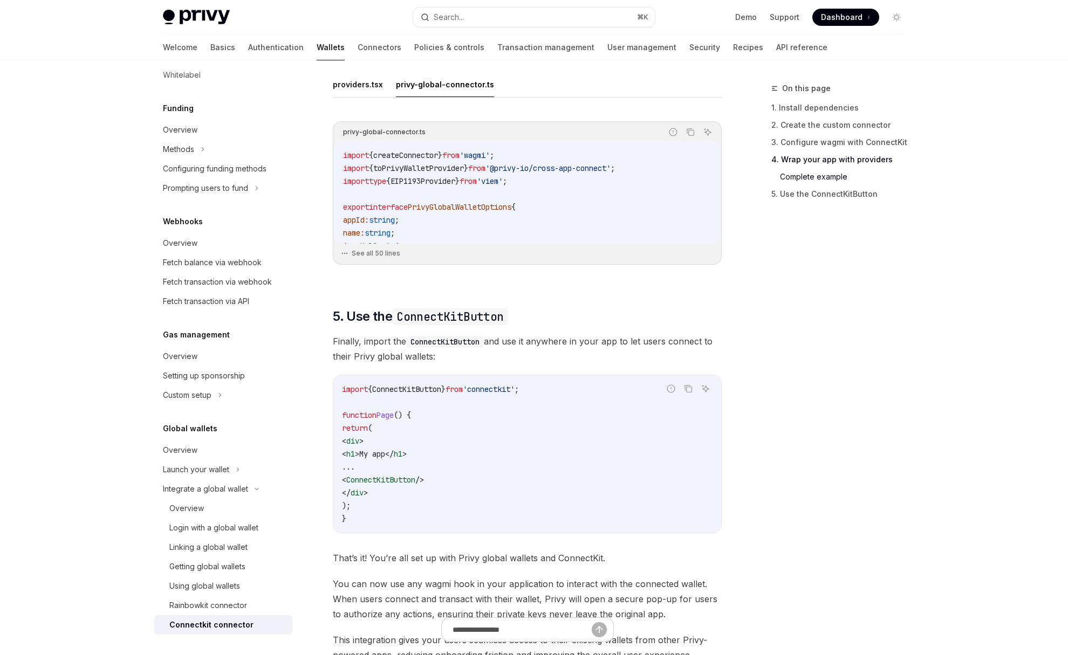
type textarea "*"
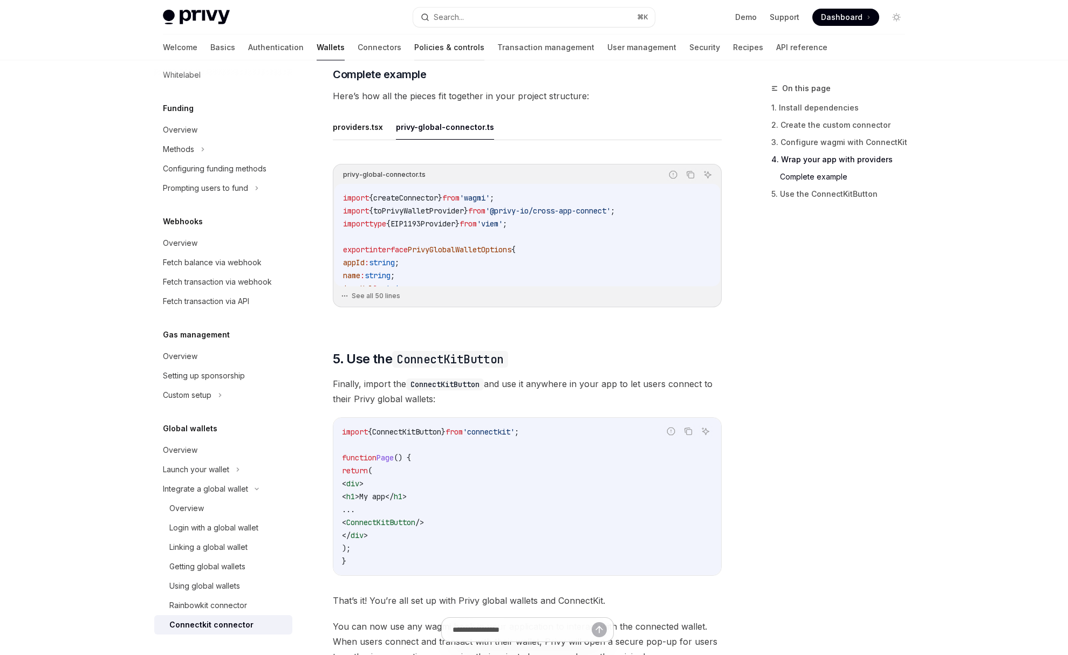
scroll to position [1535, 0]
click at [477, 17] on button "Search... ⌘ K" at bounding box center [534, 17] width 242 height 19
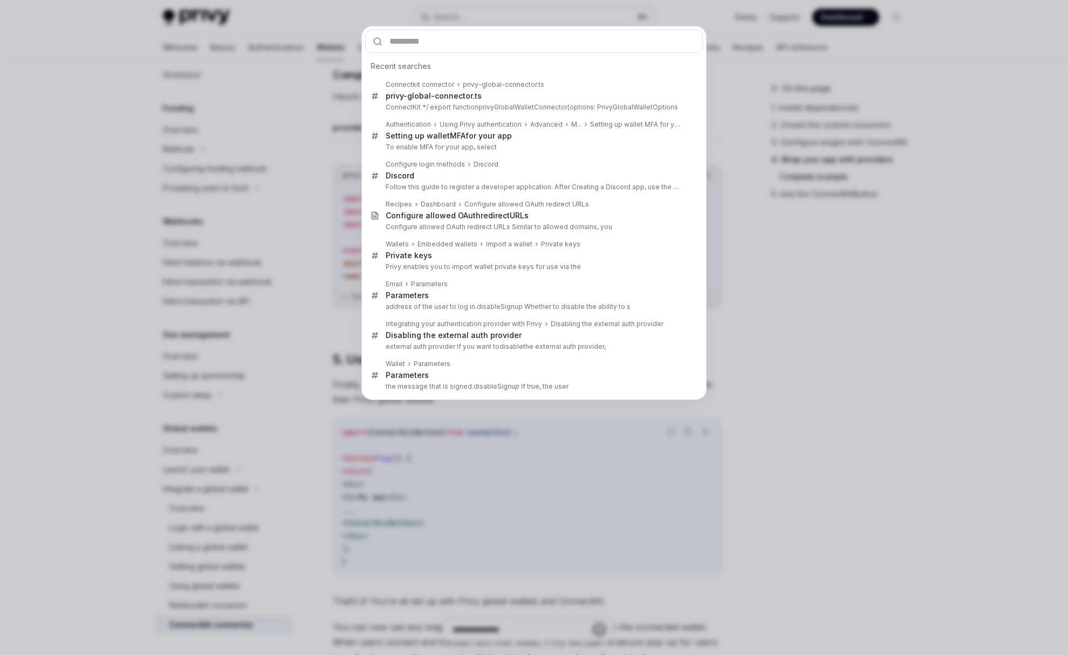
type input "**********"
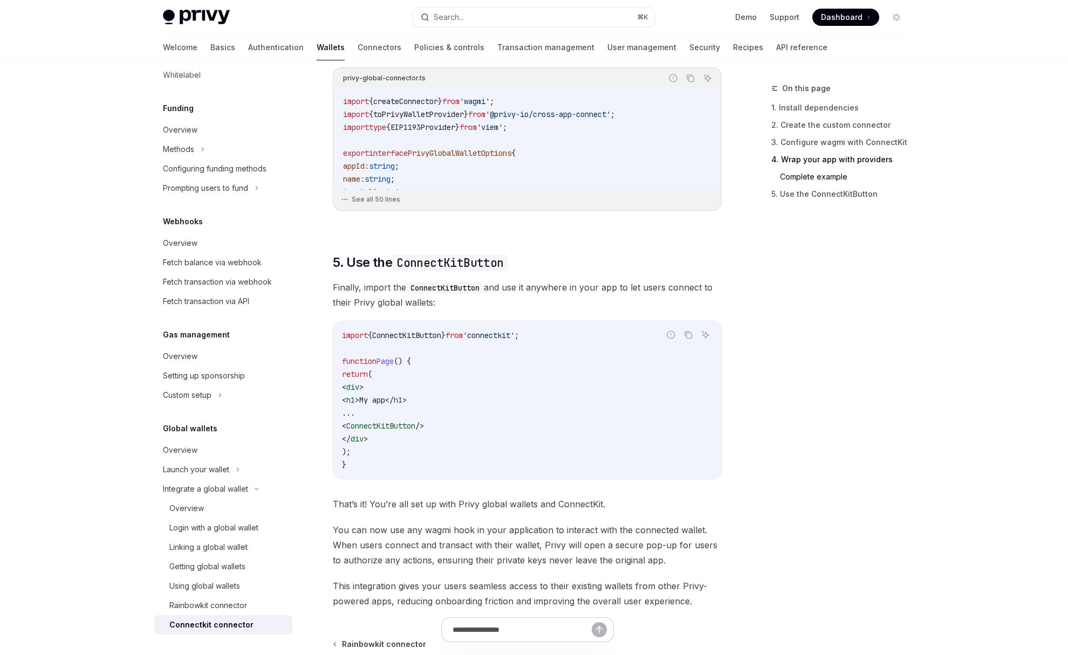
scroll to position [1635, 0]
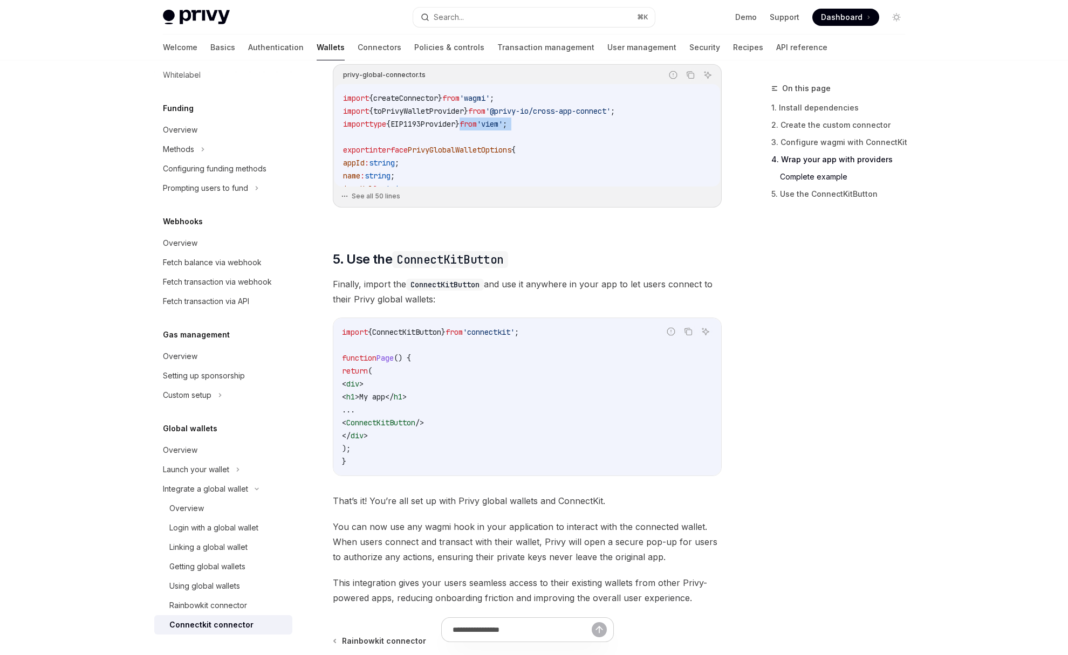
drag, startPoint x: 480, startPoint y: 128, endPoint x: 483, endPoint y: 141, distance: 13.2
click at [483, 141] on code "import { createConnector } from 'wagmi' ; import { toPrivyWalletProvider } from…" at bounding box center [527, 415] width 368 height 647
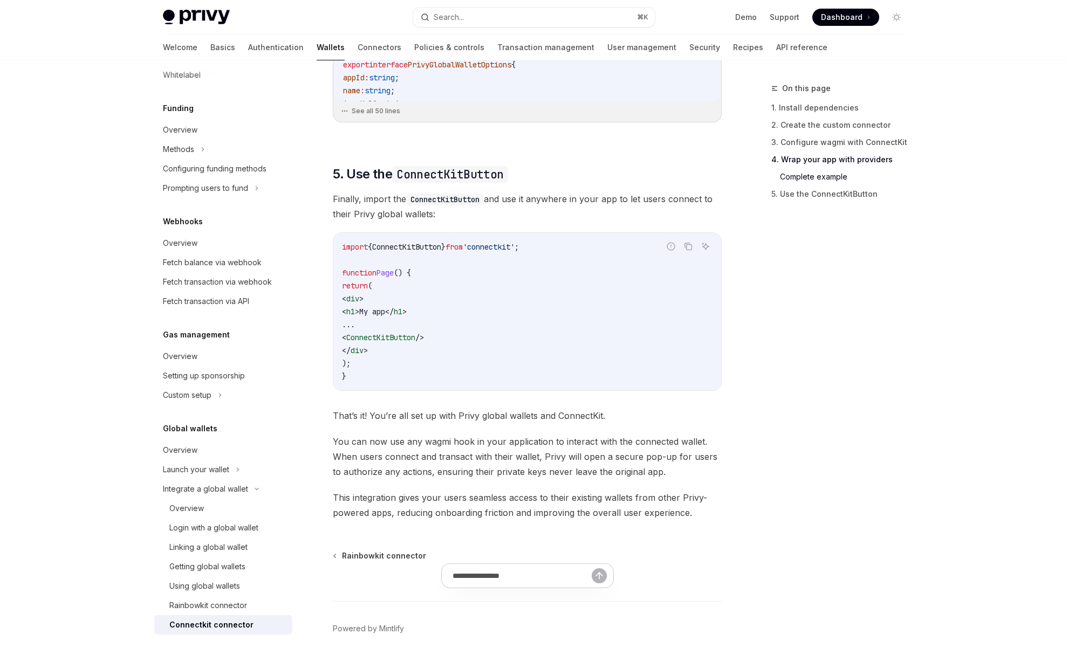
scroll to position [1738, 0]
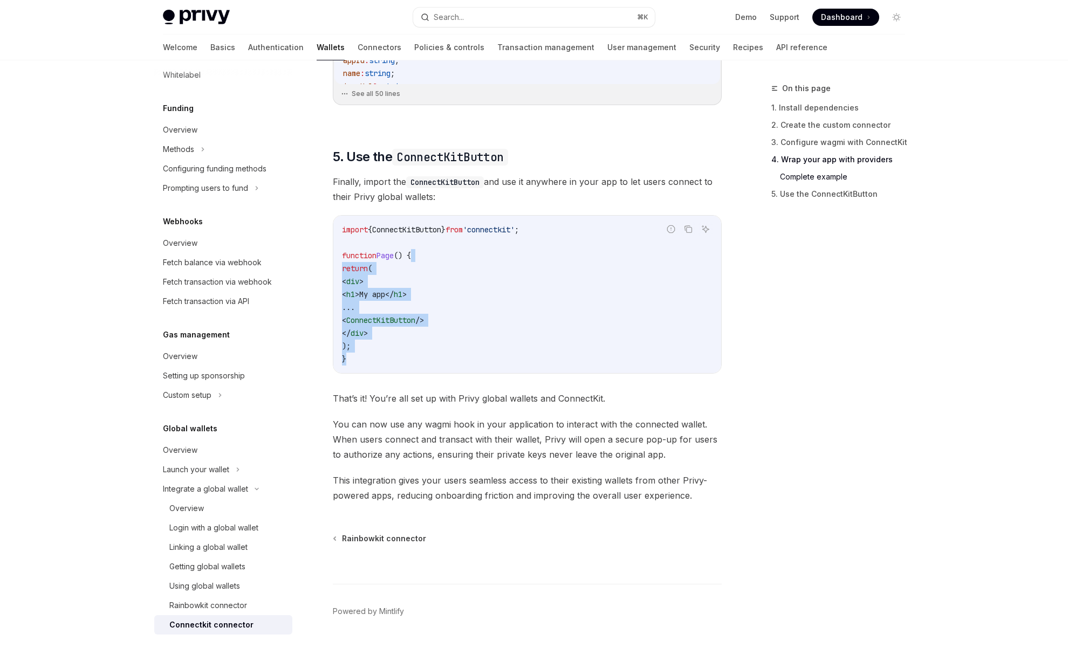
drag, startPoint x: 442, startPoint y: 259, endPoint x: 447, endPoint y: 325, distance: 66.5
click at [447, 357] on code "import { ConnectKitButton } from 'connectkit' ; function Page () { return ( < d…" at bounding box center [527, 294] width 371 height 142
click at [447, 325] on code "import { ConnectKitButton } from 'connectkit' ; function Page () { return ( < d…" at bounding box center [527, 294] width 371 height 142
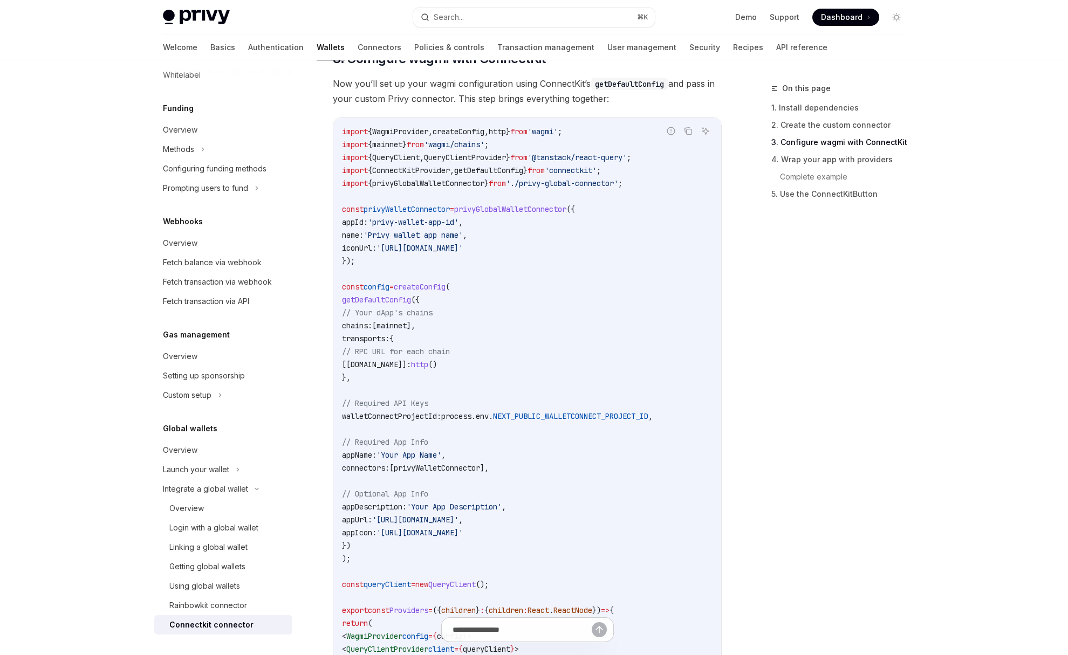
scroll to position [0, 0]
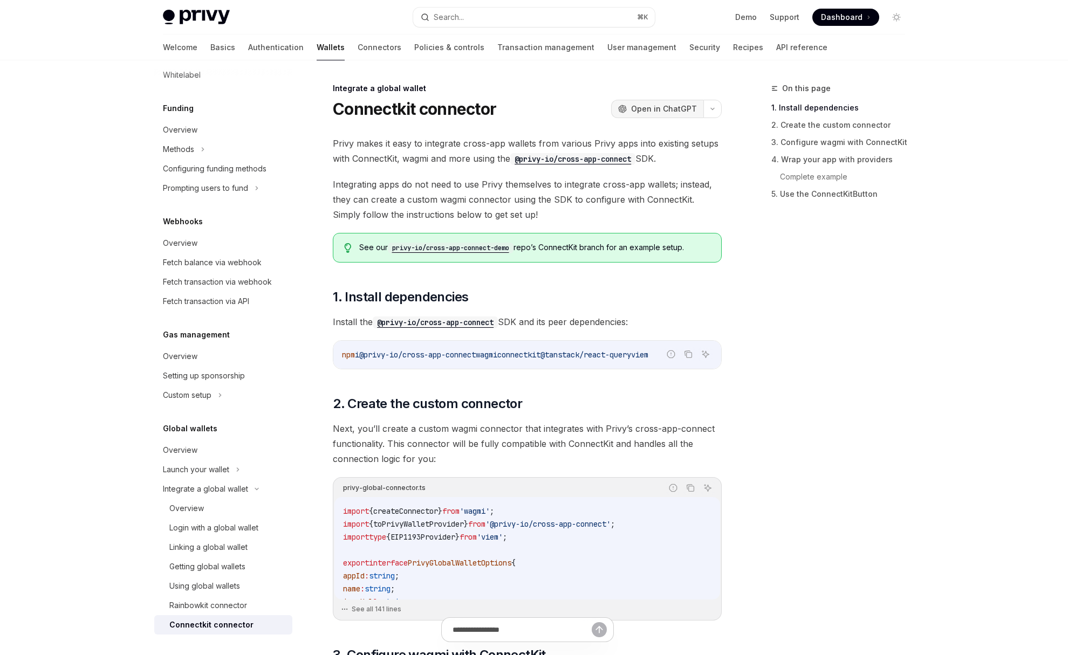
click at [655, 116] on button "OpenAI Open in ChatGPT" at bounding box center [657, 109] width 92 height 18
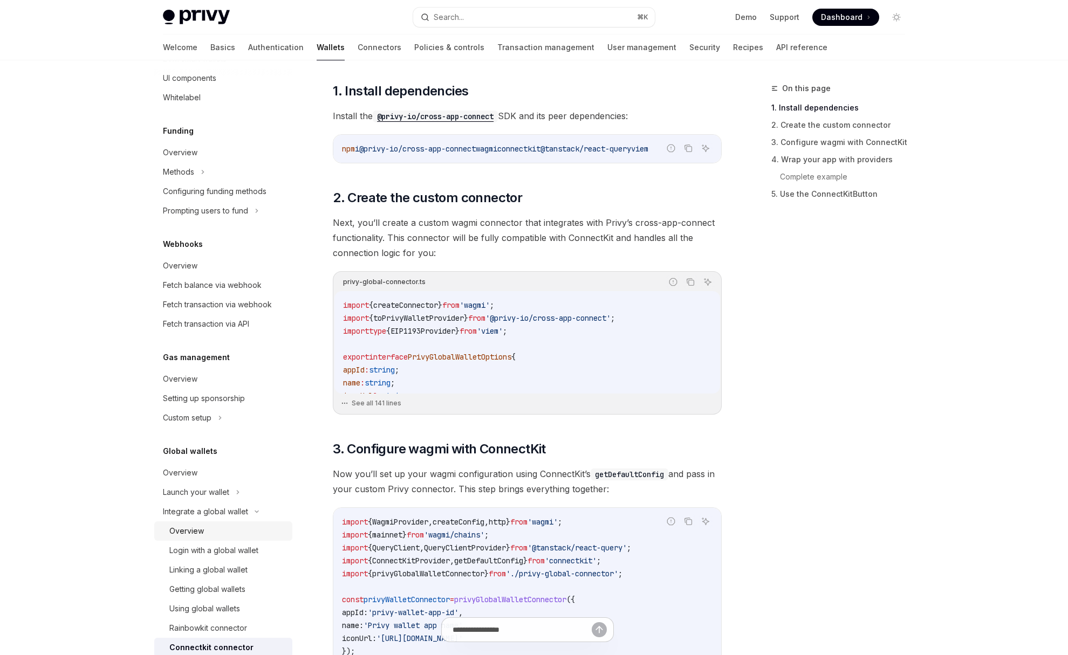
scroll to position [406, 0]
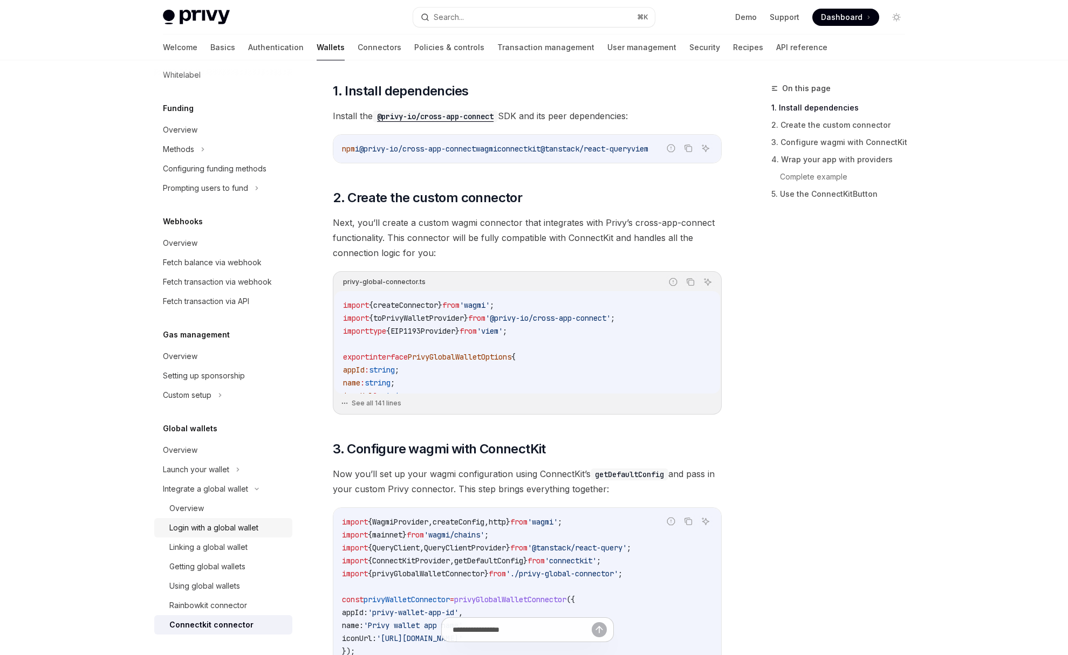
click at [221, 525] on div "Login with a global wallet" at bounding box center [213, 528] width 89 height 13
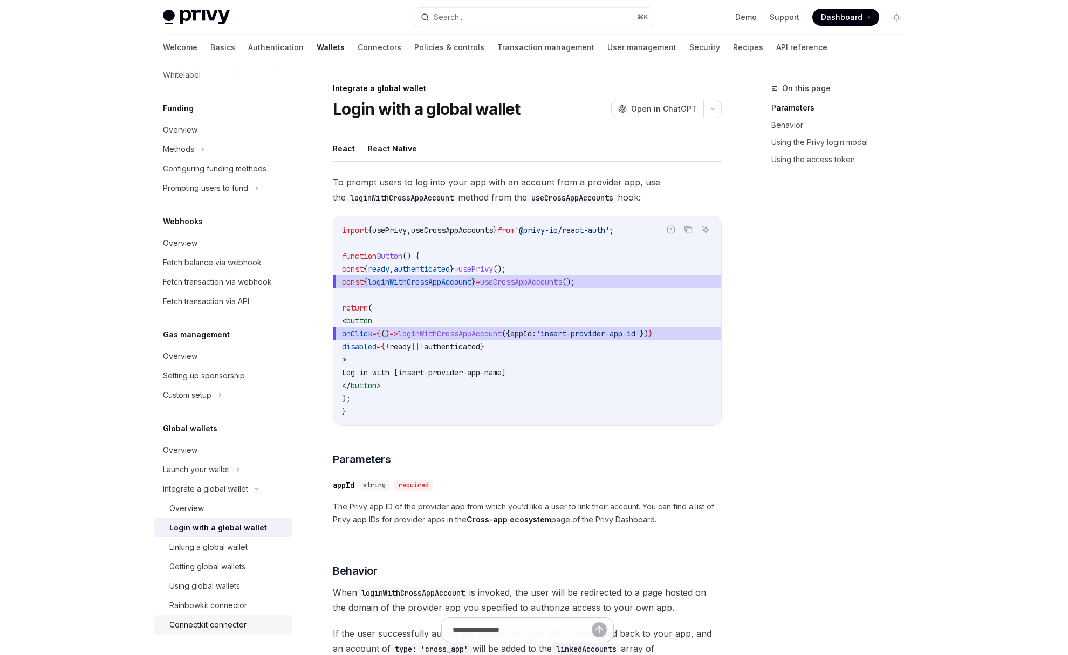
click at [207, 626] on div "Connectkit connector" at bounding box center [207, 625] width 77 height 13
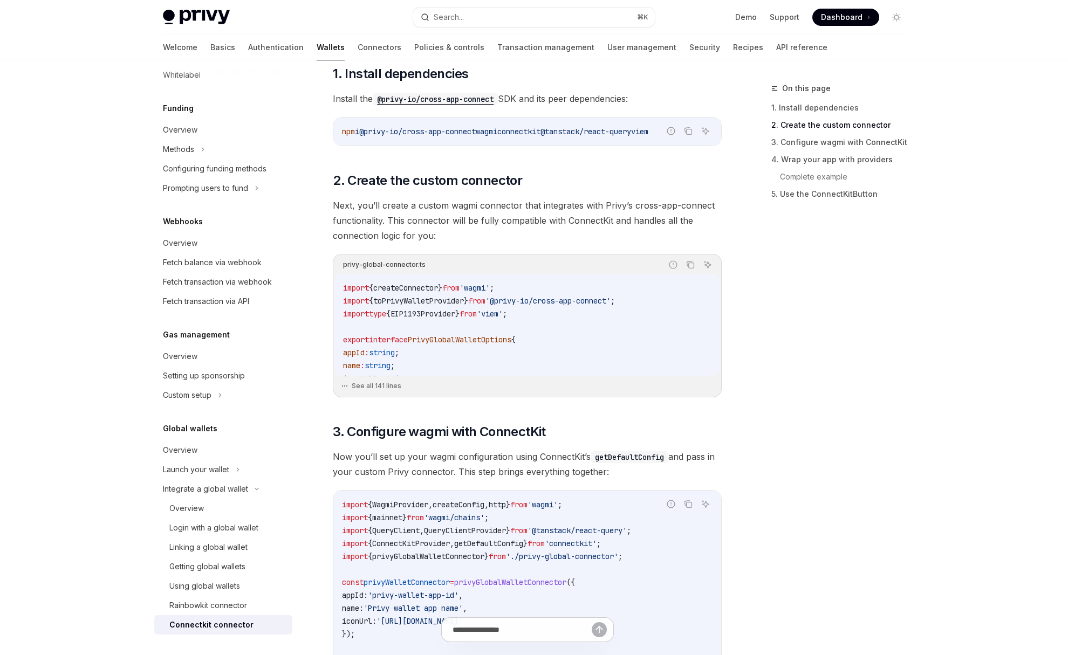
scroll to position [319, 0]
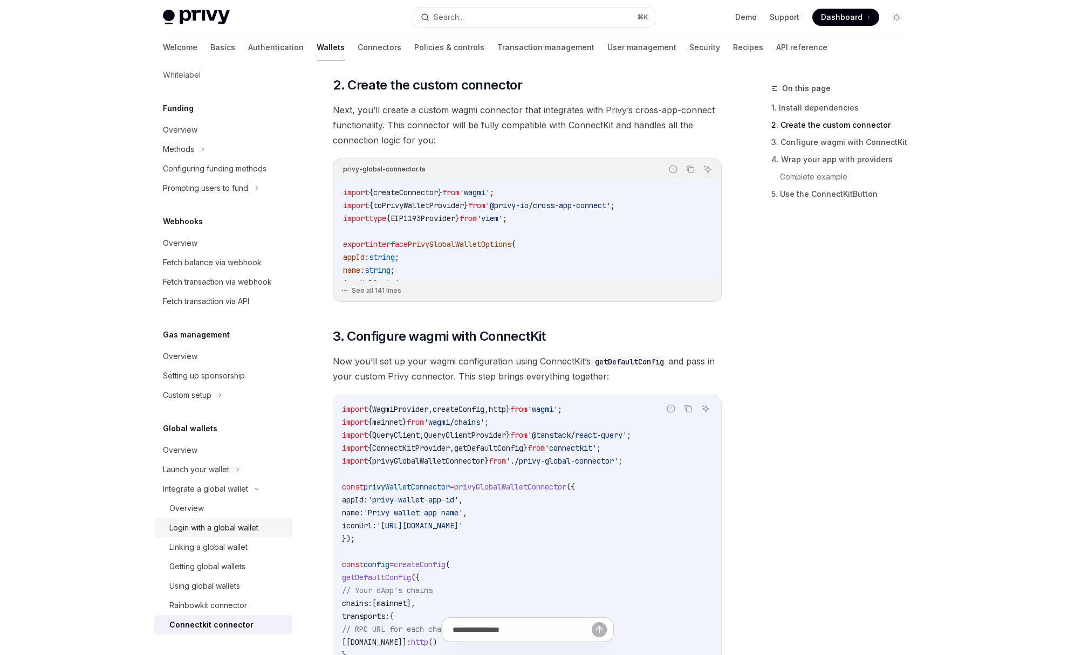
click at [213, 523] on div "Login with a global wallet" at bounding box center [213, 528] width 89 height 13
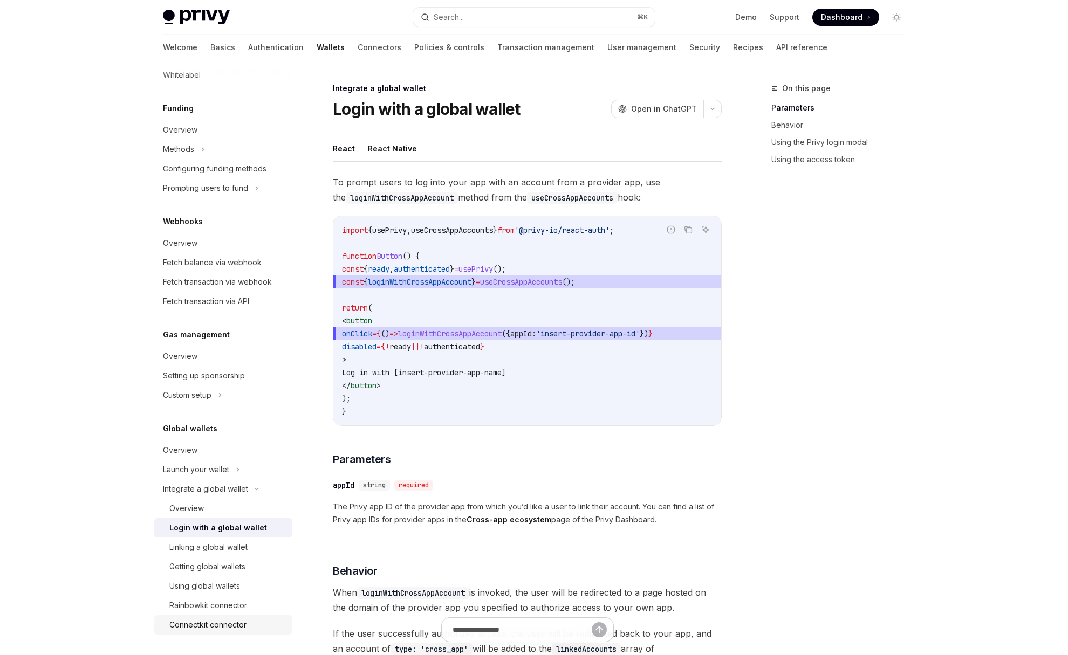
click at [226, 617] on link "Connectkit connector" at bounding box center [223, 624] width 138 height 19
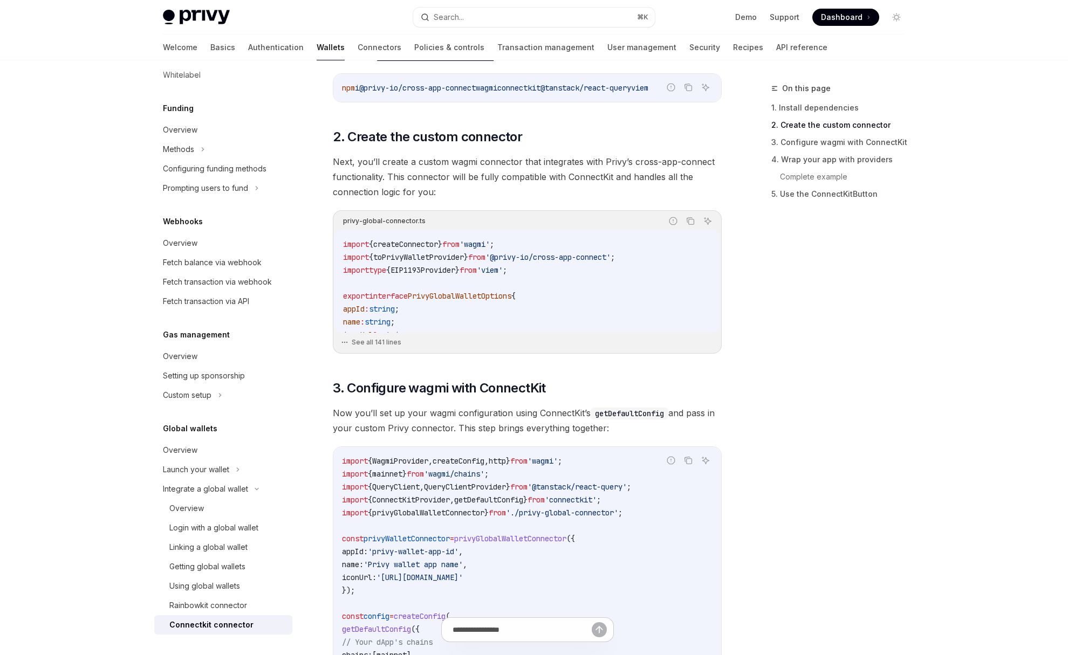
scroll to position [378, 0]
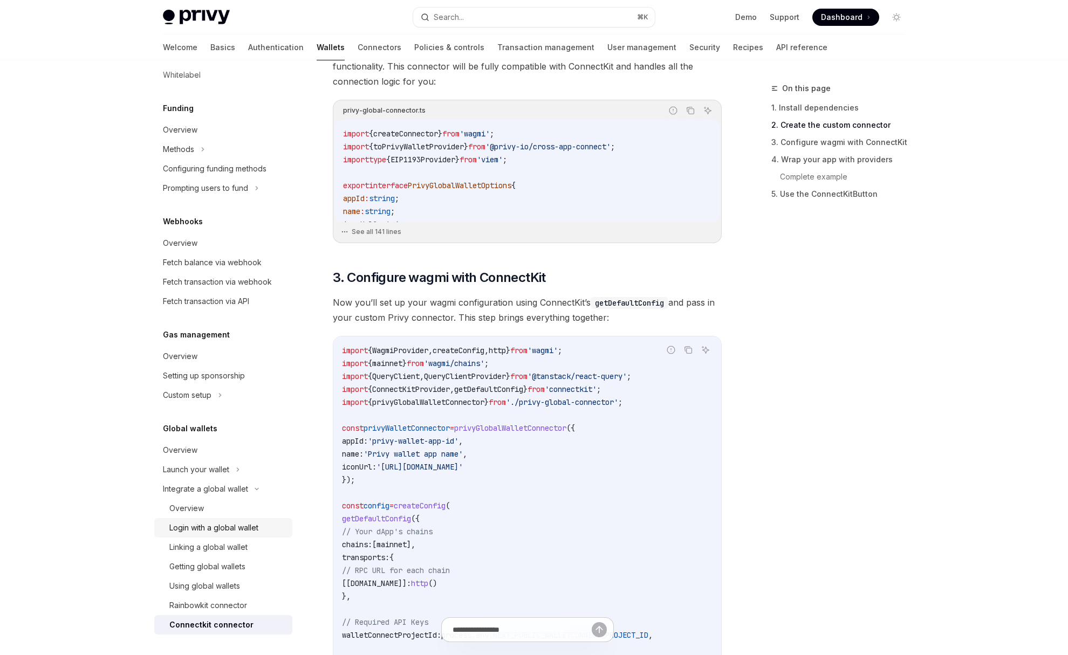
click at [218, 534] on link "Login with a global wallet" at bounding box center [223, 527] width 138 height 19
type textarea "*"
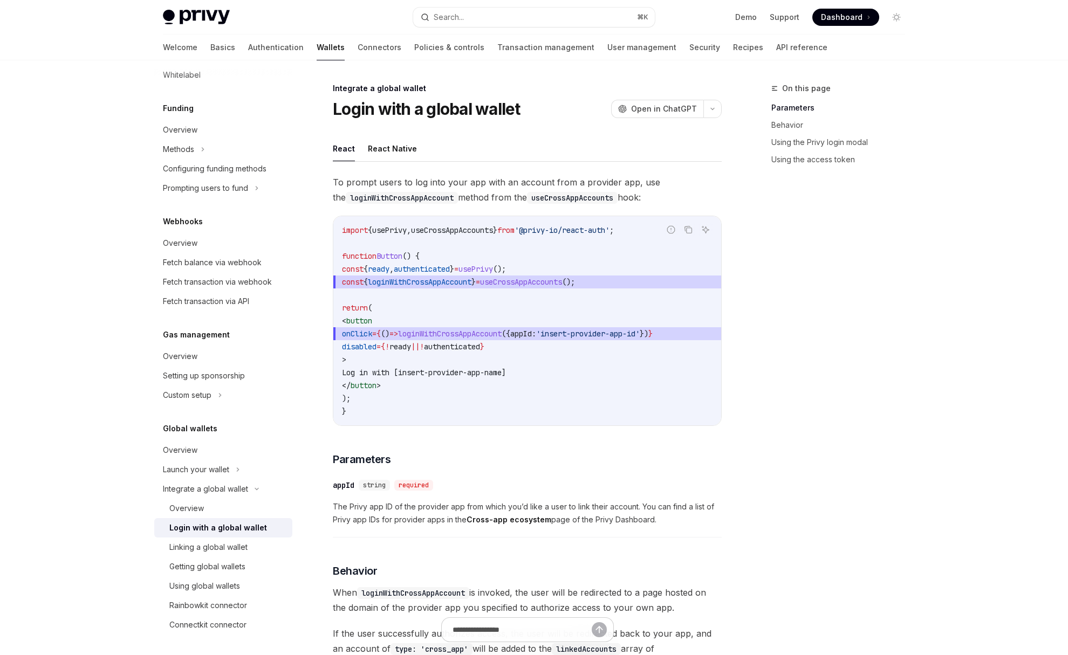
click at [509, 181] on span "To prompt users to log into your app with an account from a provider app, use t…" at bounding box center [527, 190] width 389 height 30
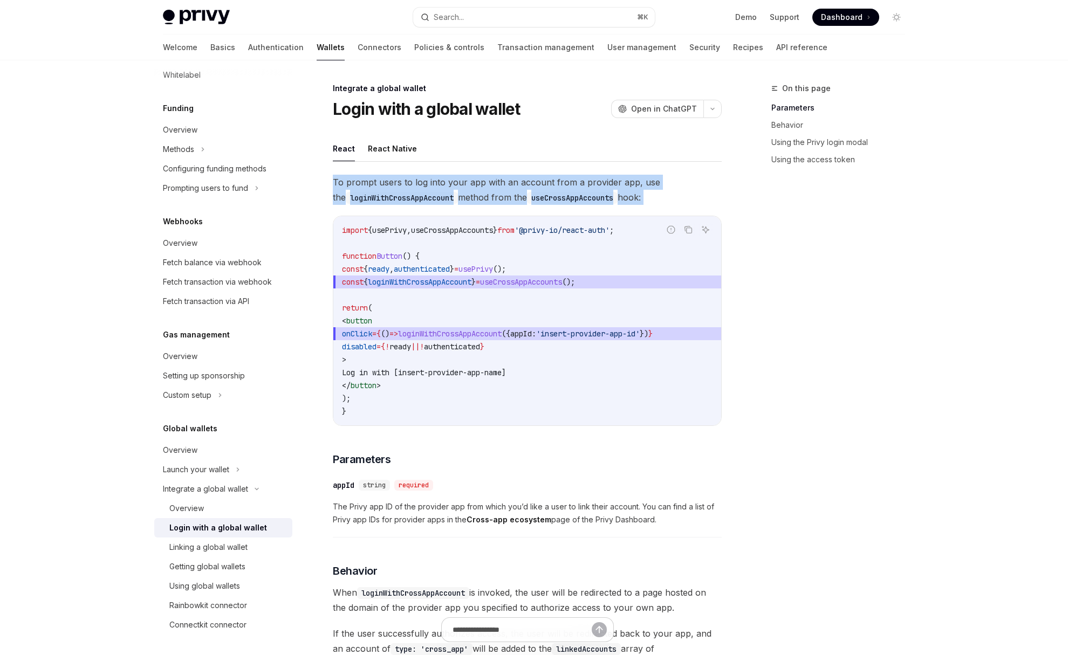
click at [509, 181] on span "To prompt users to log into your app with an account from a provider app, use t…" at bounding box center [527, 190] width 389 height 30
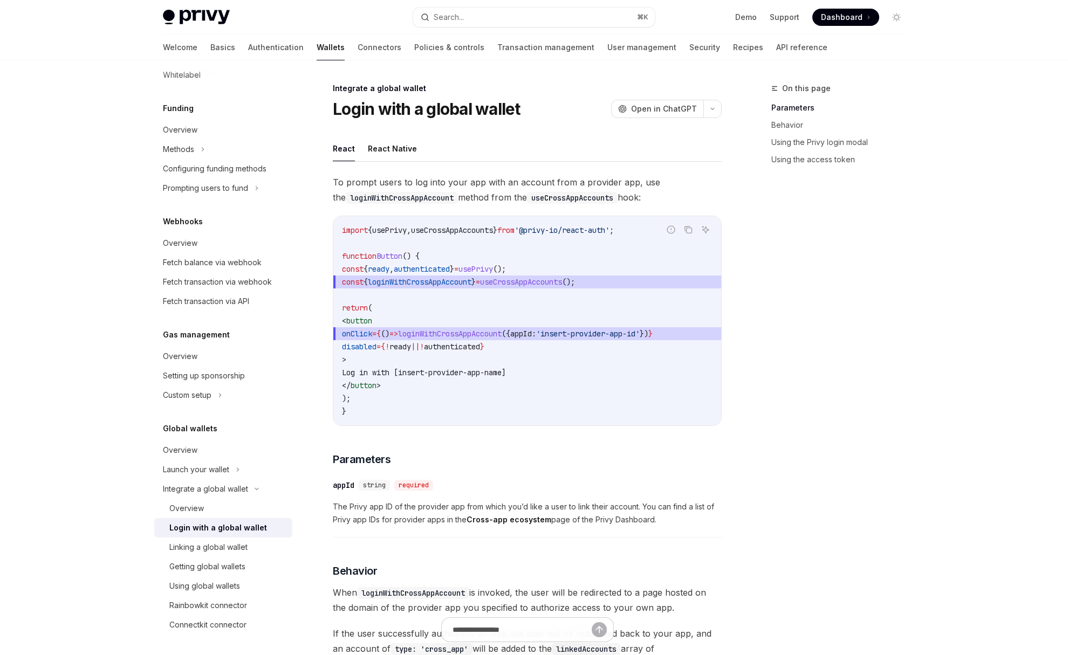
click at [508, 195] on span "To prompt users to log into your app with an account from a provider app, use t…" at bounding box center [527, 190] width 389 height 30
click at [428, 299] on code "import { usePrivy , useCrossAppAccounts } from '@privy-io/react-auth' ; functio…" at bounding box center [527, 321] width 371 height 194
click at [561, 20] on button "Search... ⌘ K" at bounding box center [534, 17] width 242 height 19
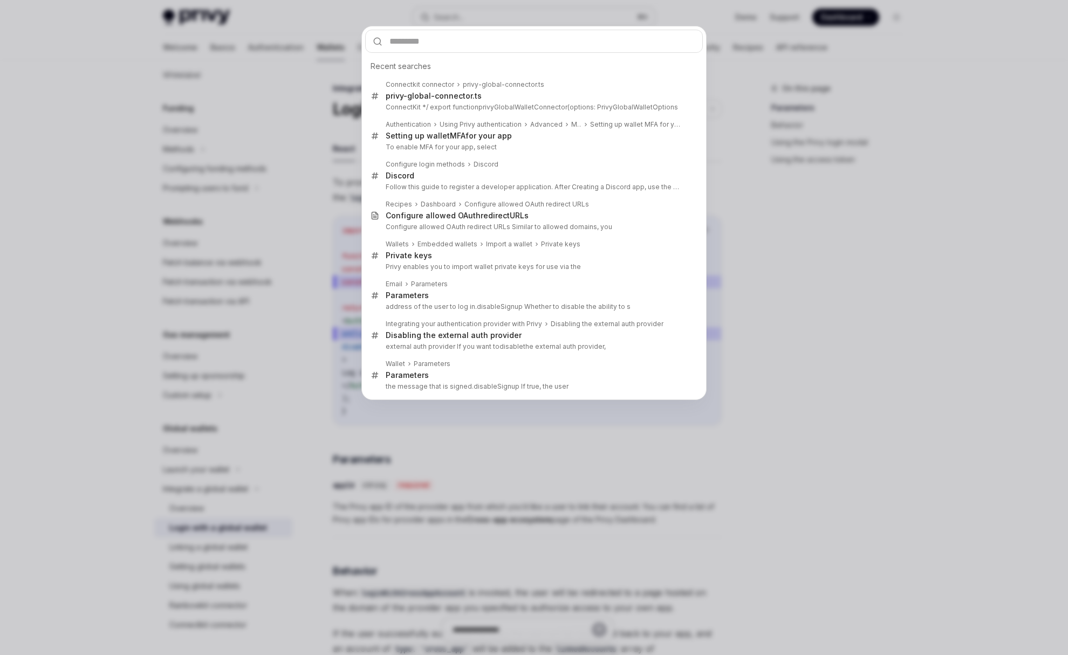
type input "**********"
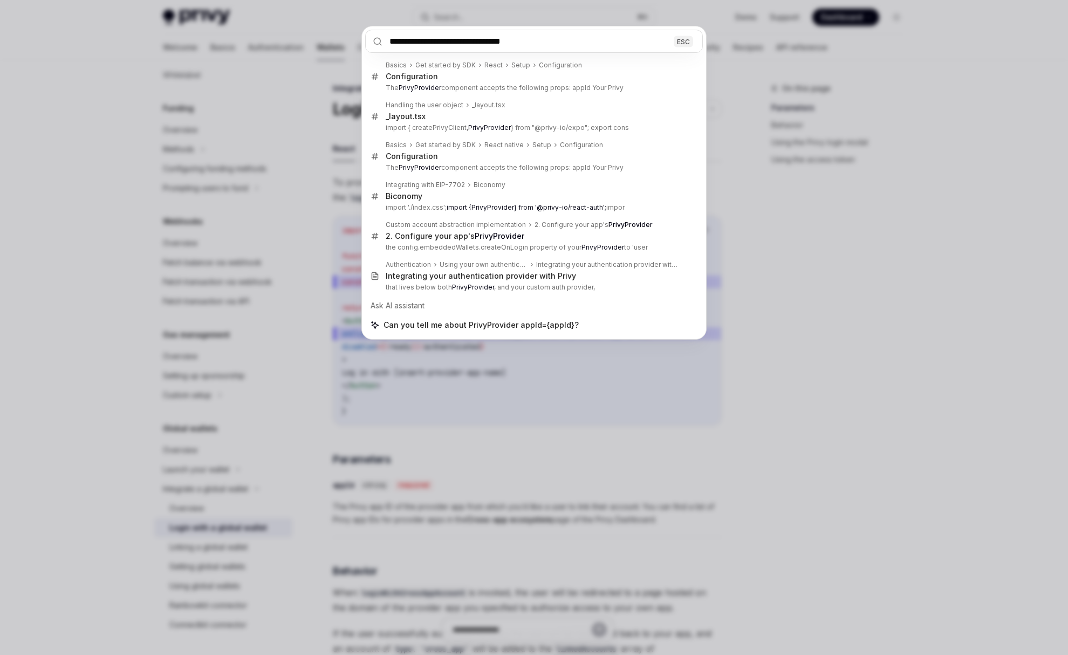
click at [458, 40] on input "**********" at bounding box center [534, 41] width 338 height 23
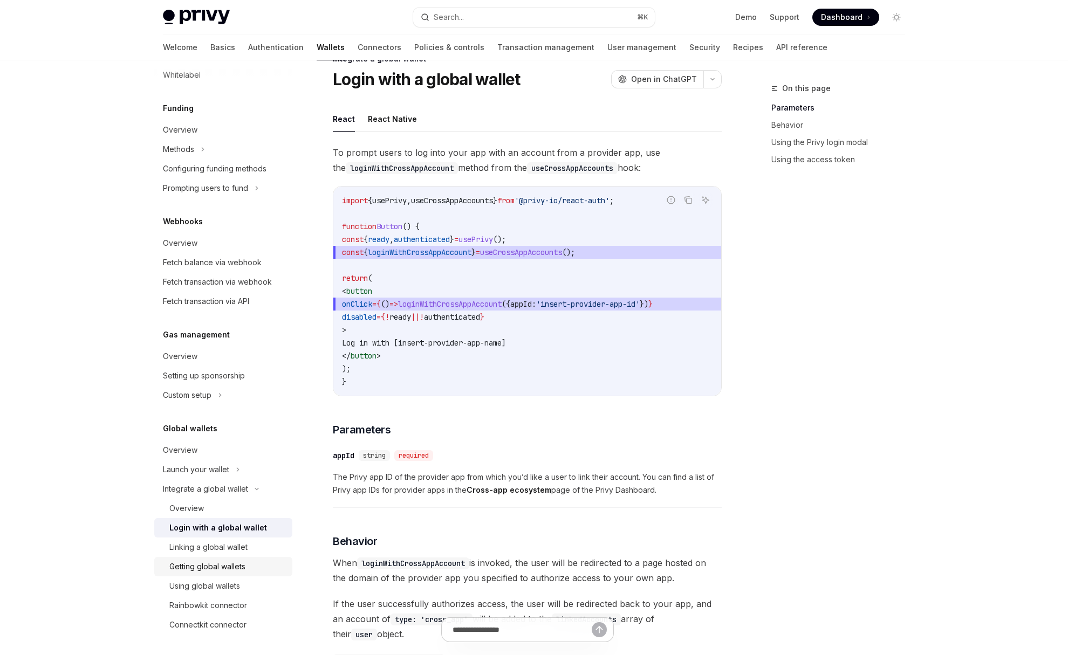
scroll to position [31, 0]
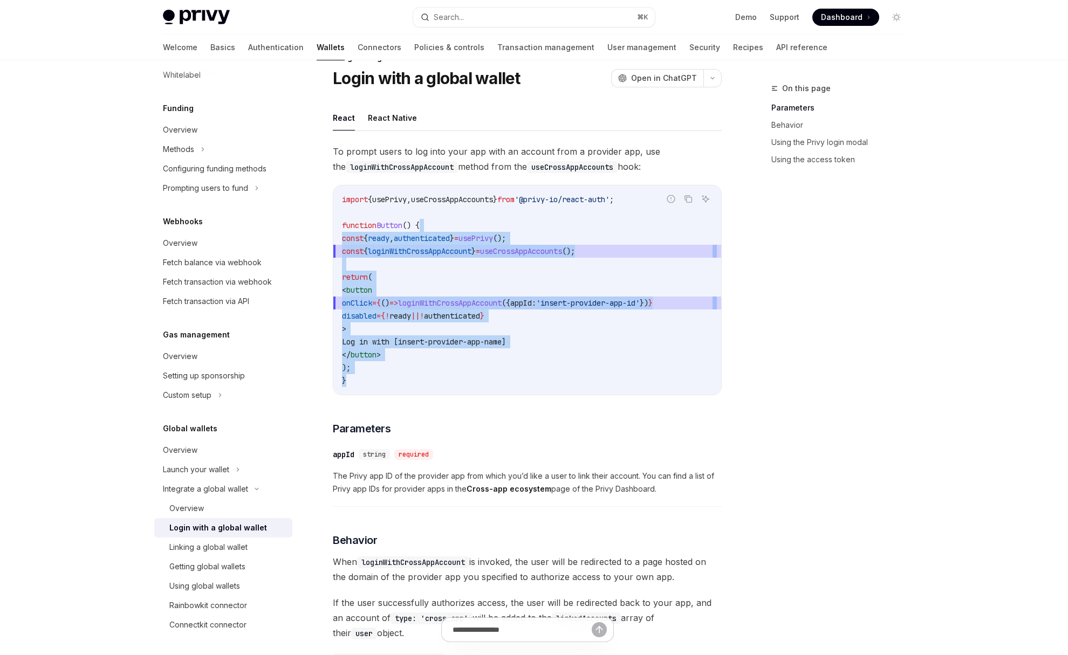
drag, startPoint x: 526, startPoint y: 225, endPoint x: 516, endPoint y: 374, distance: 149.7
click at [516, 374] on code "import { usePrivy , useCrossAppAccounts } from '@privy-io/react-auth' ; functio…" at bounding box center [527, 290] width 371 height 194
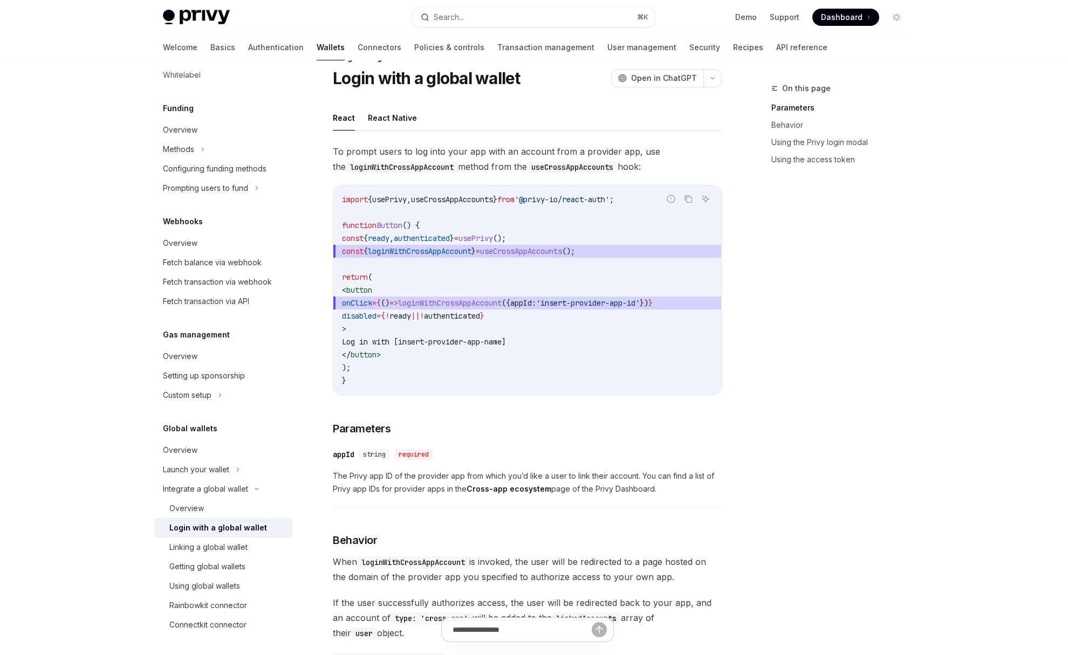
type textarea "*"
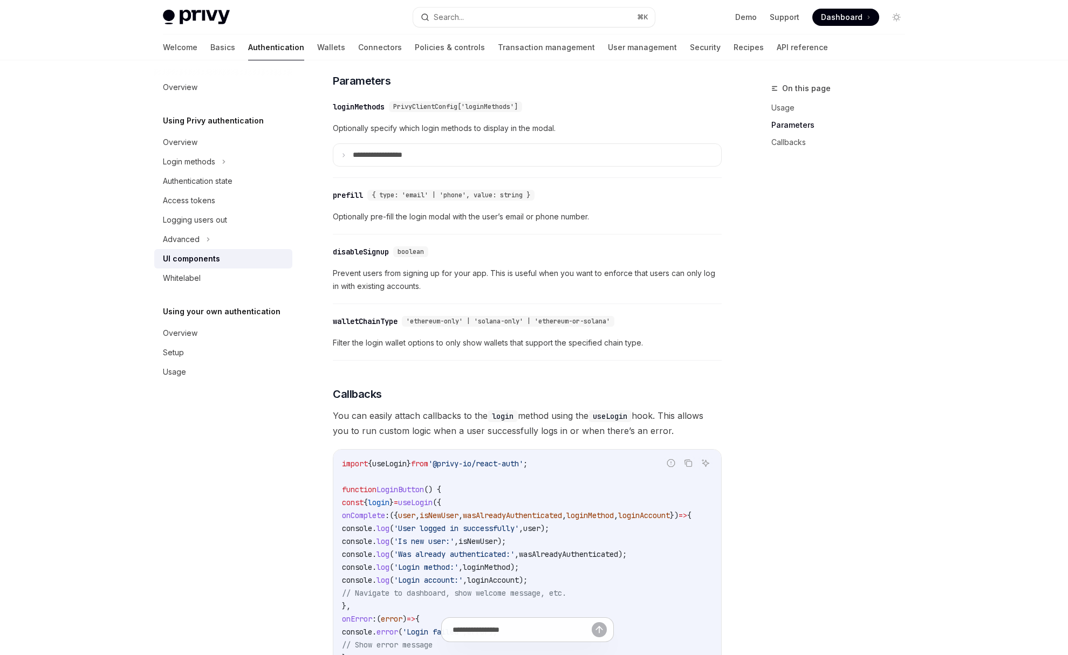
click at [583, 394] on div "Privy’s UIs are highly-customizable to seamlessly match the branding and design…" at bounding box center [527, 284] width 389 height 1231
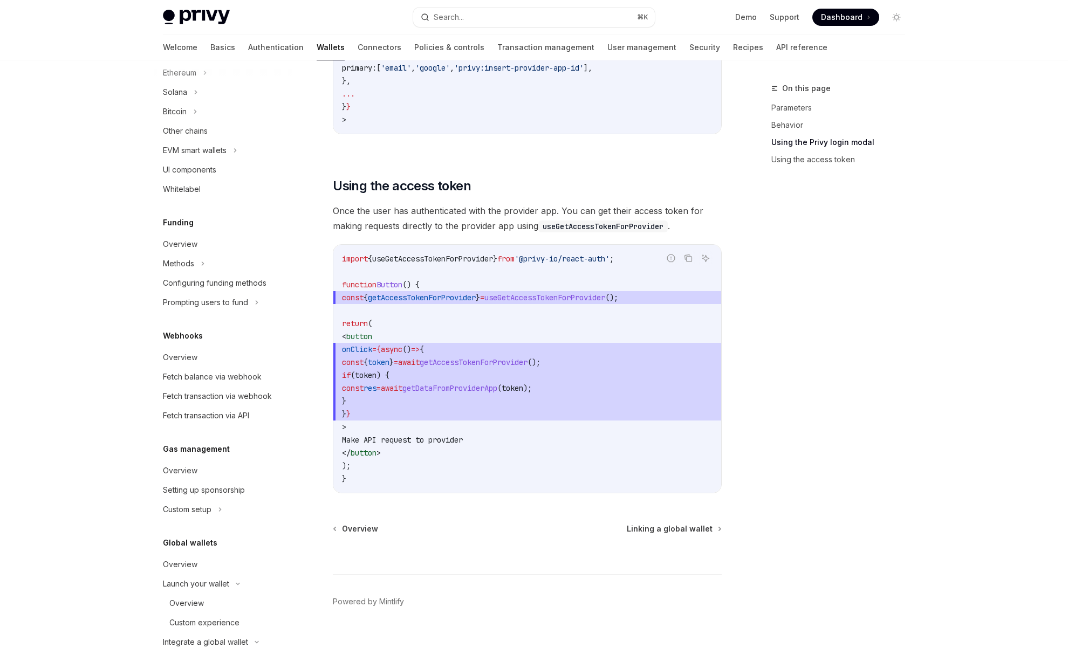
scroll to position [445, 0]
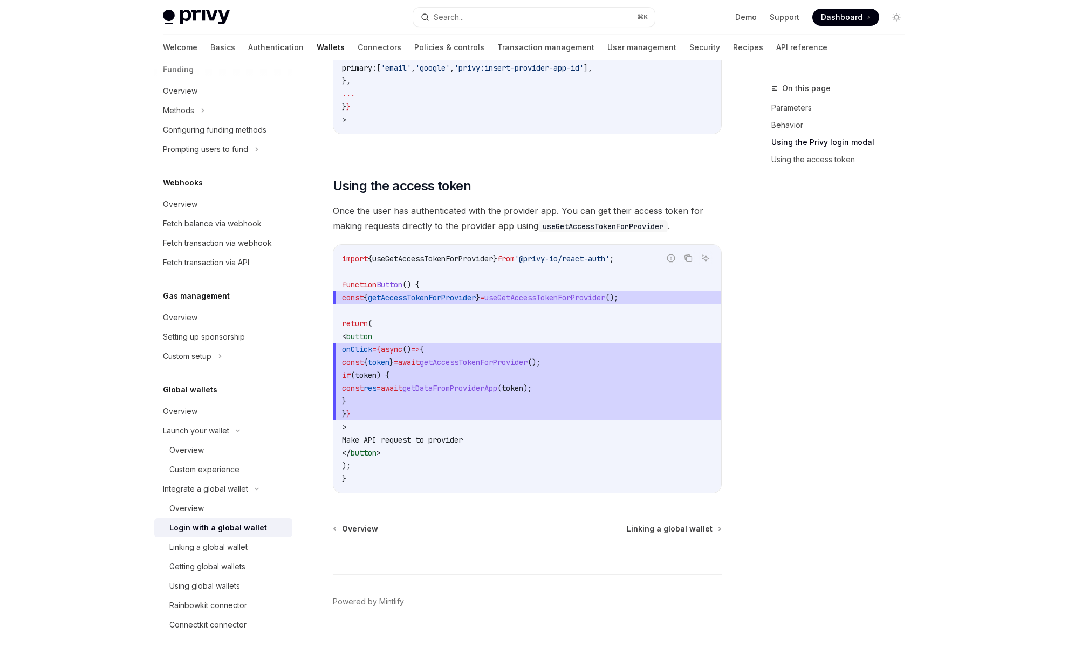
click at [203, 524] on div "Login with a global wallet" at bounding box center [218, 528] width 98 height 13
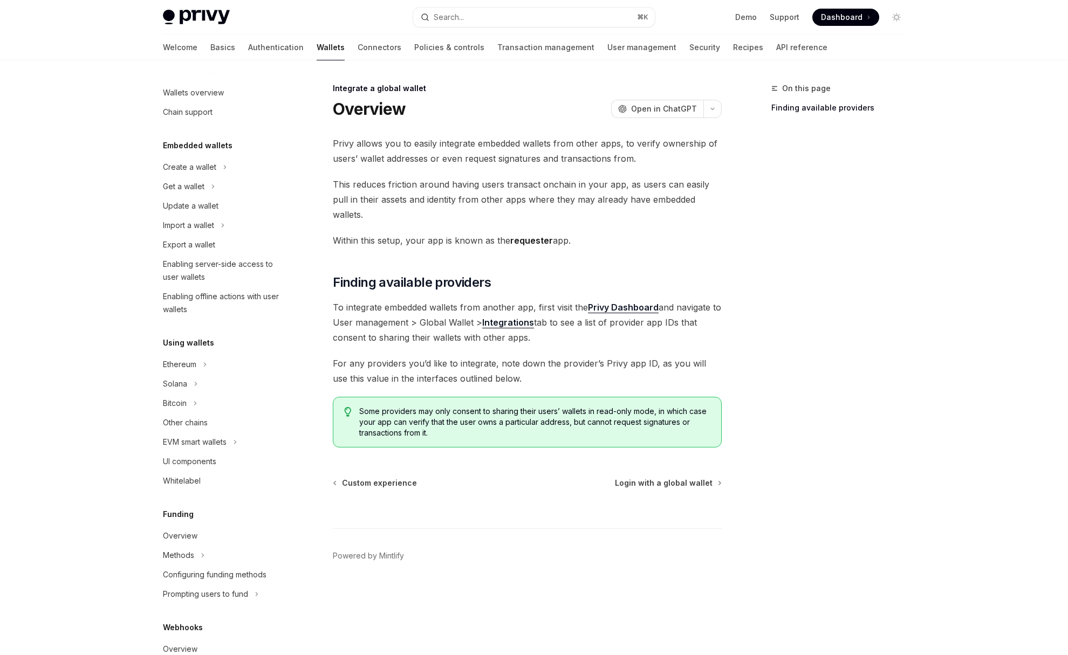
type textarea "*"
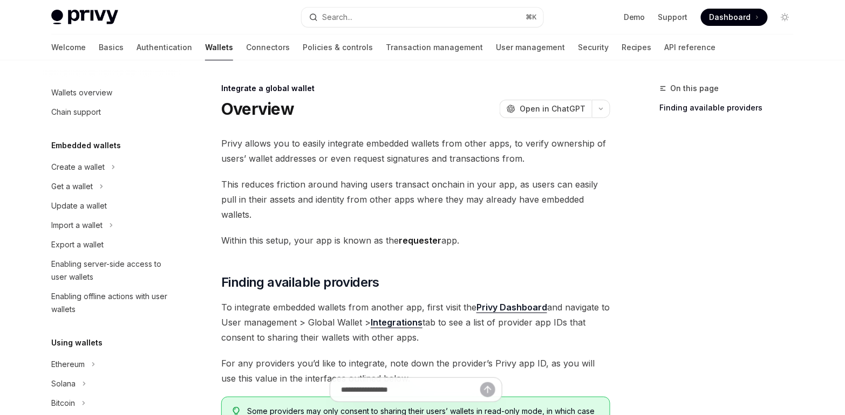
click at [366, 142] on span "Privy allows you to easily integrate embedded wallets from other apps, to verif…" at bounding box center [415, 151] width 389 height 30
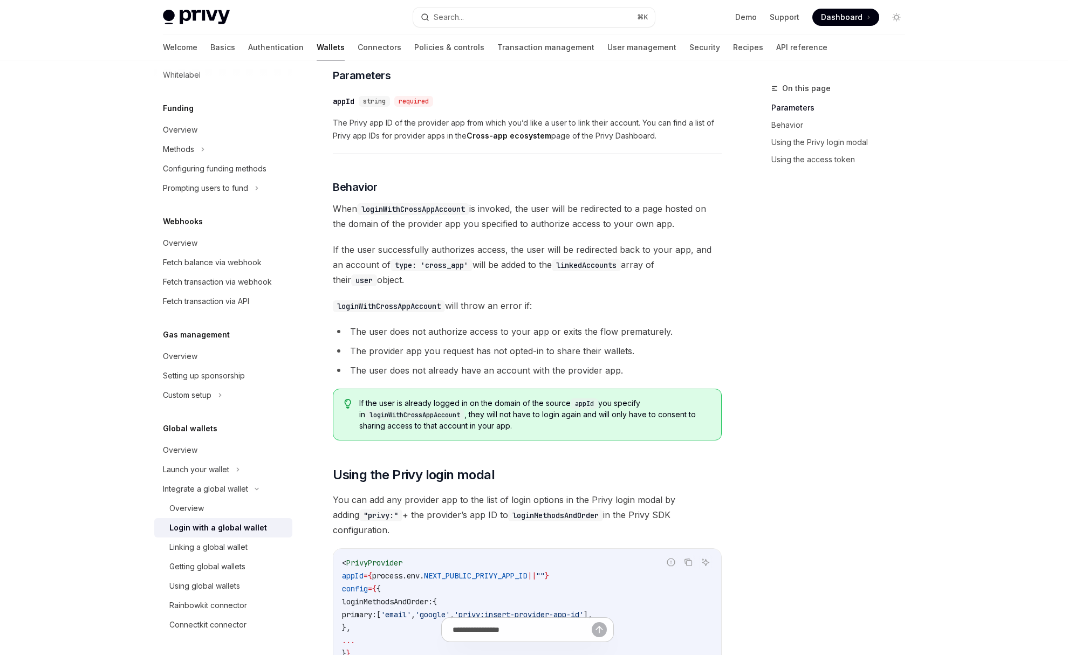
scroll to position [584, 0]
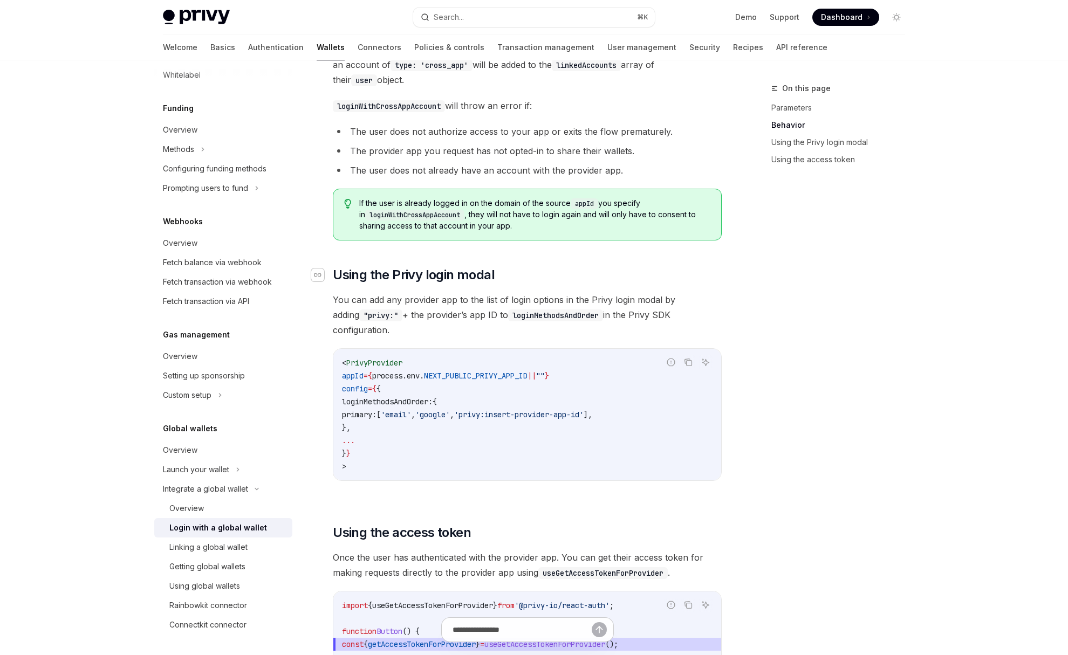
click at [319, 277] on icon "Navigate to header" at bounding box center [318, 275] width 8 height 6
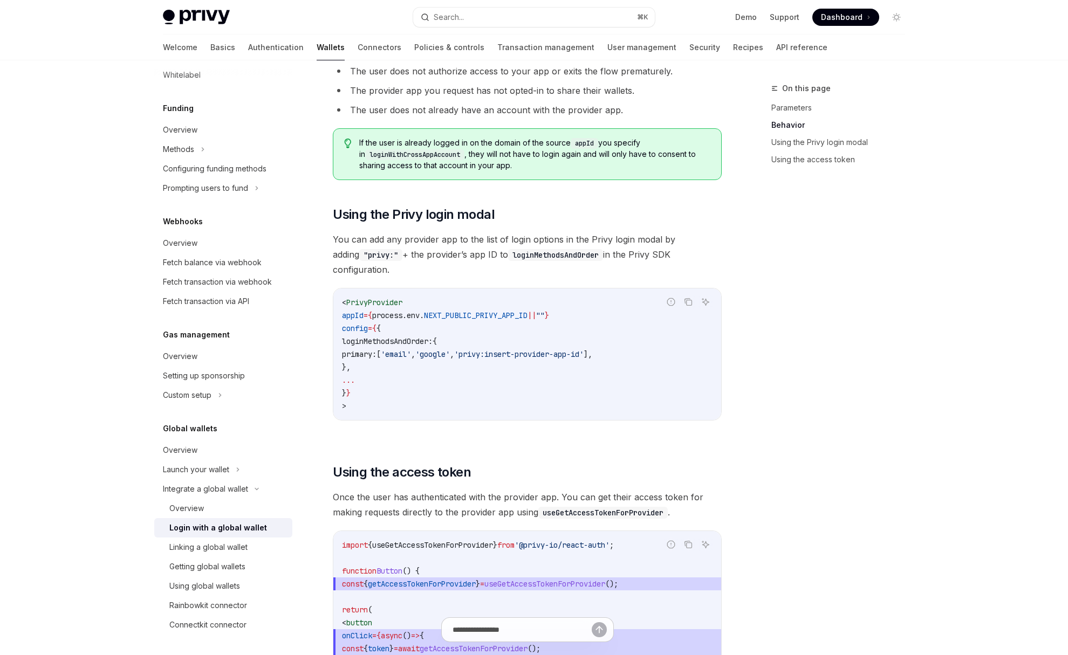
scroll to position [633, 0]
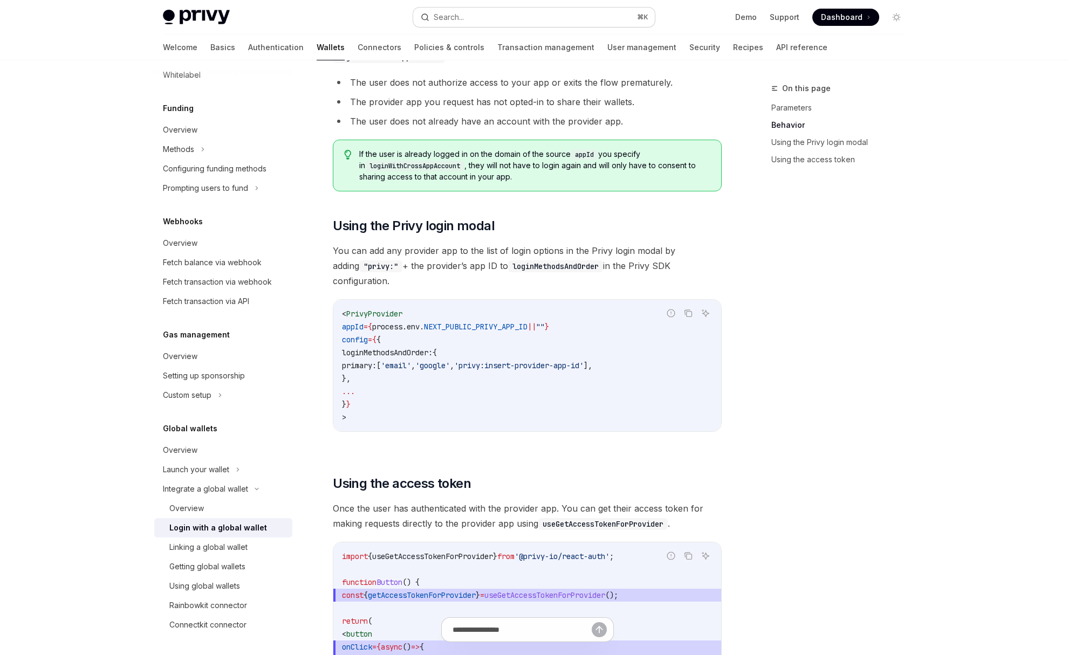
click at [478, 13] on button "Search... ⌘ K" at bounding box center [534, 17] width 242 height 19
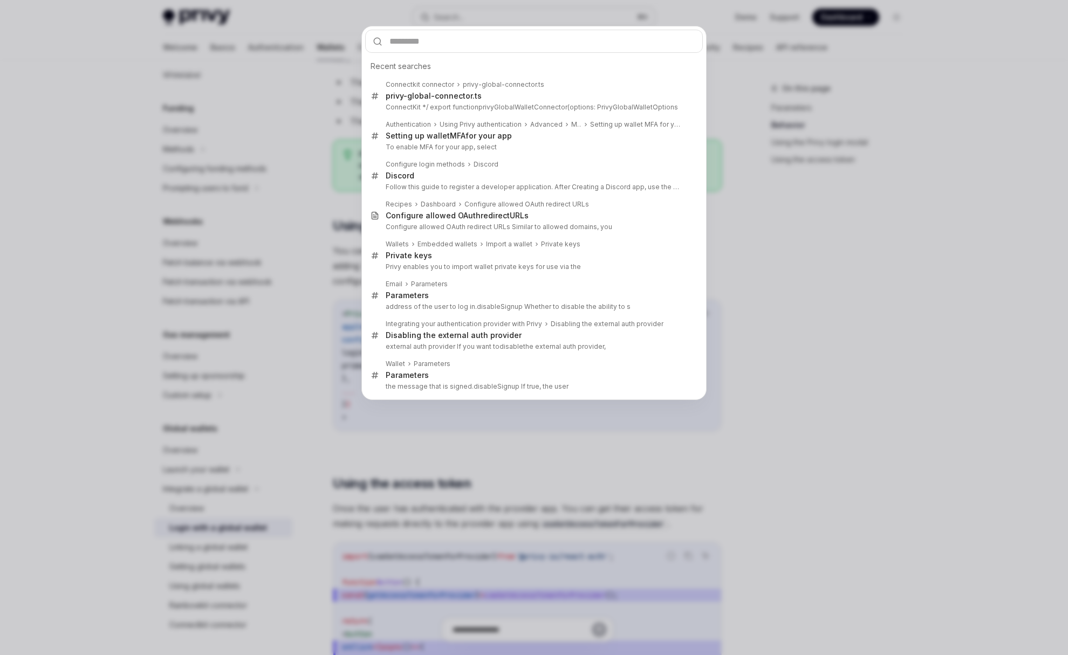
type input "*"
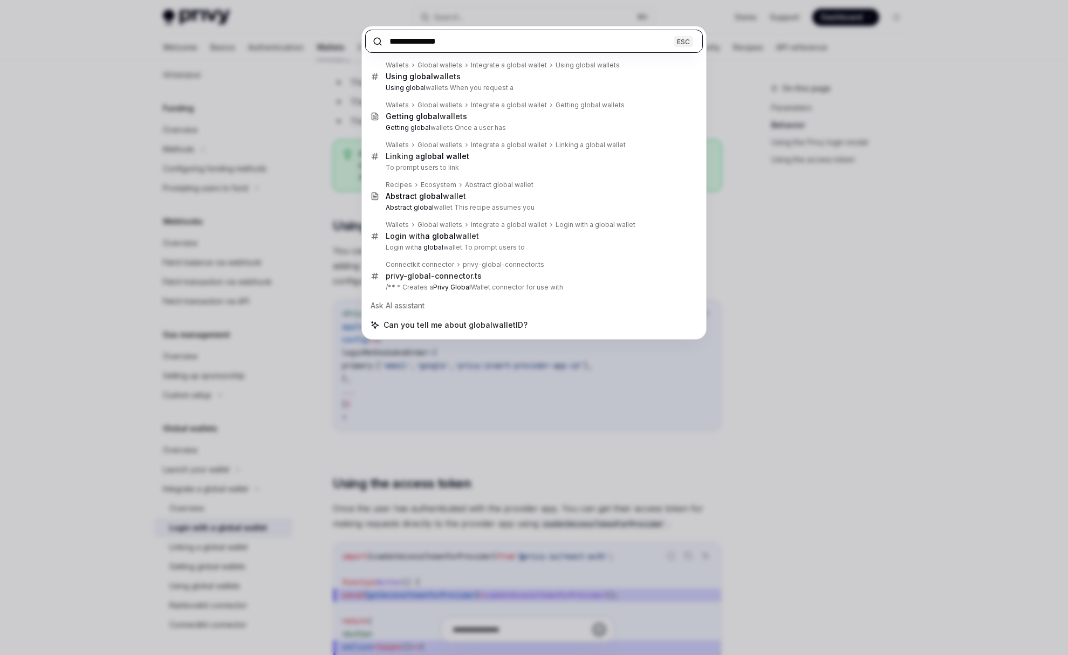
click at [477, 45] on input "**********" at bounding box center [534, 41] width 338 height 23
paste input "*********"
type input "**********"
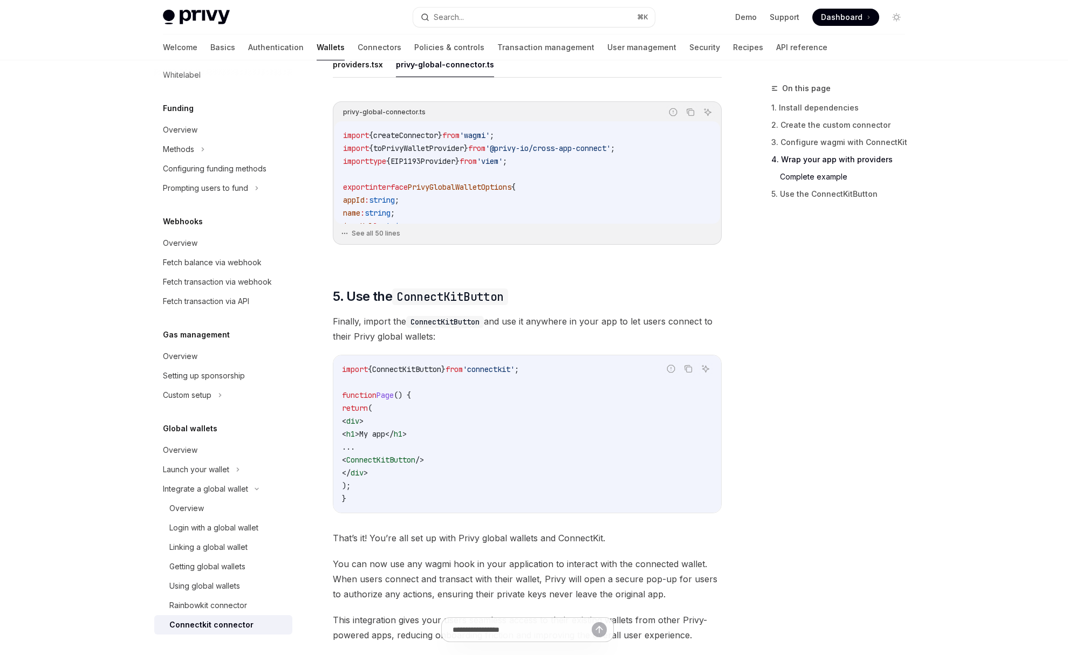
scroll to position [1600, 0]
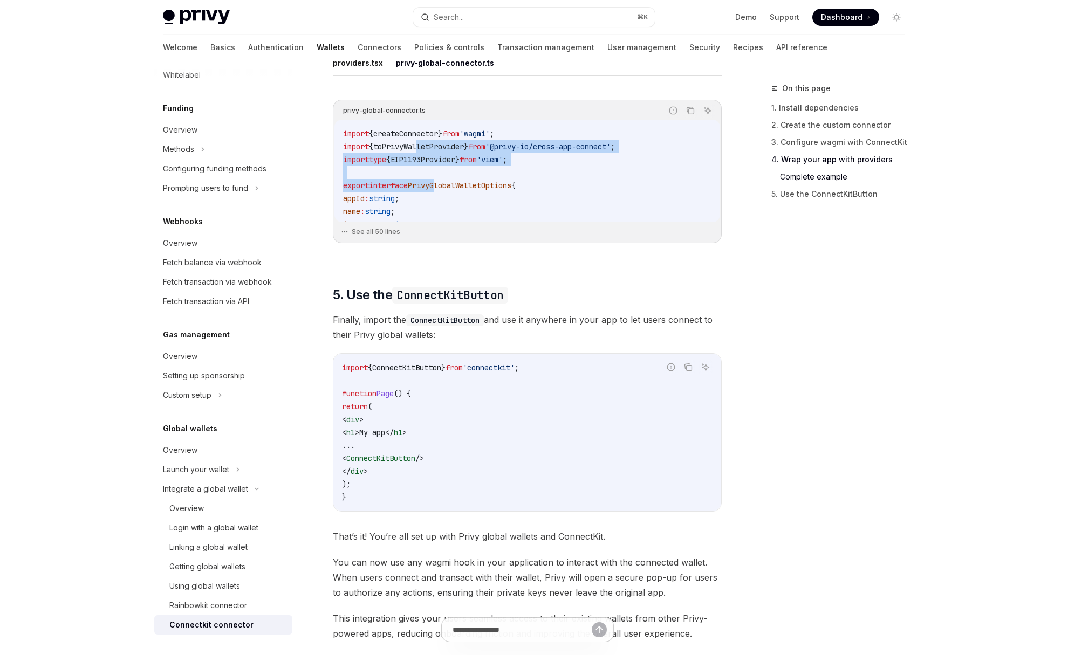
drag, startPoint x: 426, startPoint y: 148, endPoint x: 441, endPoint y: 188, distance: 43.2
click at [441, 188] on code "import { createConnector } from 'wagmi' ; import { toPrivyWalletProvider } from…" at bounding box center [527, 450] width 368 height 647
click at [441, 188] on span "PrivyGlobalWalletOptions" at bounding box center [460, 186] width 104 height 10
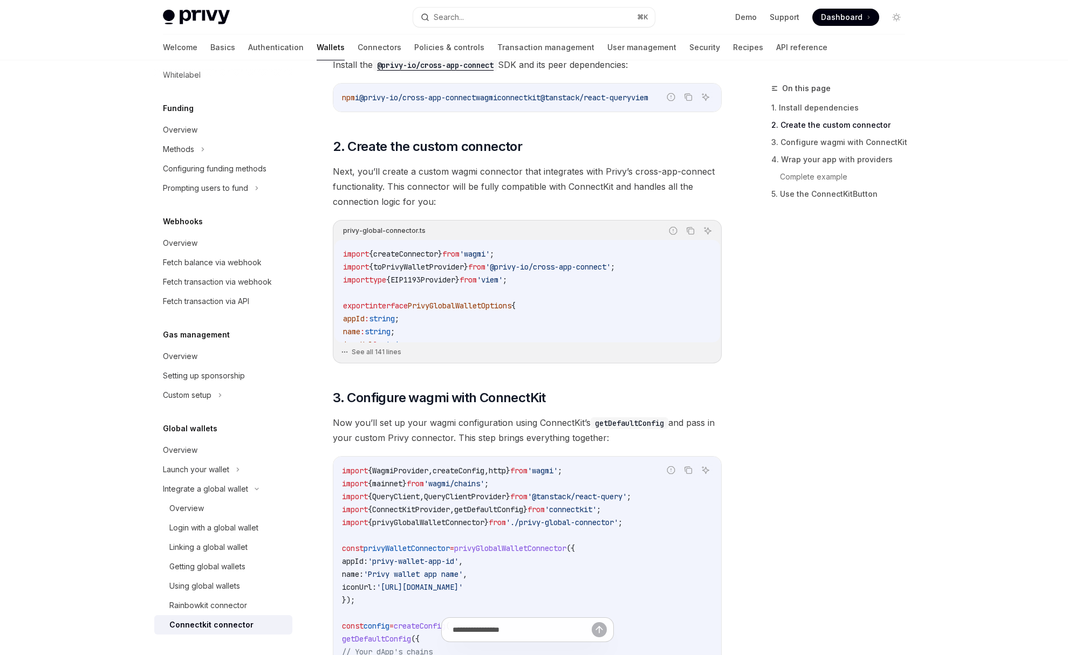
scroll to position [0, 0]
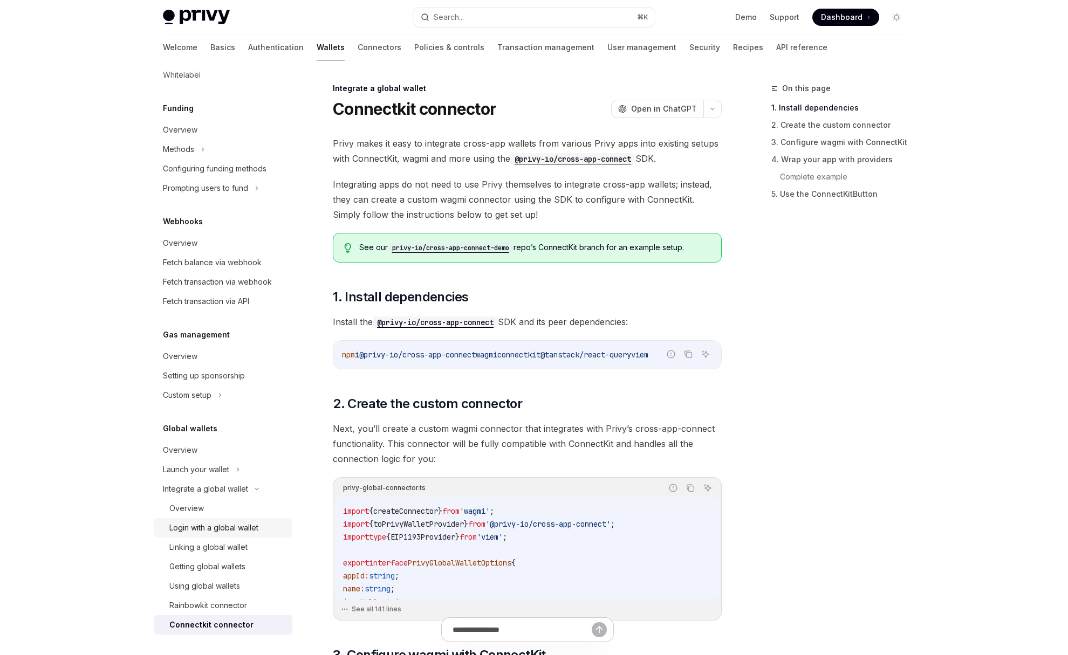
click at [245, 525] on div "Login with a global wallet" at bounding box center [213, 528] width 89 height 13
type textarea "*"
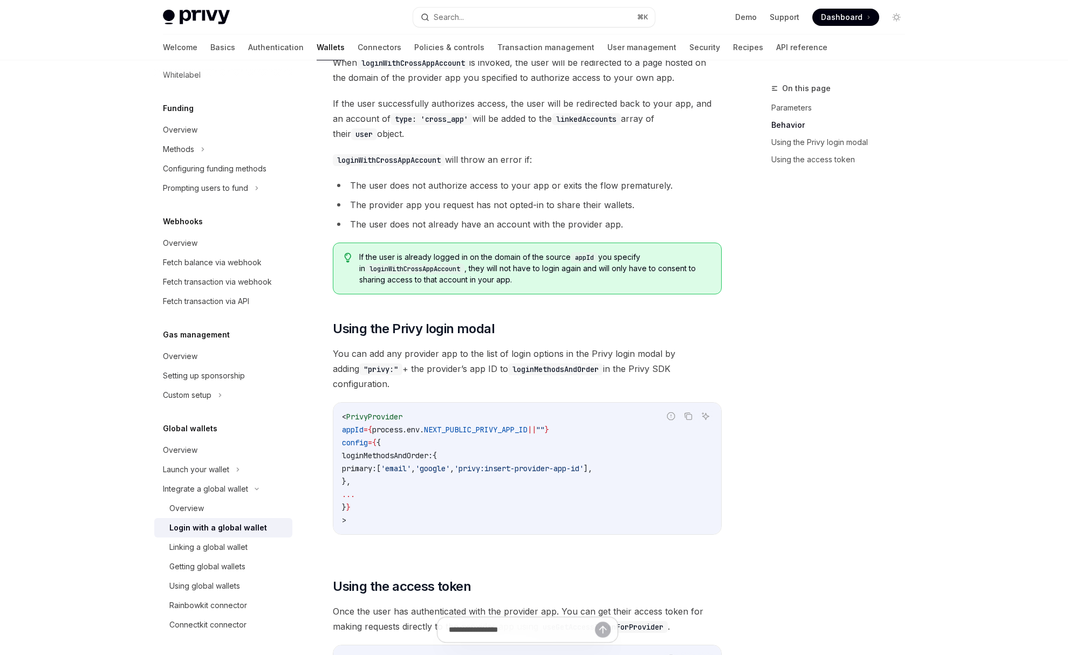
scroll to position [712, 0]
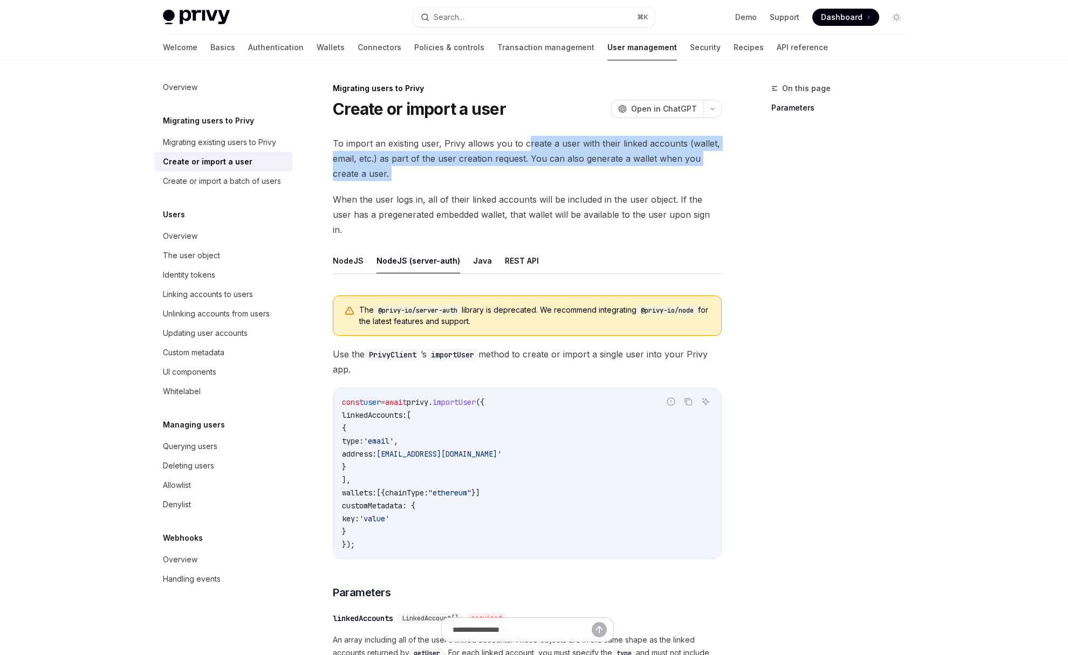
drag, startPoint x: 526, startPoint y: 149, endPoint x: 540, endPoint y: 182, distance: 35.3
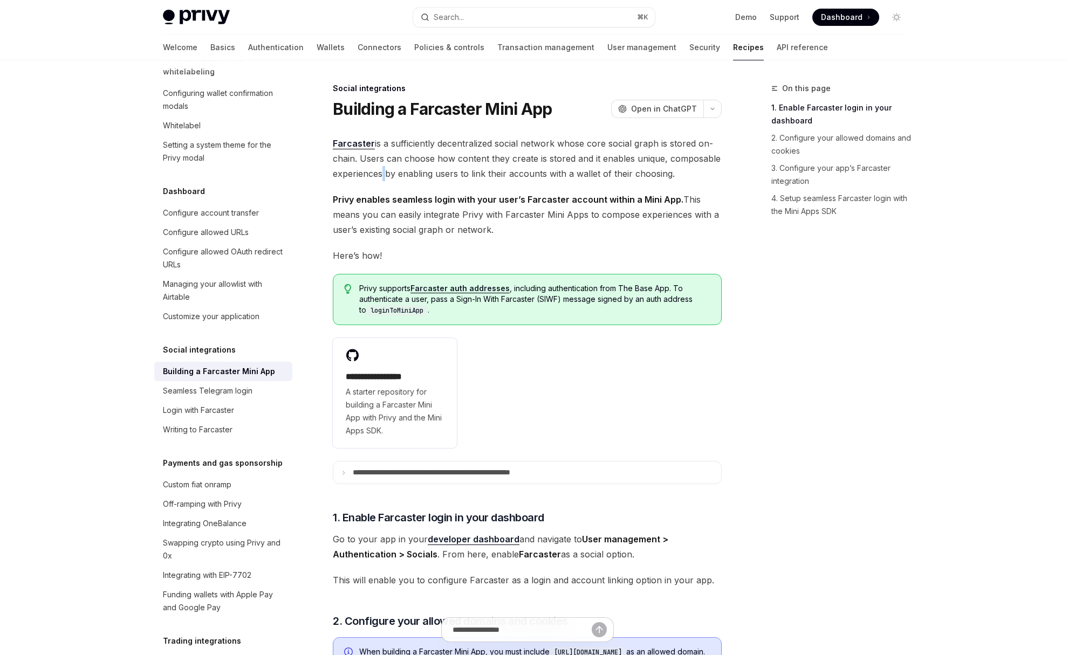
drag, startPoint x: 378, startPoint y: 179, endPoint x: 492, endPoint y: 232, distance: 125.7
click at [492, 232] on span "Privy enables seamless login with your user’s Farcaster account within a Mini A…" at bounding box center [527, 214] width 389 height 45
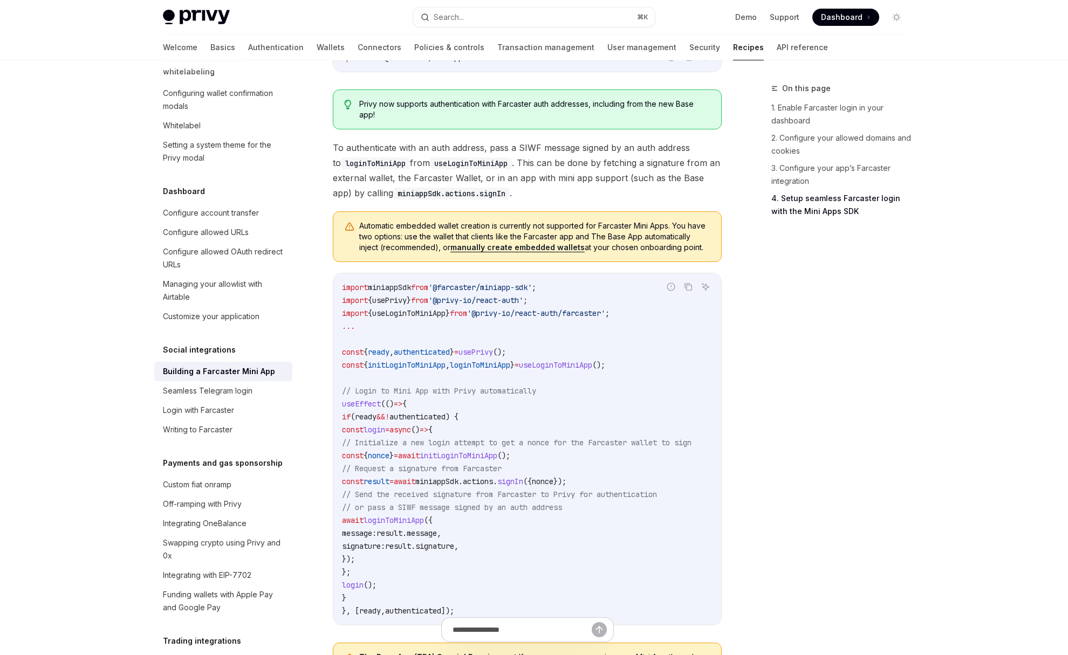
scroll to position [1256, 0]
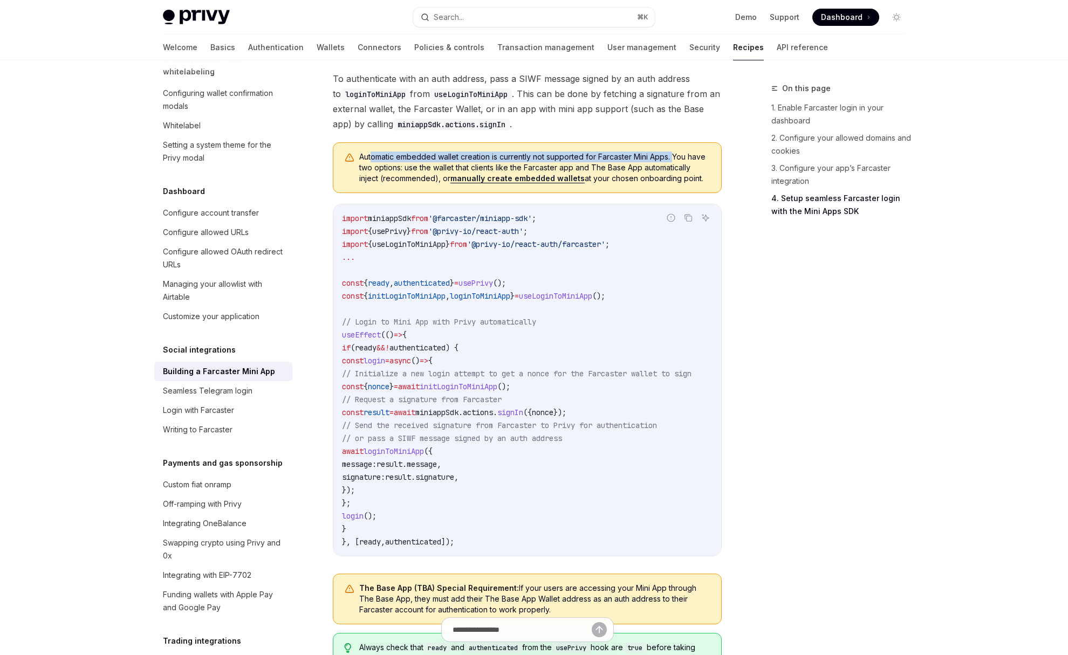
drag, startPoint x: 371, startPoint y: 186, endPoint x: 674, endPoint y: 190, distance: 303.1
click at [674, 184] on span "Automatic embedded wallet creation is currently not supported for Farcaster Min…" at bounding box center [534, 168] width 351 height 32
drag, startPoint x: 674, startPoint y: 184, endPoint x: 700, endPoint y: 210, distance: 36.6
click at [700, 184] on span "Automatic embedded wallet creation is currently not supported for Farcaster Min…" at bounding box center [534, 168] width 351 height 32
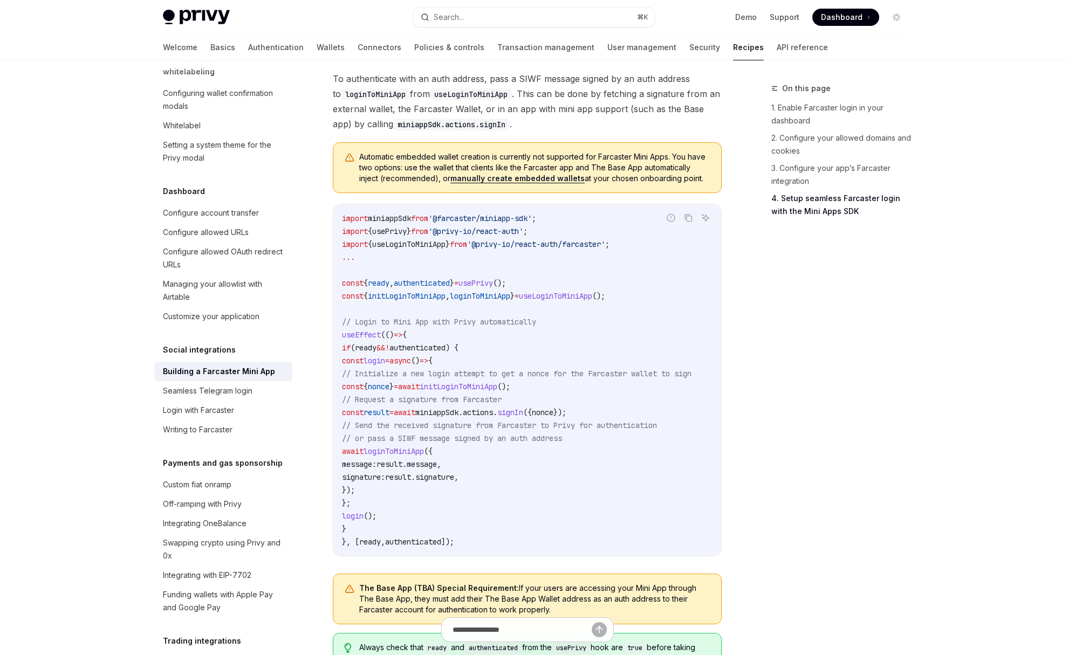
click at [700, 184] on span "Automatic embedded wallet creation is currently not supported for Farcaster Min…" at bounding box center [534, 168] width 351 height 32
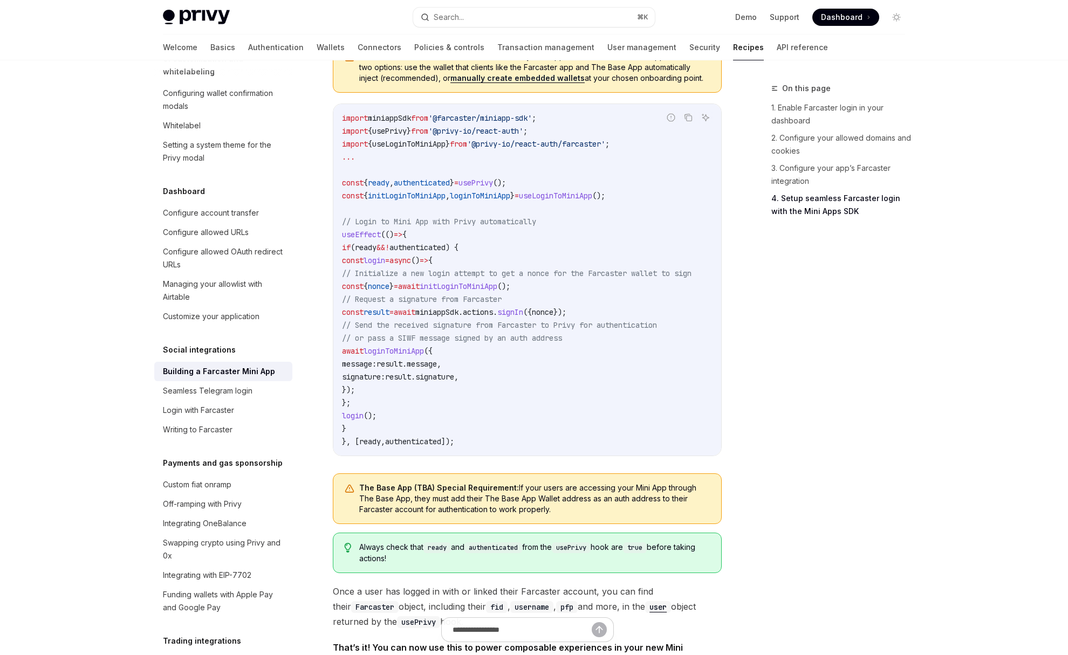
scroll to position [1544, 0]
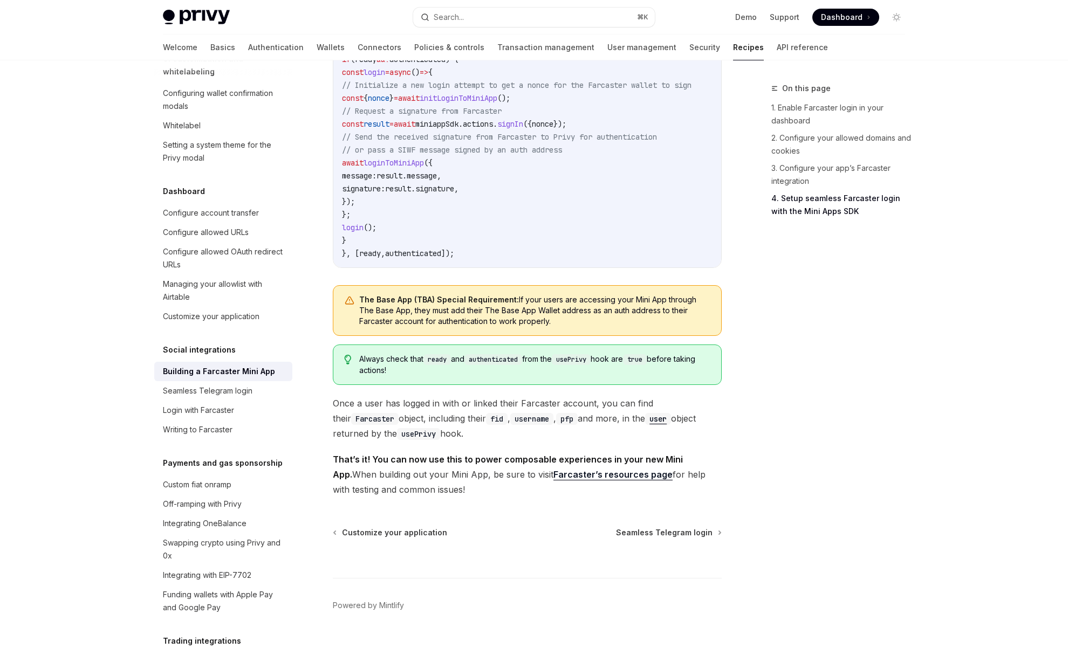
click at [502, 327] on span "The Base App (TBA) Special Requirement: If your users are accessing your Mini A…" at bounding box center [534, 310] width 351 height 32
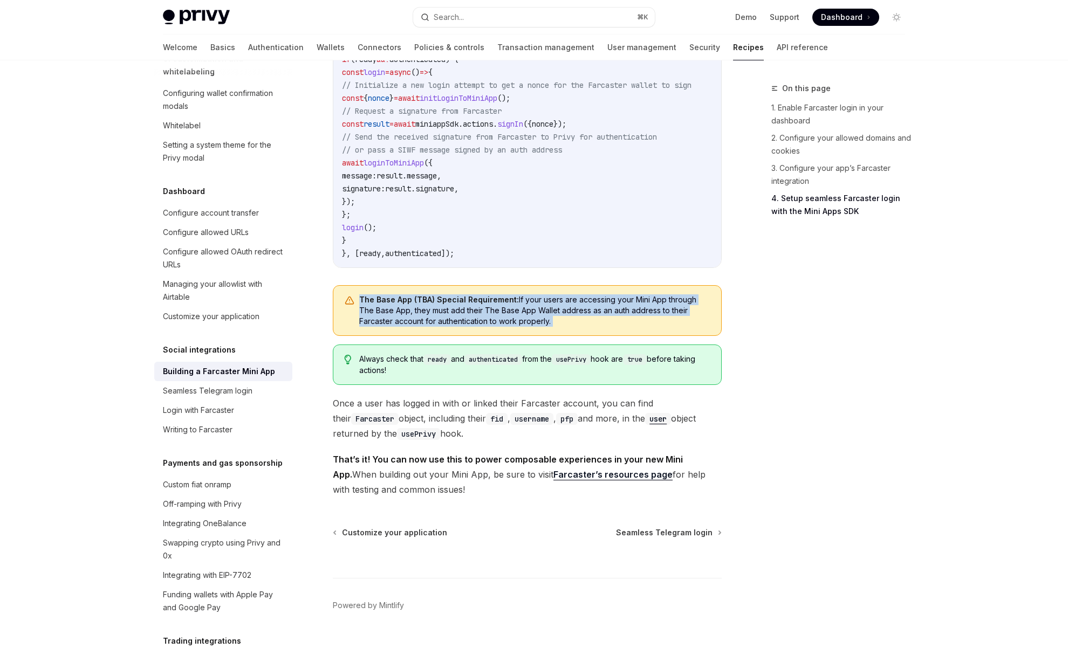
click at [502, 327] on span "The Base App (TBA) Special Requirement: If your users are accessing your Mini A…" at bounding box center [534, 310] width 351 height 32
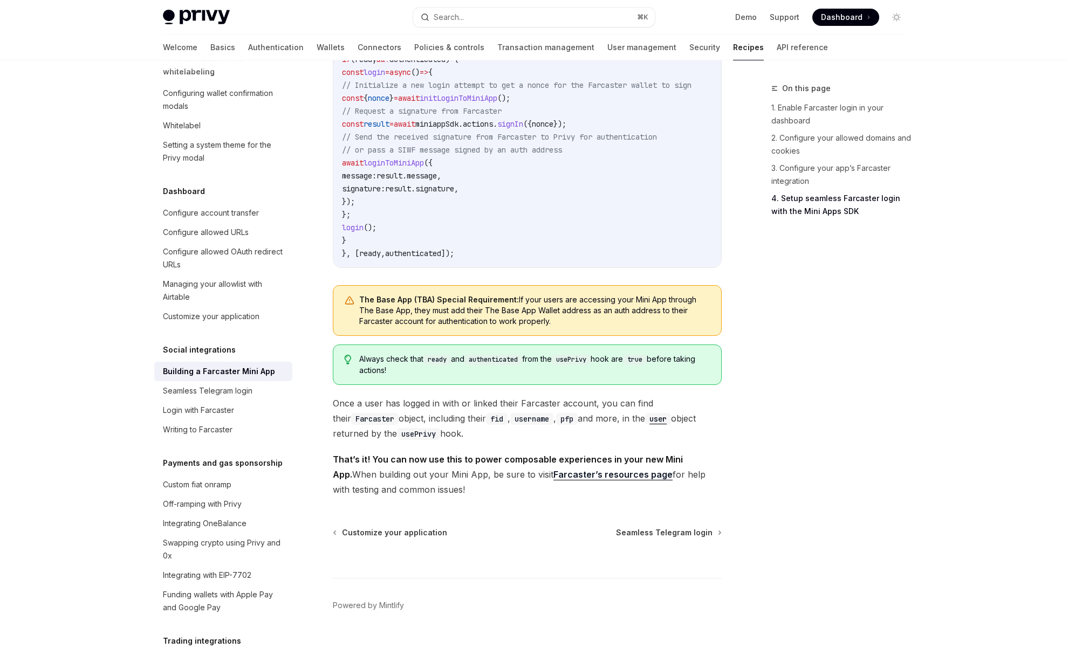
click at [490, 434] on span "Once a user has logged in with or linked their Farcaster account, you can find …" at bounding box center [527, 418] width 389 height 45
click at [503, 497] on span "That’s it! You can now use this to power composable experiences in your new Min…" at bounding box center [527, 474] width 389 height 45
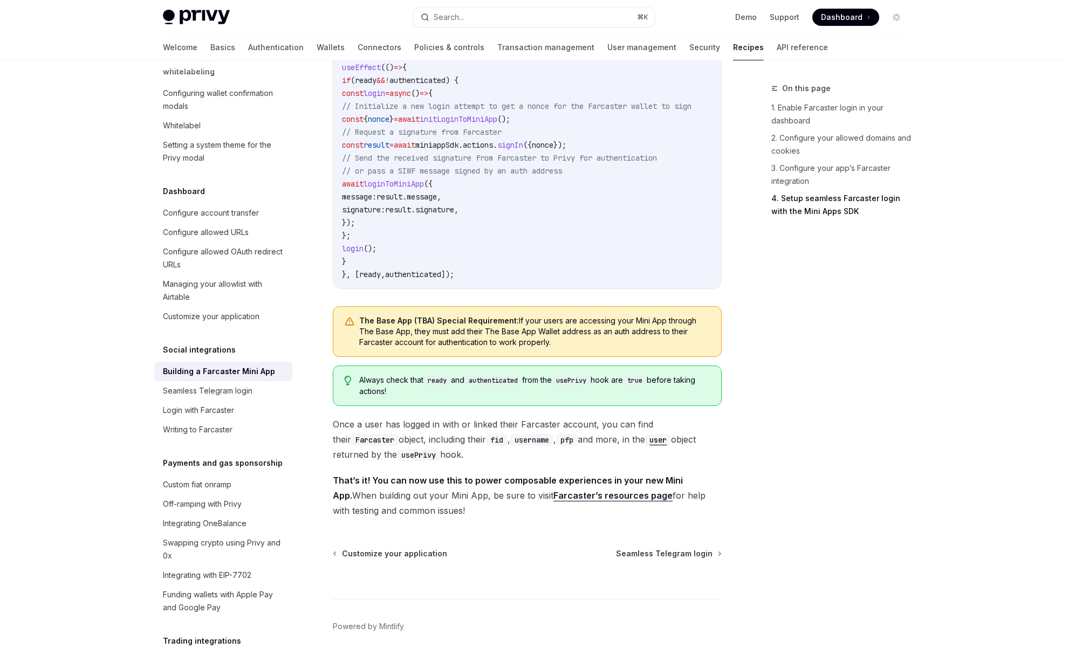
scroll to position [1524, 0]
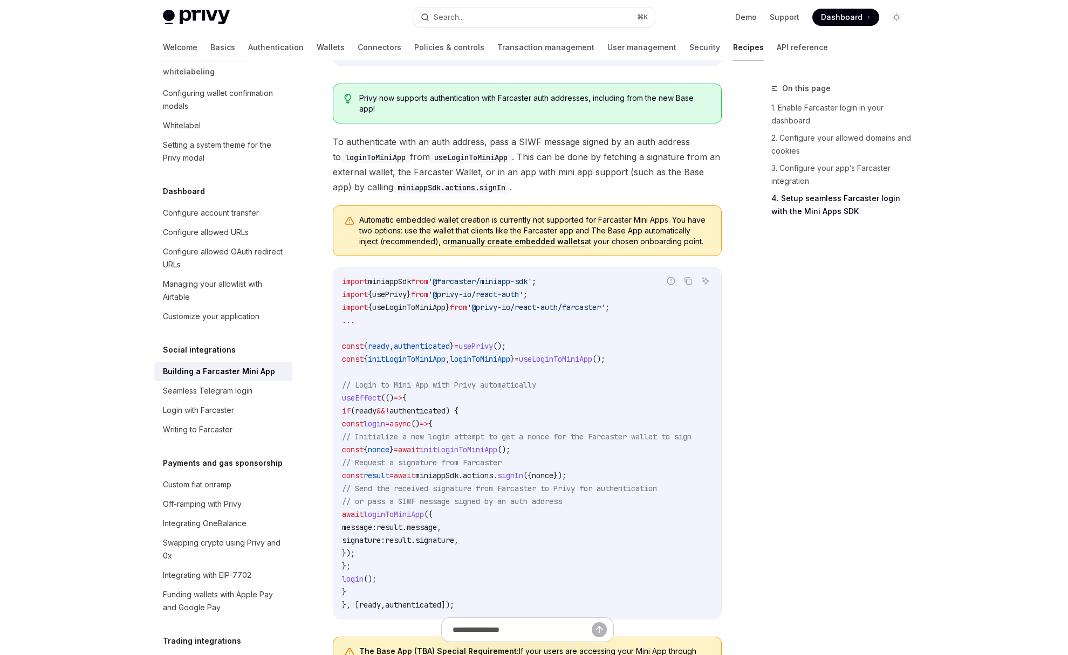
scroll to position [1196, 0]
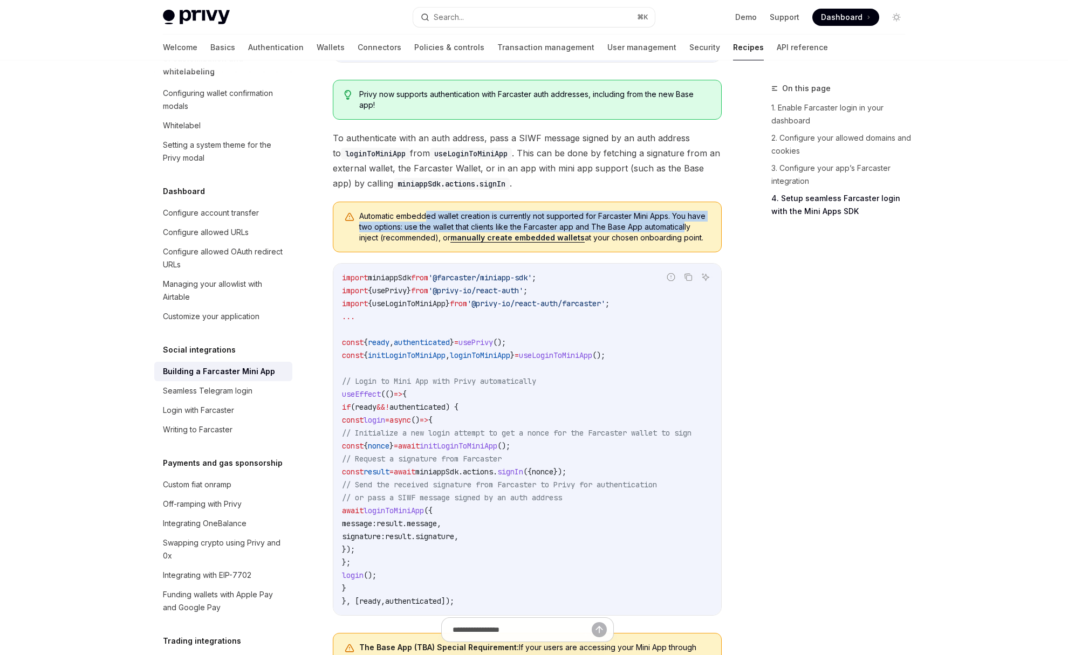
drag, startPoint x: 428, startPoint y: 241, endPoint x: 686, endPoint y: 257, distance: 258.3
click at [686, 243] on span "Automatic embedded wallet creation is currently not supported for Farcaster Min…" at bounding box center [534, 227] width 351 height 32
drag, startPoint x: 587, startPoint y: 254, endPoint x: 409, endPoint y: 253, distance: 177.4
click at [409, 243] on span "Automatic embedded wallet creation is currently not supported for Farcaster Min…" at bounding box center [534, 227] width 351 height 32
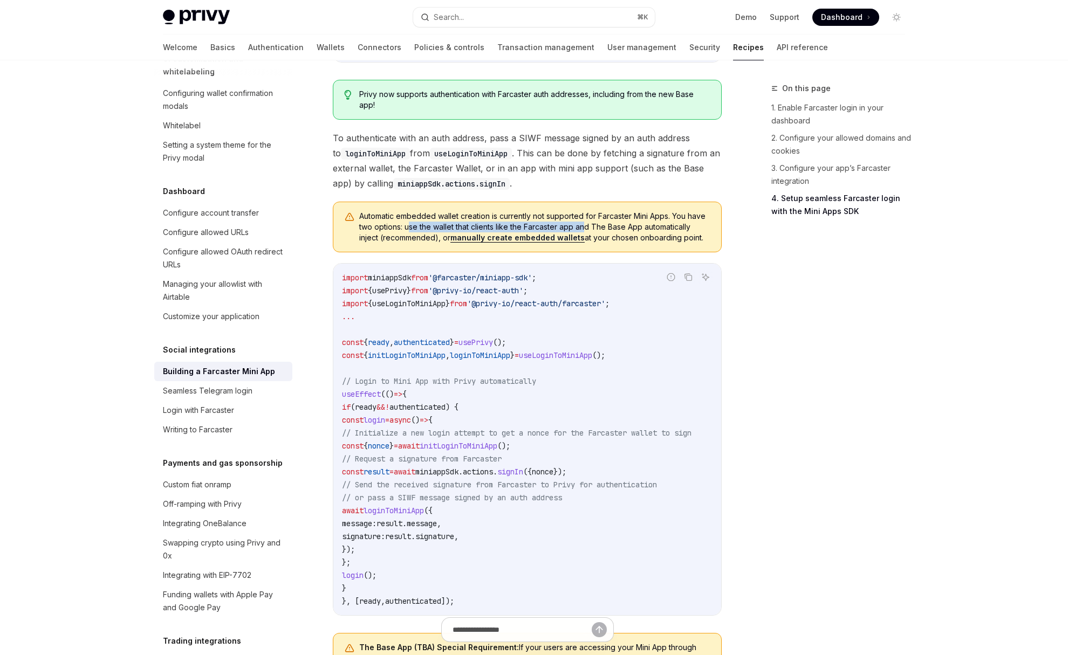
click at [409, 243] on span "Automatic embedded wallet creation is currently not supported for Farcaster Min…" at bounding box center [534, 227] width 351 height 32
drag, startPoint x: 399, startPoint y: 253, endPoint x: 440, endPoint y: 266, distance: 42.6
click at [440, 243] on span "Automatic embedded wallet creation is currently not supported for Farcaster Min…" at bounding box center [534, 227] width 351 height 32
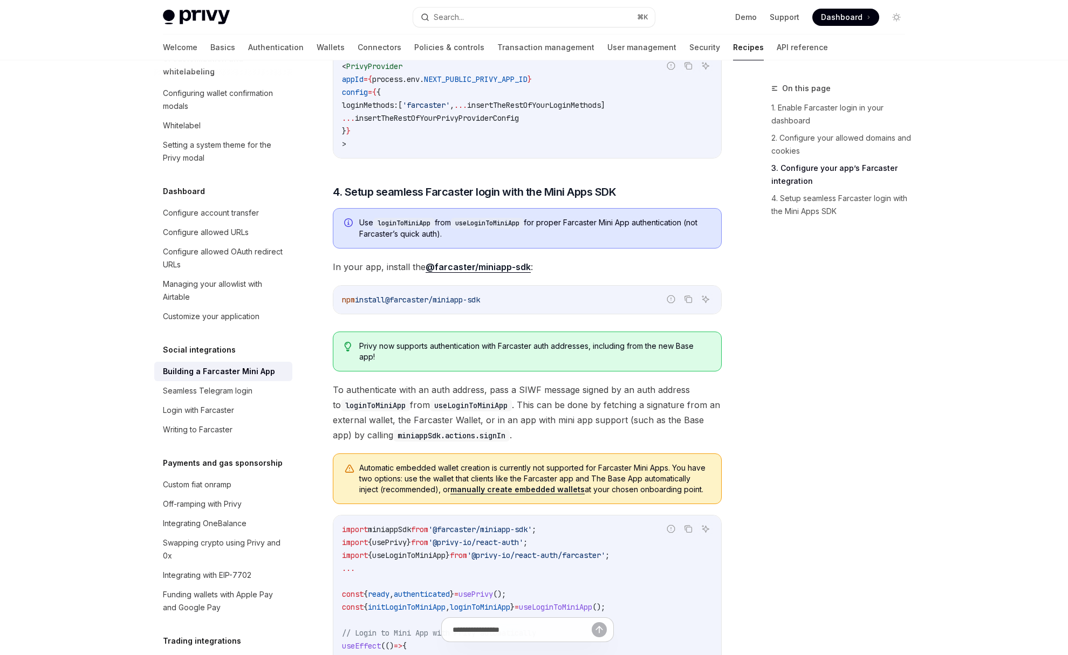
scroll to position [785, 0]
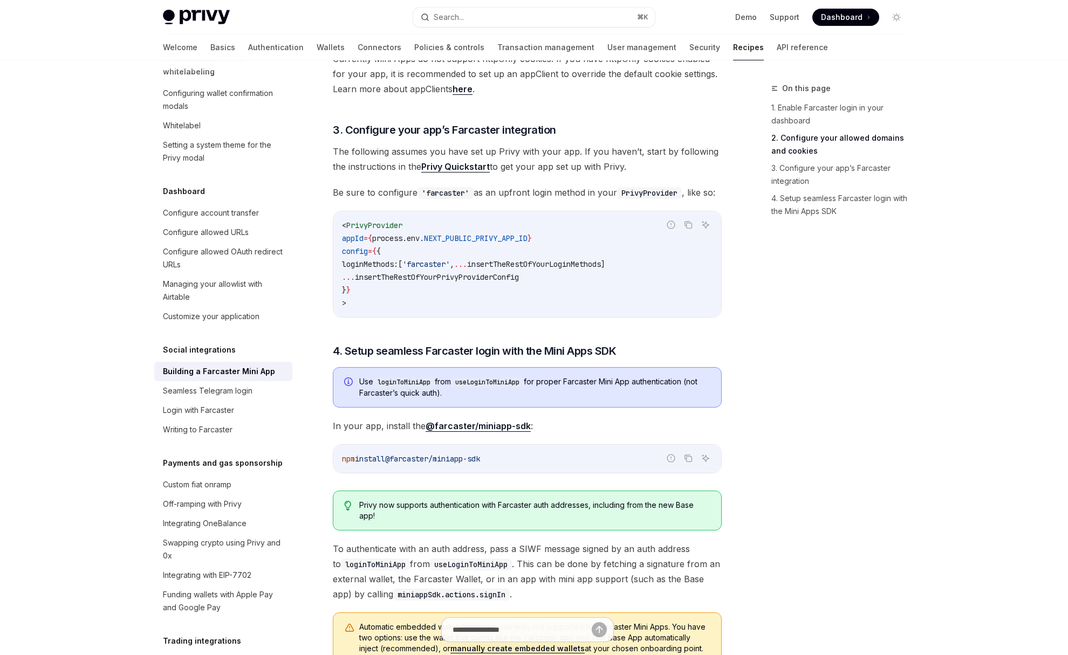
type textarea "*"
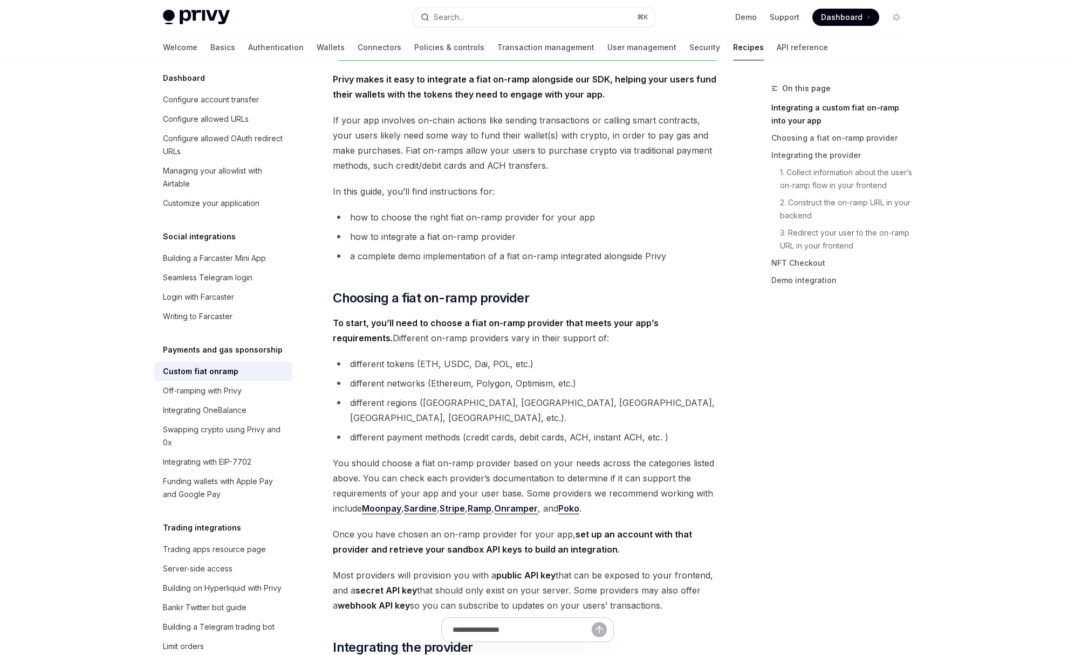
scroll to position [409, 0]
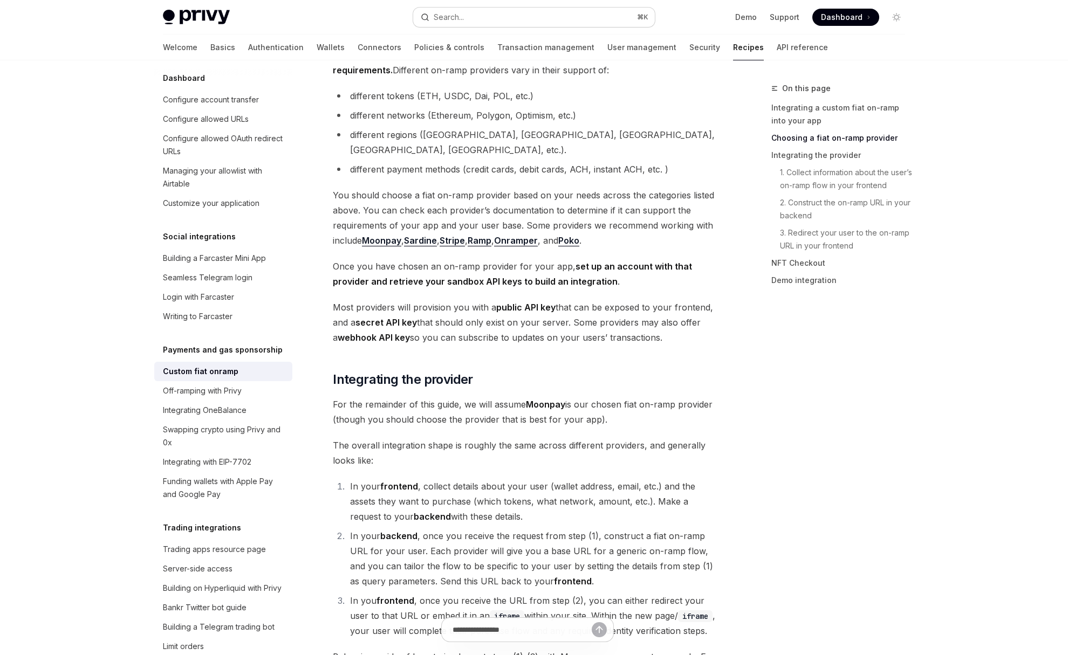
click at [493, 15] on button "Search... ⌘ K" at bounding box center [534, 17] width 242 height 19
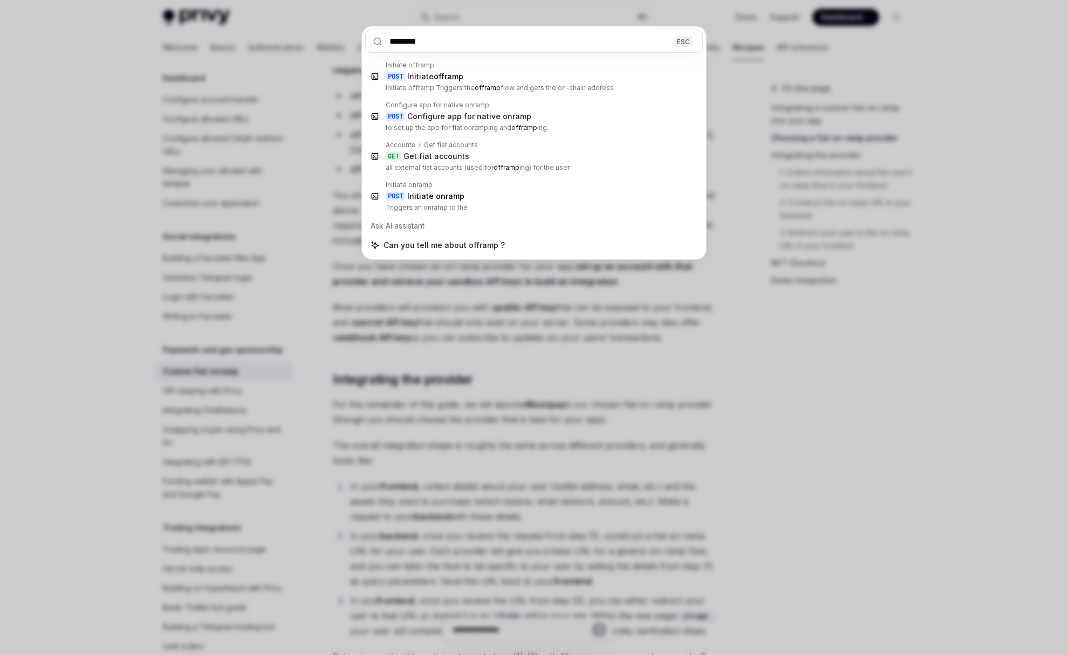
type input "*******"
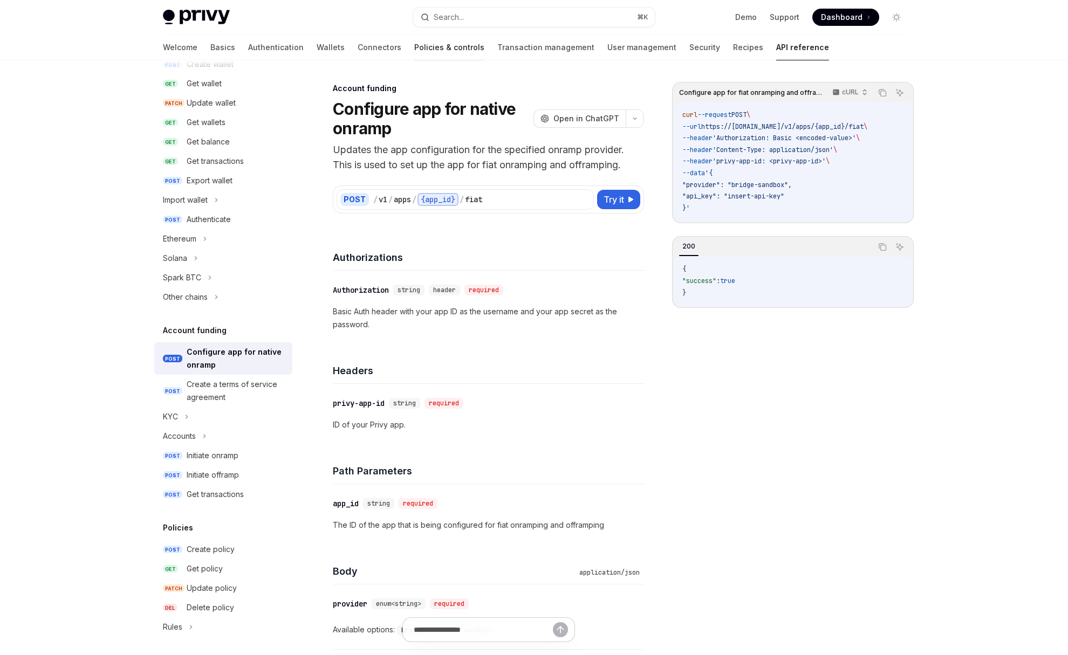
scroll to position [9, 0]
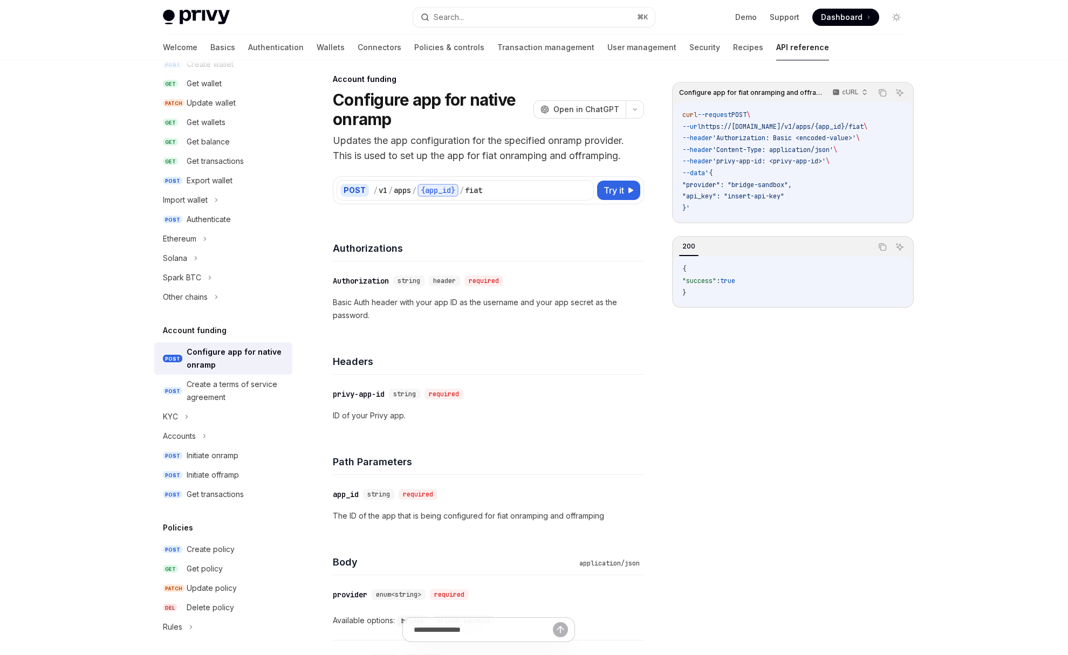
type textarea "*"
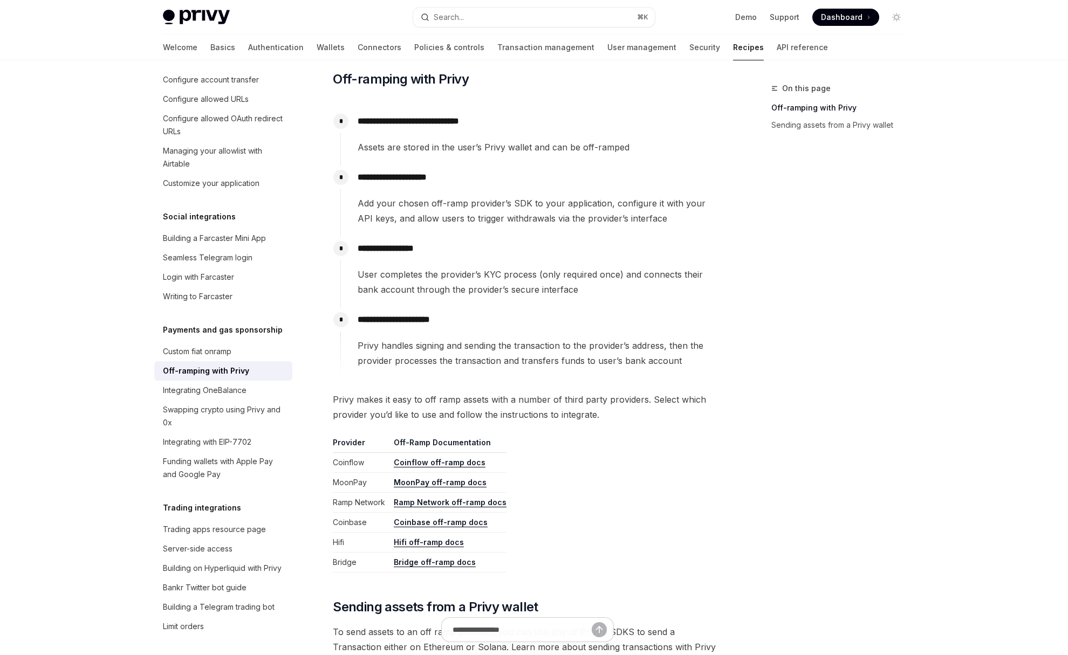
scroll to position [412, 0]
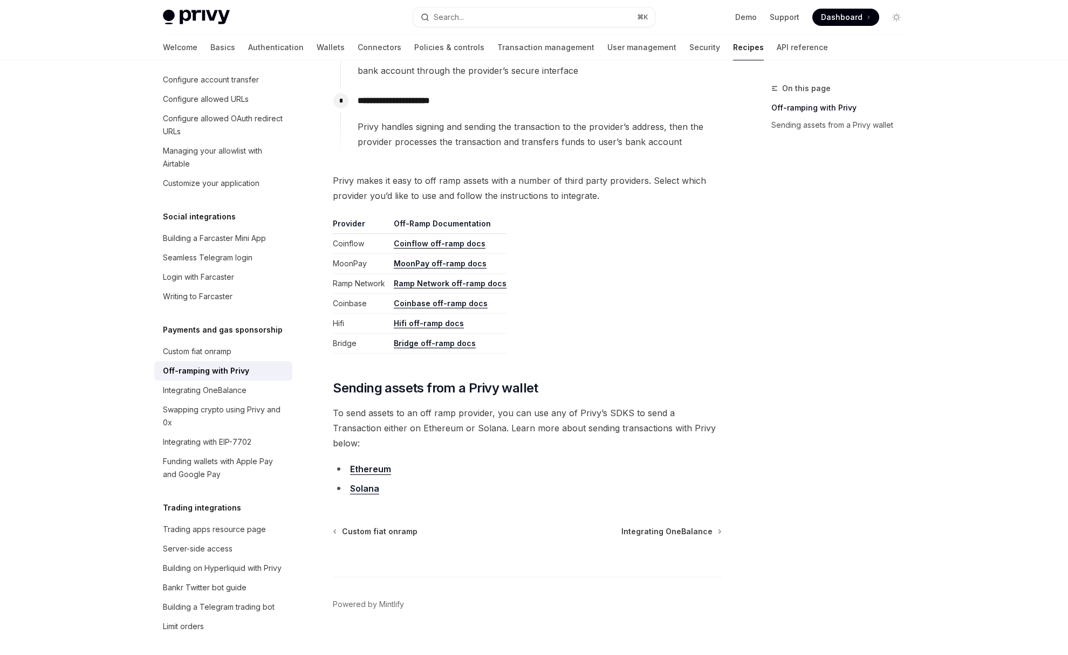
type textarea "*"
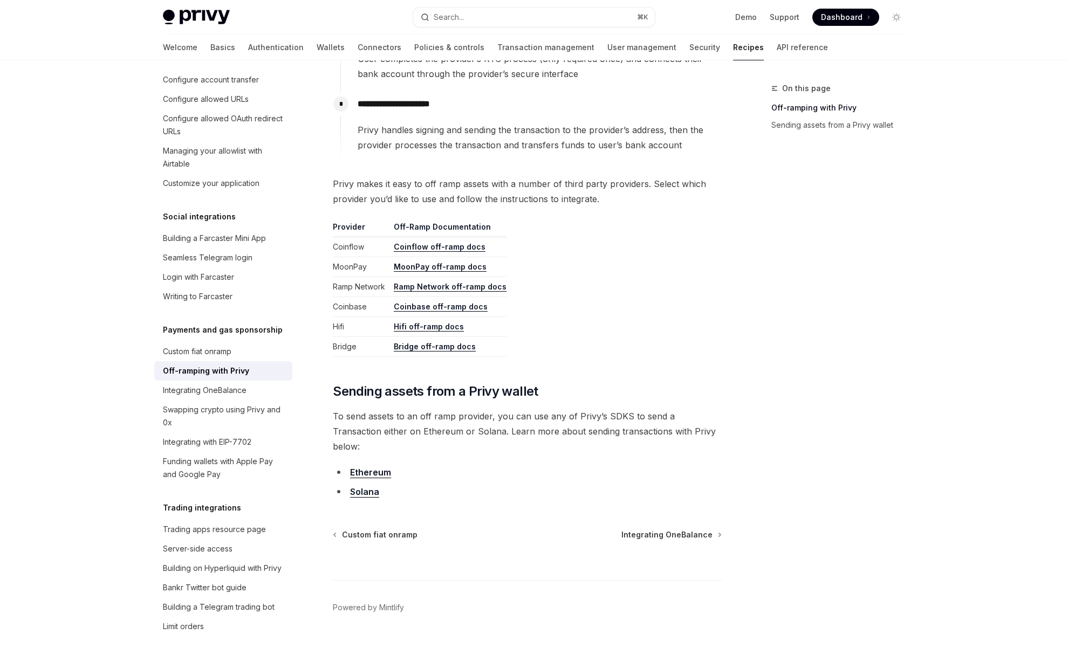
scroll to position [707, 0]
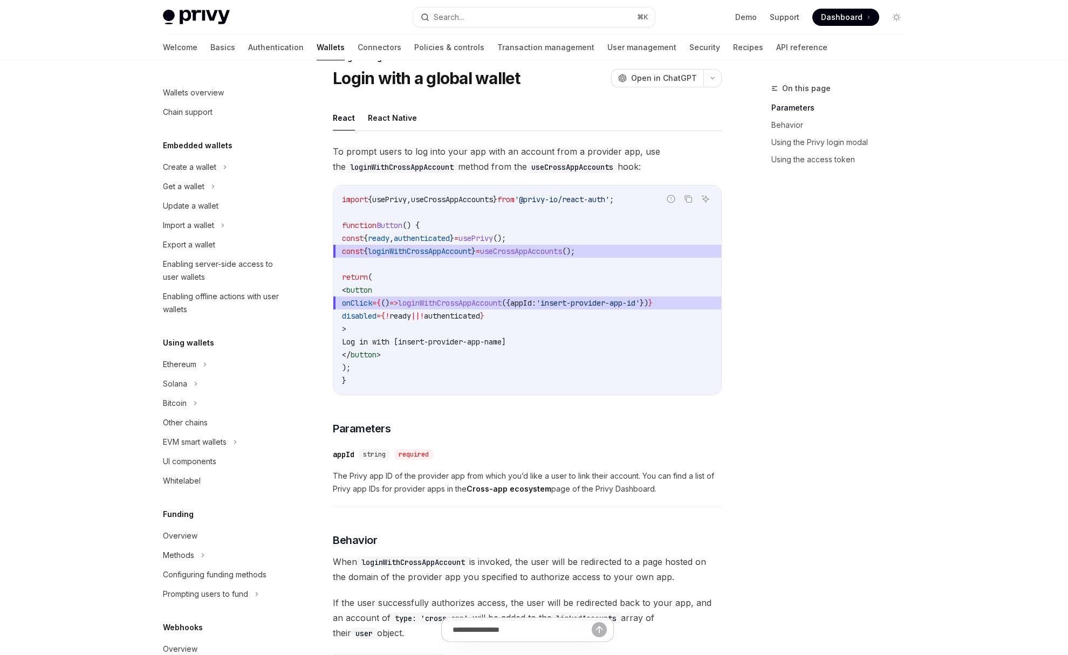
type textarea "*"
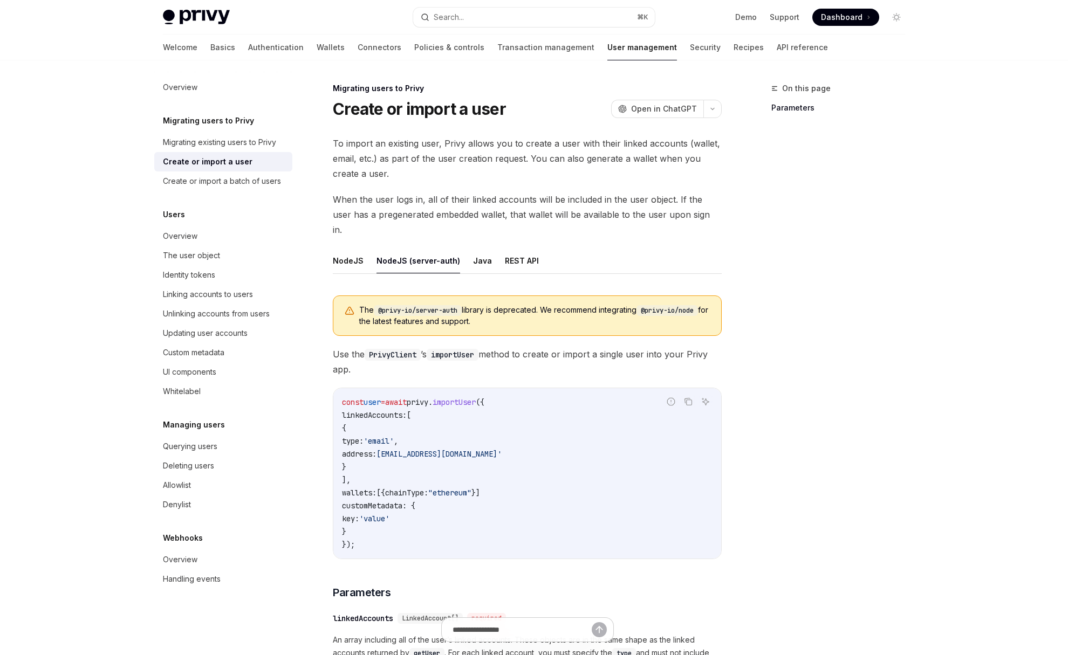
type textarea "*"
